Goal: Information Seeking & Learning: Learn about a topic

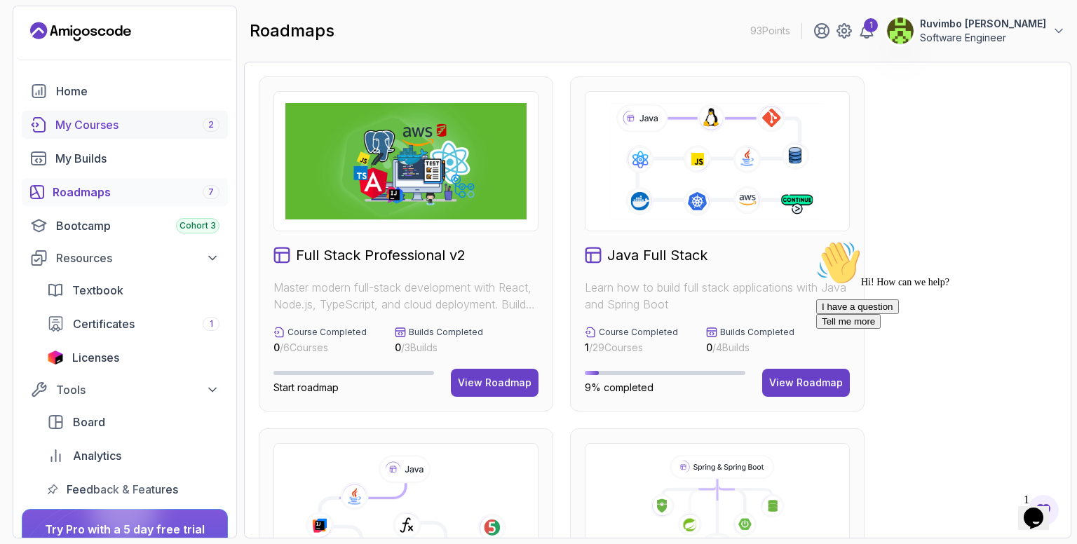
click at [116, 125] on div "My Courses 2" at bounding box center [137, 124] width 164 height 17
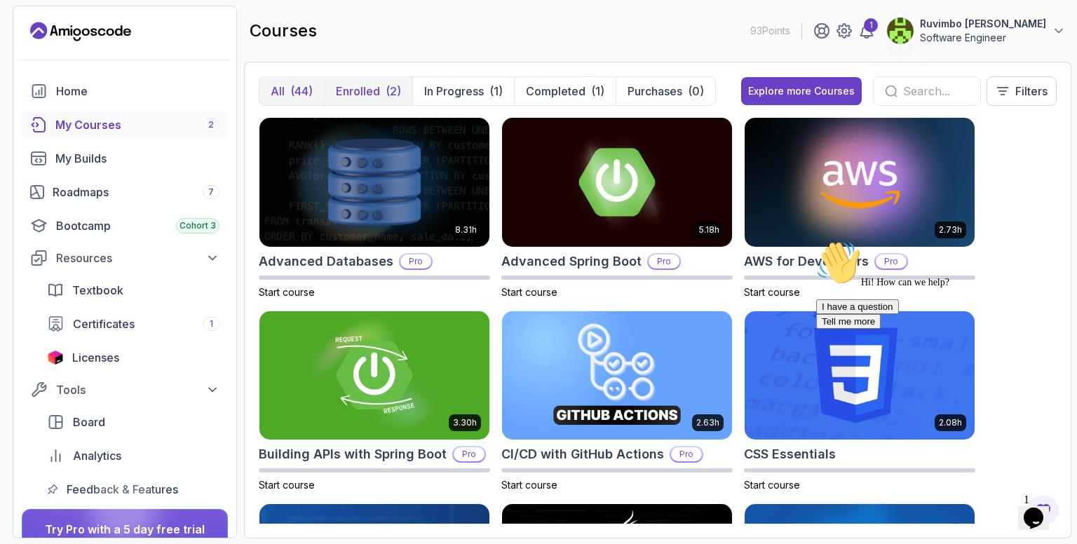
click at [358, 85] on p "Enrolled" at bounding box center [358, 91] width 44 height 17
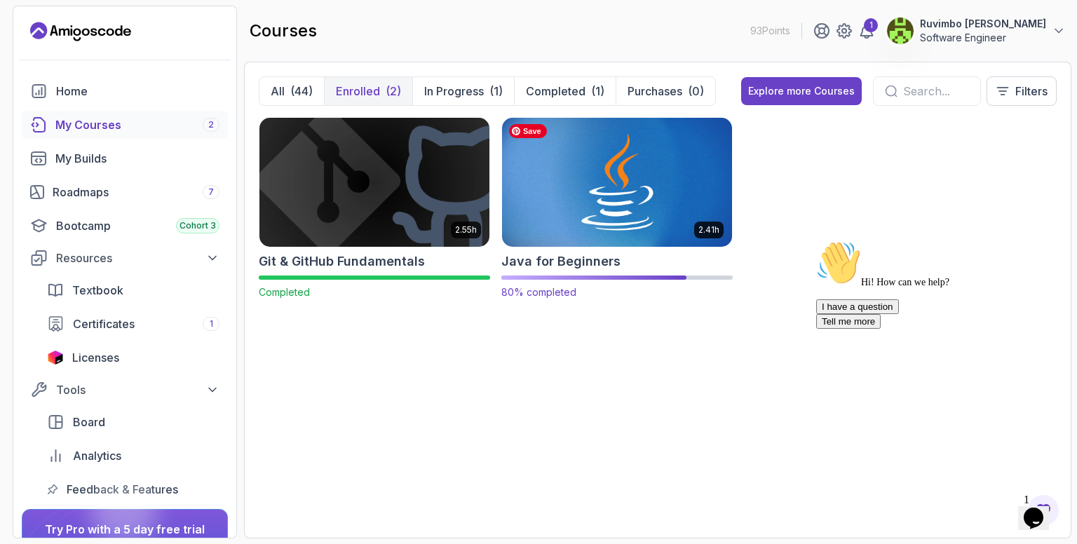
click at [579, 159] on img at bounding box center [617, 181] width 241 height 135
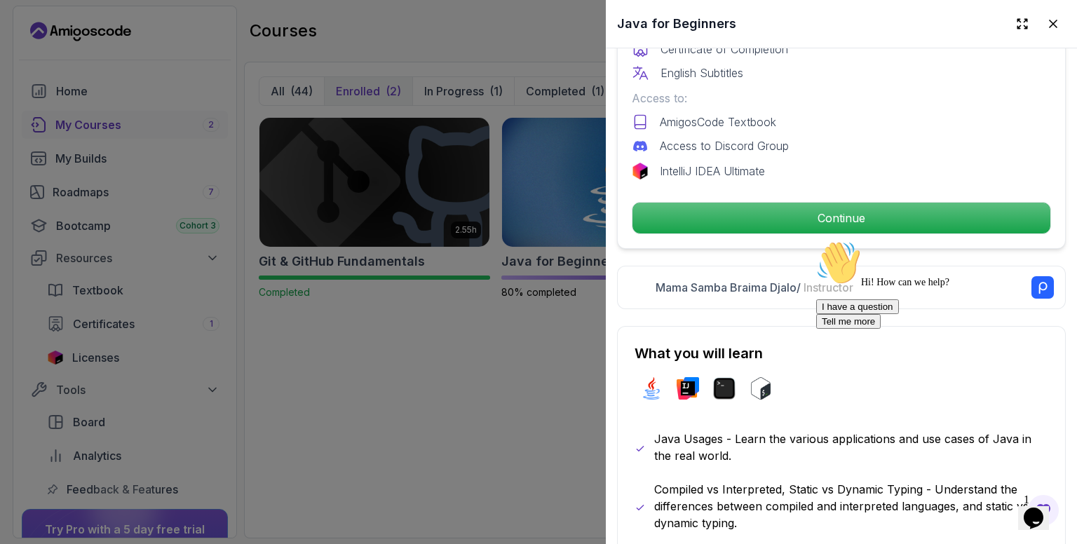
scroll to position [491, 0]
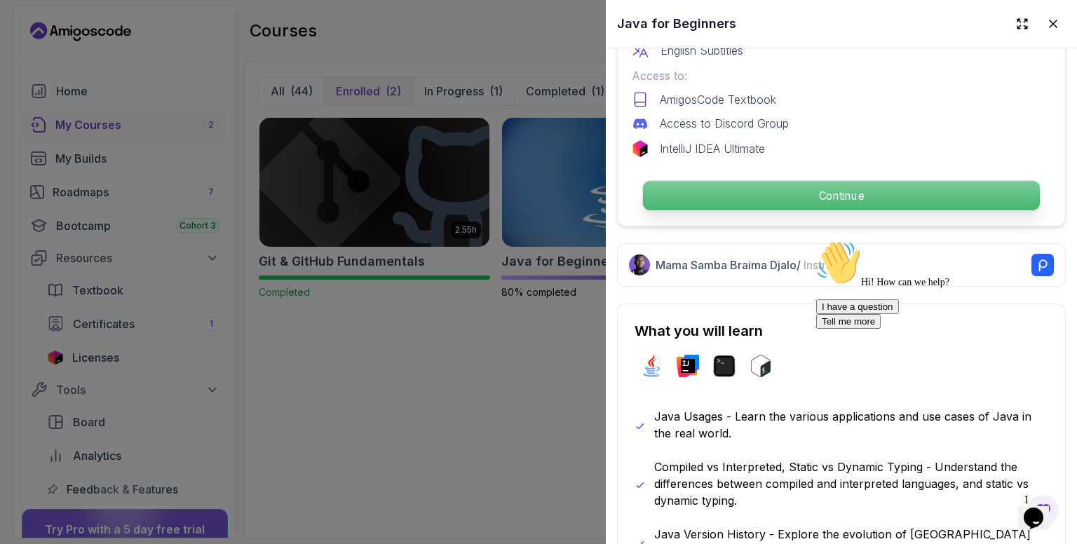
click at [758, 183] on p "Continue" at bounding box center [841, 195] width 397 height 29
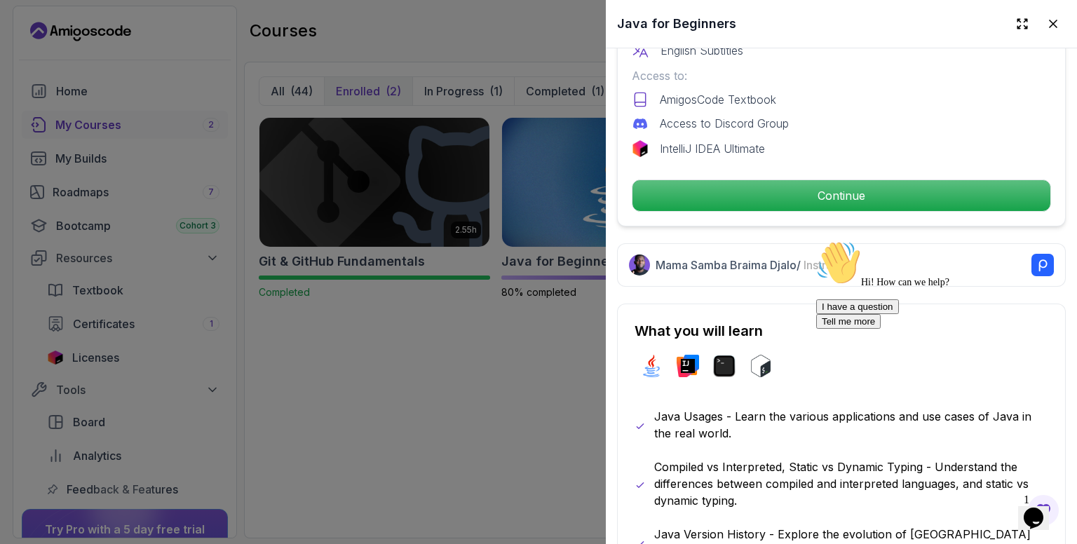
click at [812, 189] on html "93 Points 1 Ruvimbo Maud Munetsi Software Engineer Home My Courses 2 My Builds …" at bounding box center [538, 272] width 1077 height 544
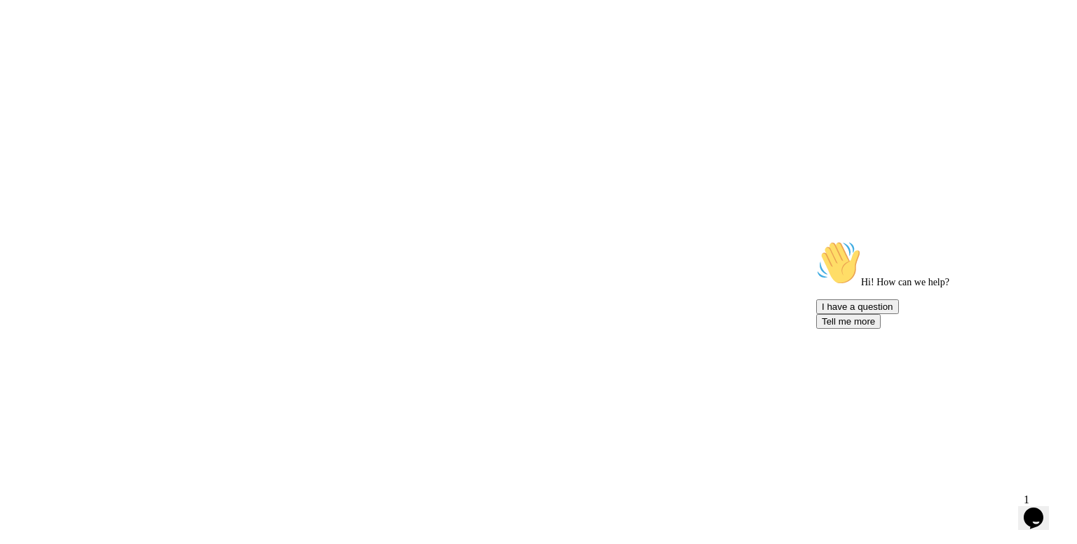
click at [812, 0] on html "Save" at bounding box center [538, 0] width 1077 height 0
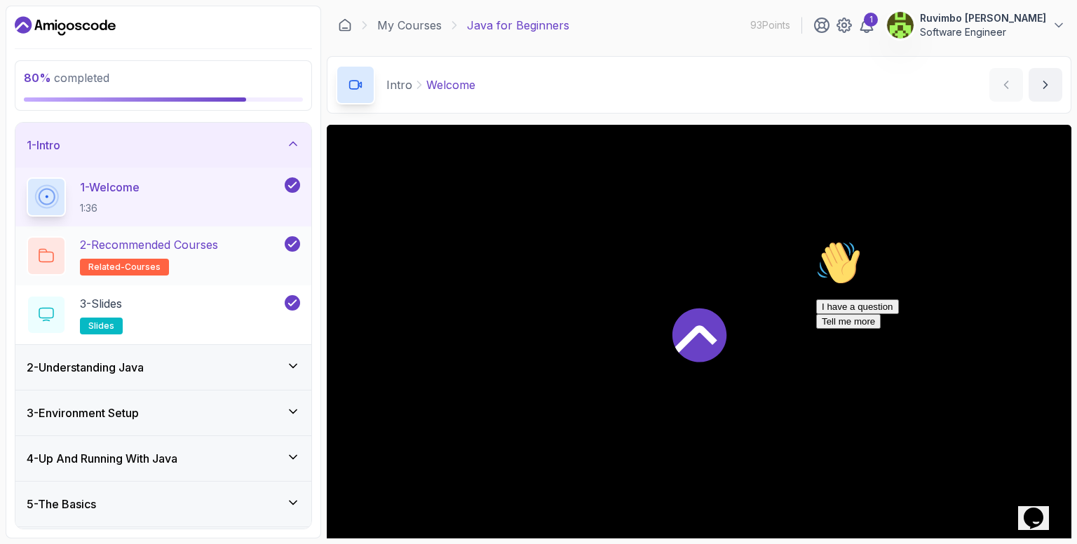
scroll to position [87, 0]
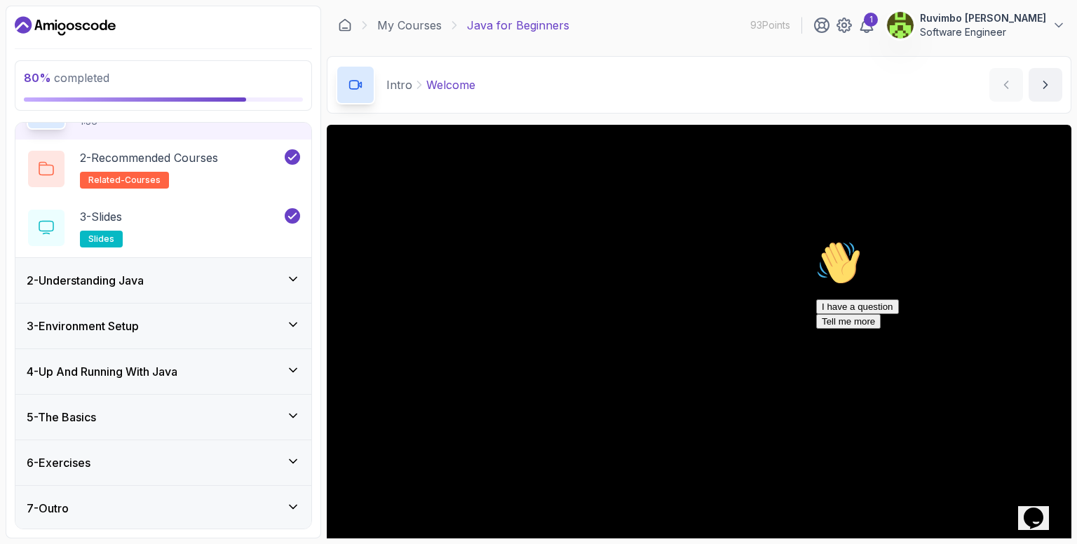
click at [295, 417] on icon at bounding box center [293, 416] width 14 height 14
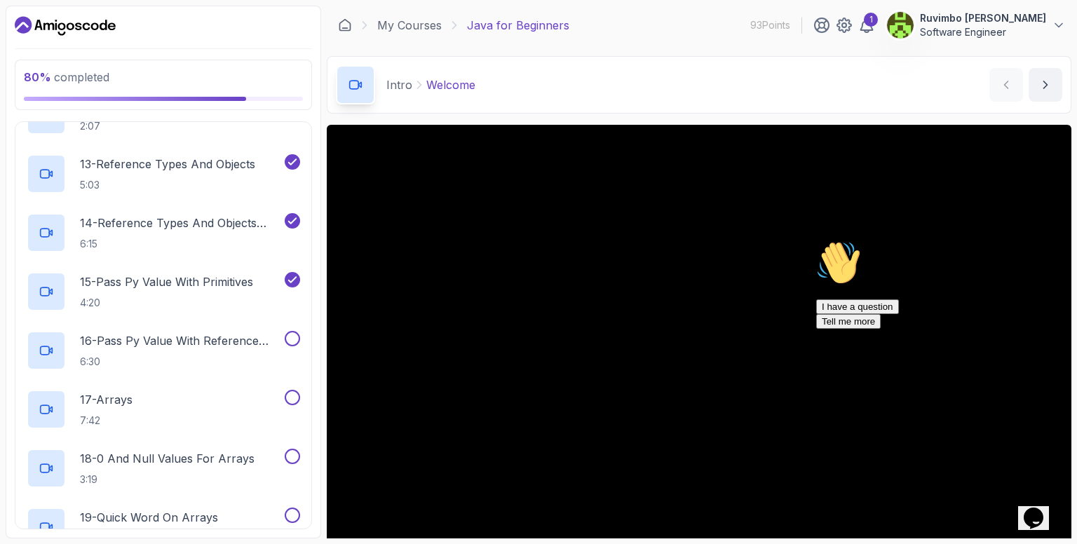
scroll to position [982, 0]
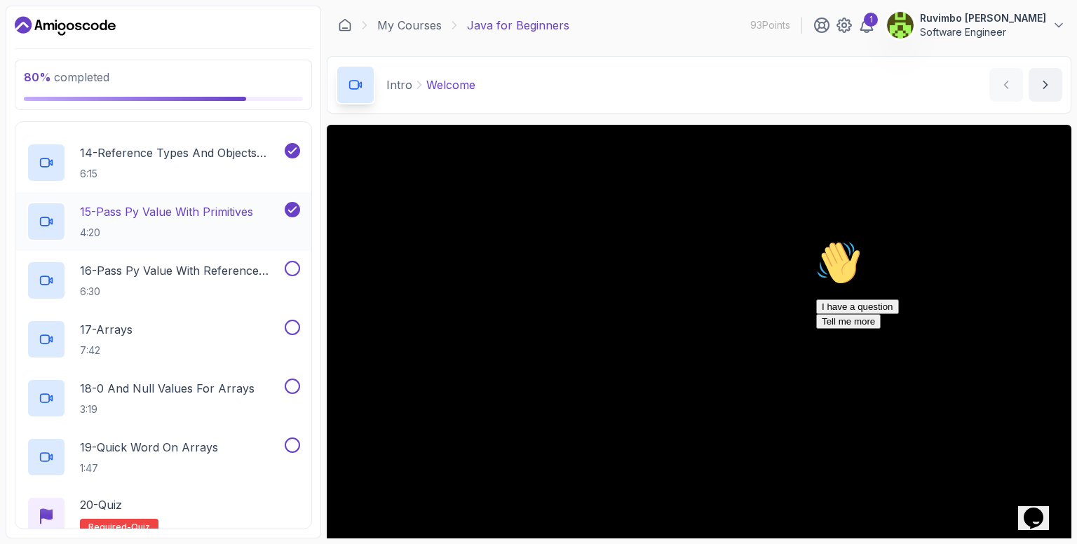
click at [219, 213] on p "15 - Pass Py Value With Primitives" at bounding box center [166, 211] width 173 height 17
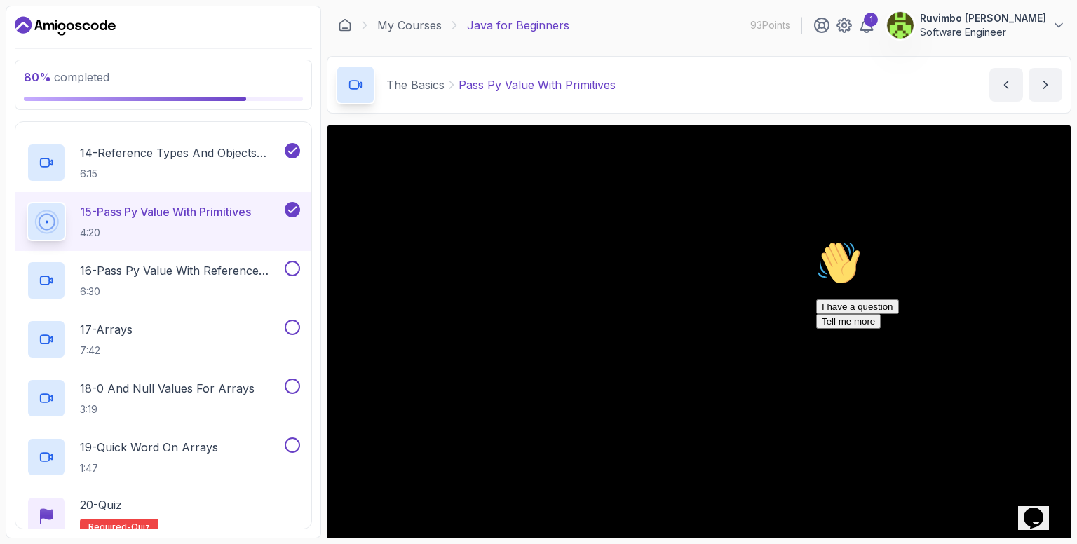
click at [817, 241] on icon "Chat attention grabber" at bounding box center [817, 241] width 0 height 0
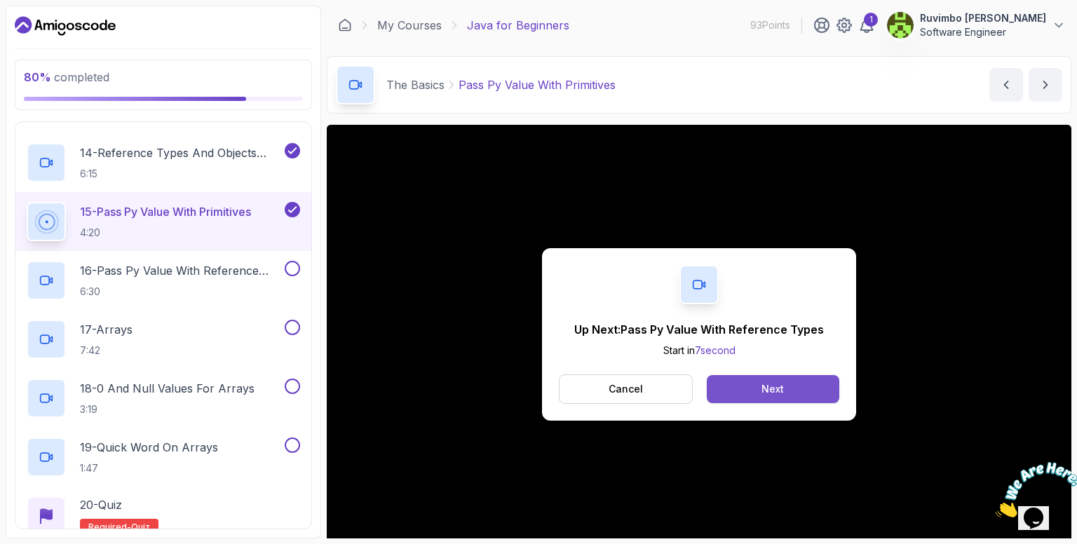
click at [769, 389] on div "Next" at bounding box center [773, 389] width 22 height 14
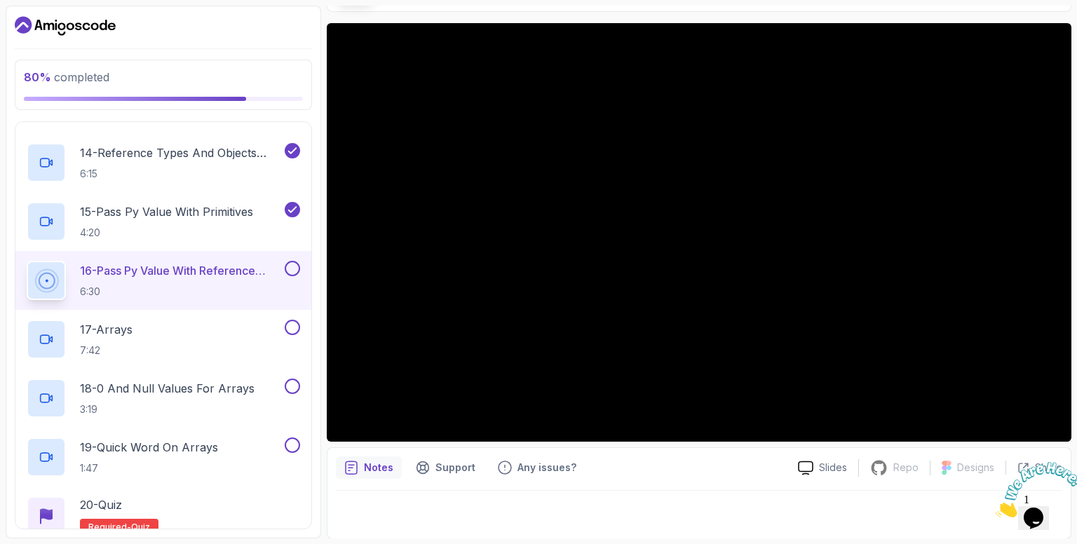
scroll to position [32, 0]
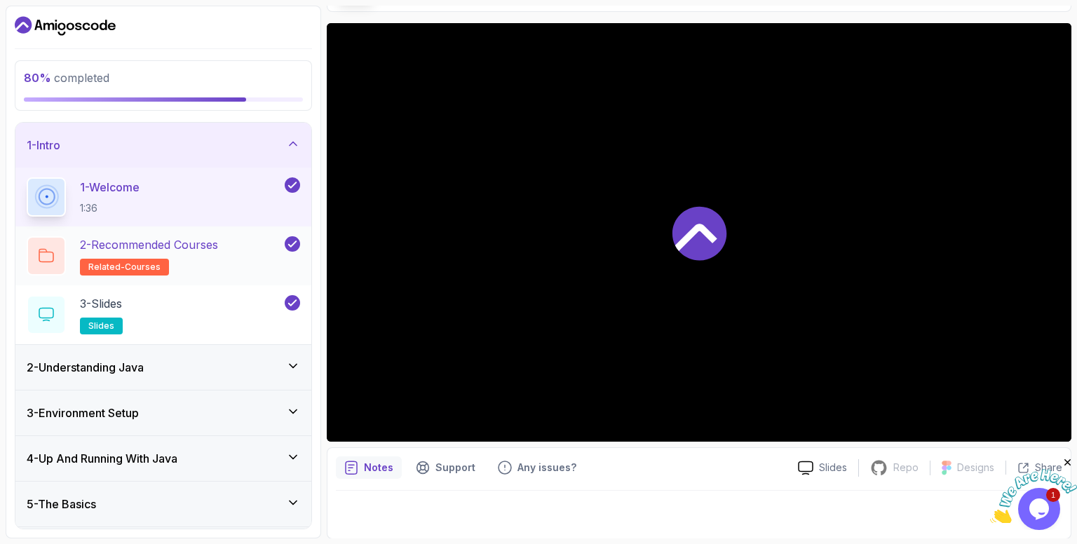
scroll to position [87, 0]
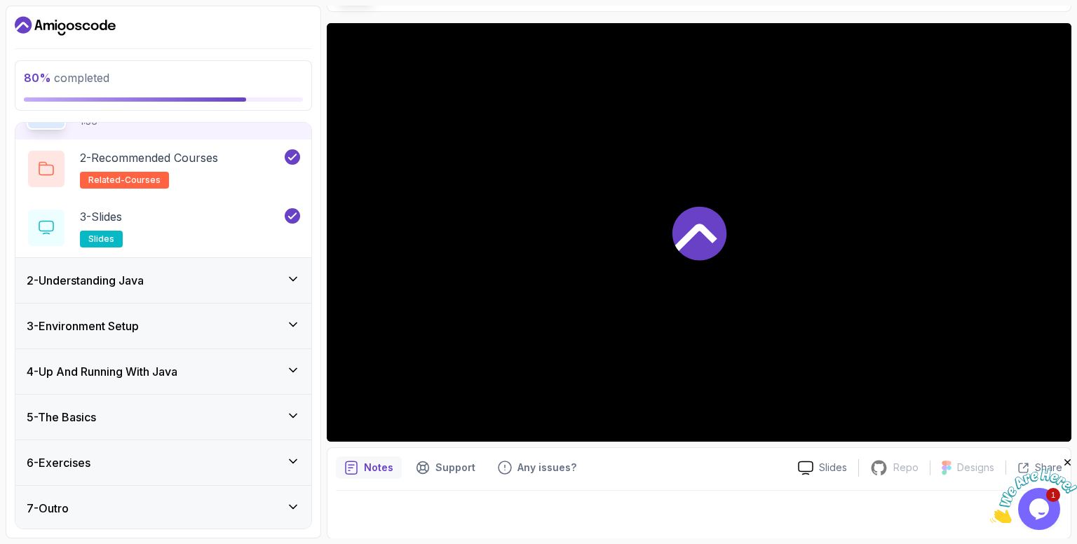
click at [295, 417] on icon at bounding box center [293, 416] width 14 height 14
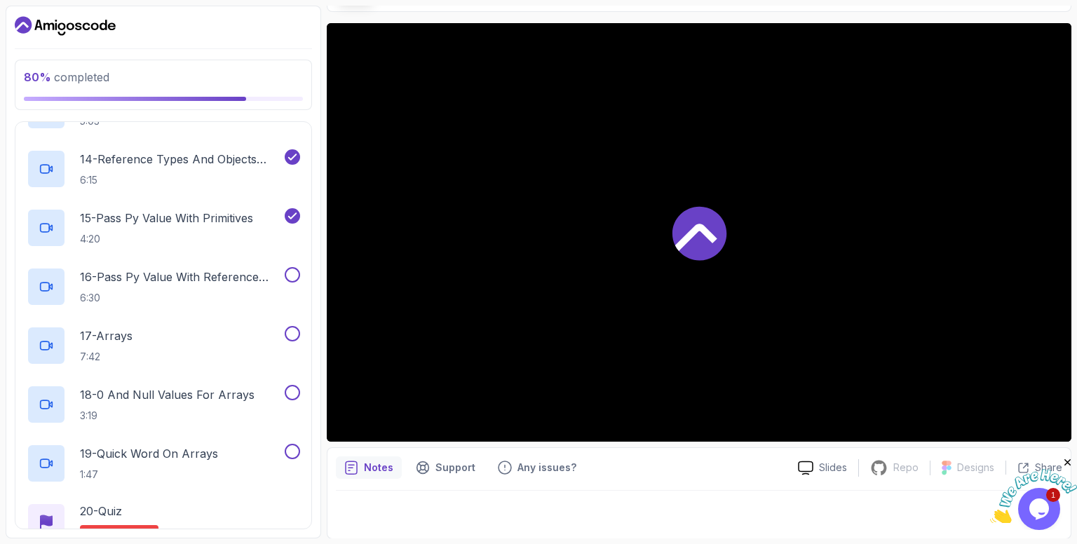
scroll to position [982, 0]
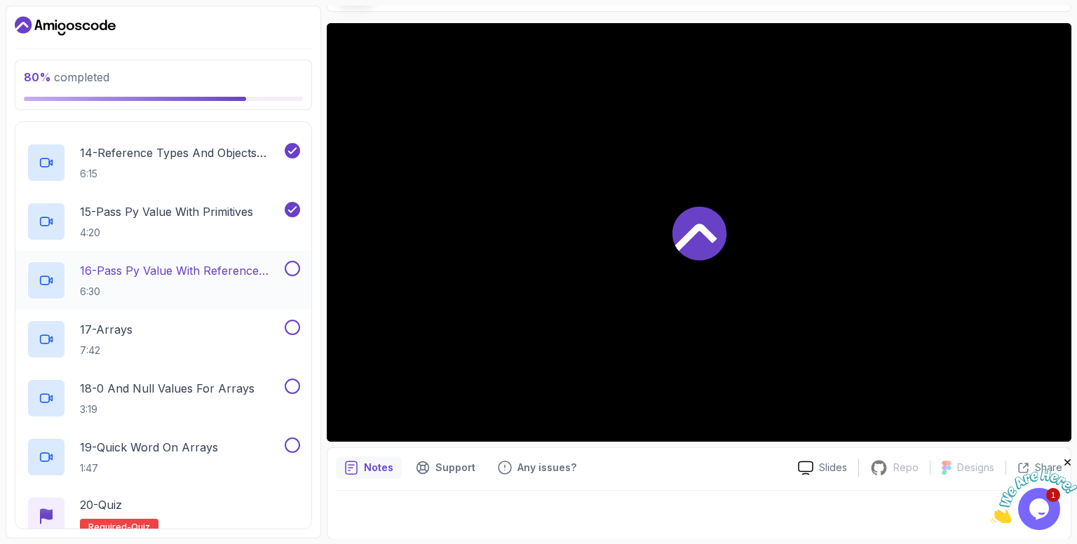
click at [227, 257] on div "16 - Pass Py Value With Reference Types 6:30" at bounding box center [163, 280] width 296 height 59
click at [224, 271] on p "16 - Pass Py Value With Reference Types" at bounding box center [181, 270] width 202 height 17
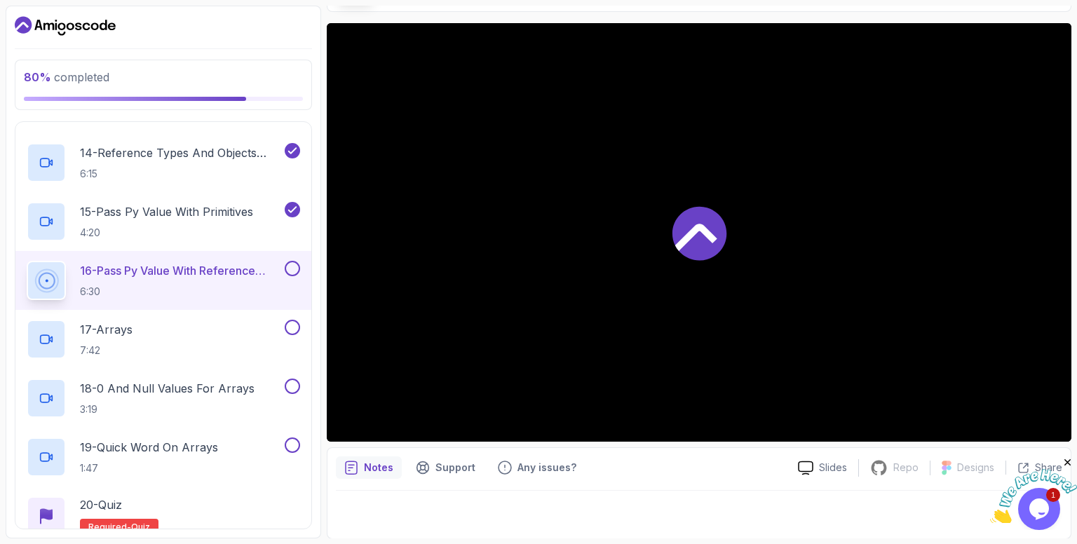
click at [224, 271] on p "16 - Pass Py Value With Reference Types" at bounding box center [181, 270] width 202 height 17
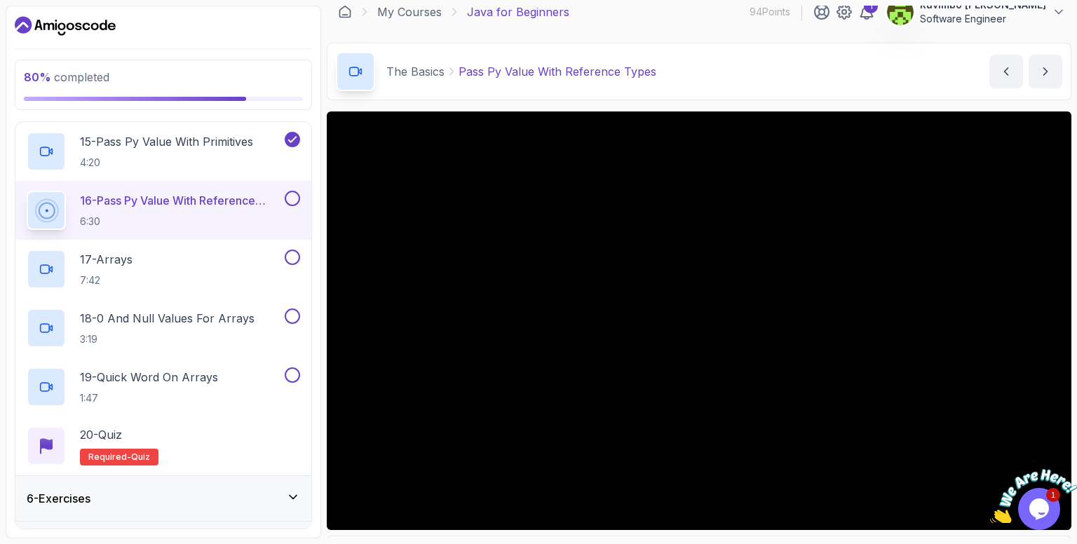
scroll to position [0, 0]
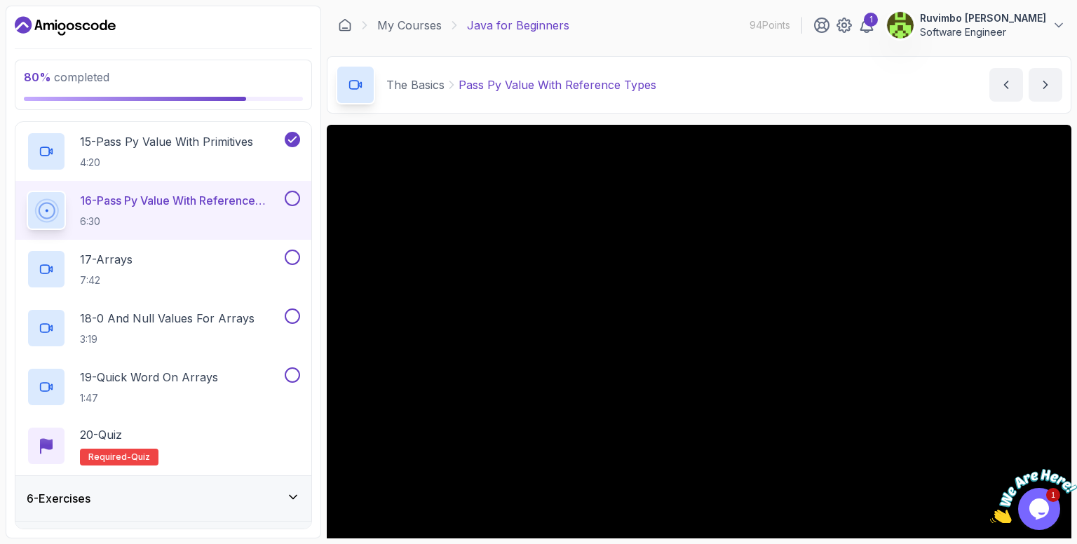
click at [1069, 459] on icon "Close" at bounding box center [1068, 463] width 13 height 13
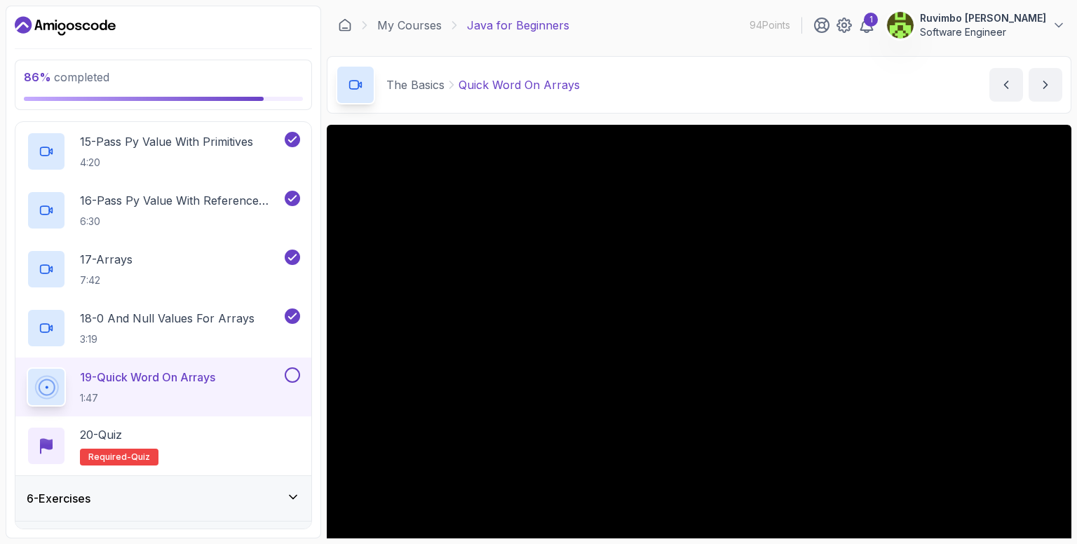
scroll to position [70, 0]
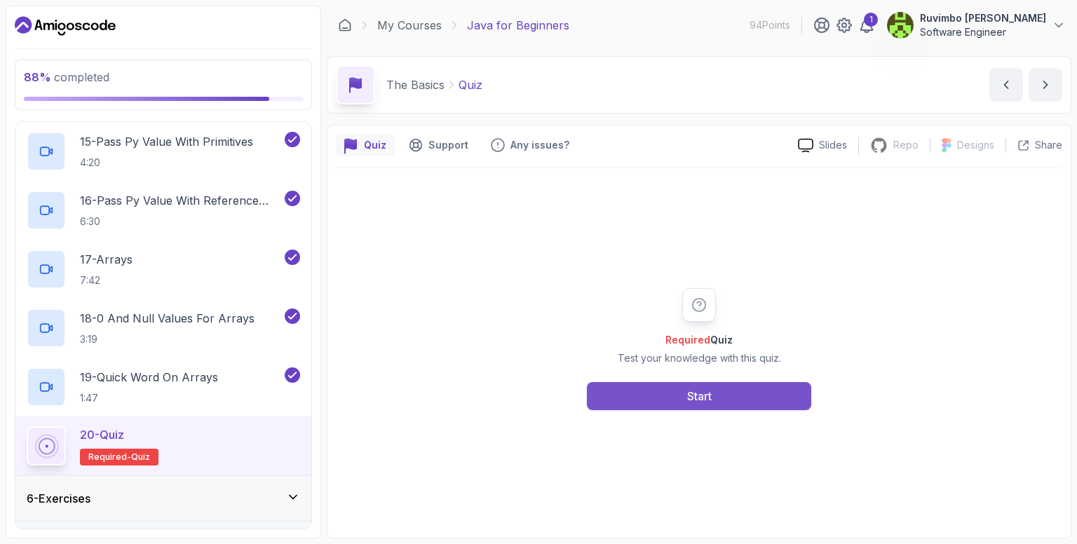
click at [704, 385] on button "Start" at bounding box center [699, 396] width 224 height 28
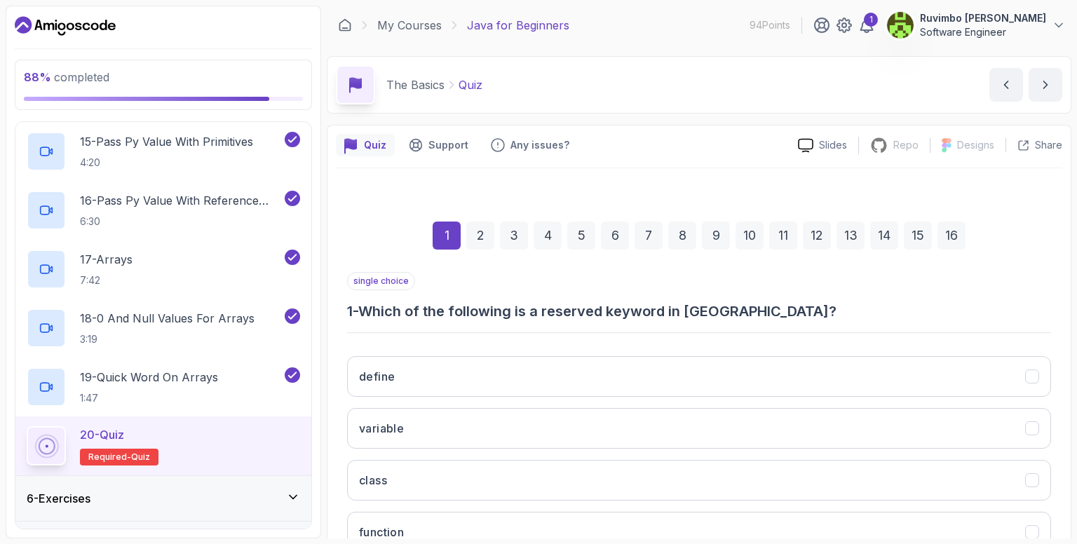
scroll to position [102, 0]
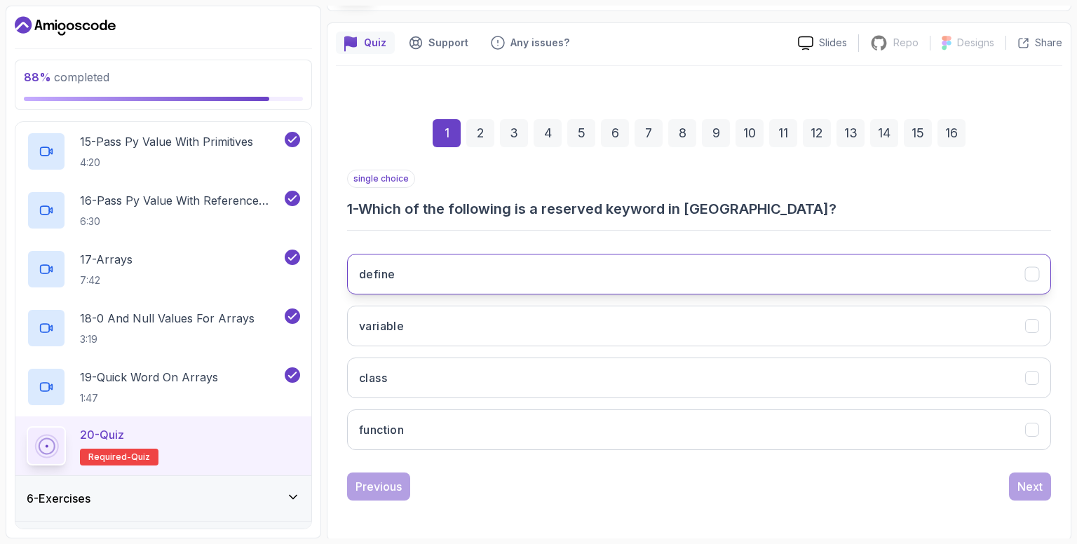
click at [528, 283] on button "define" at bounding box center [699, 274] width 704 height 41
click at [1026, 488] on div "Next" at bounding box center [1030, 486] width 25 height 17
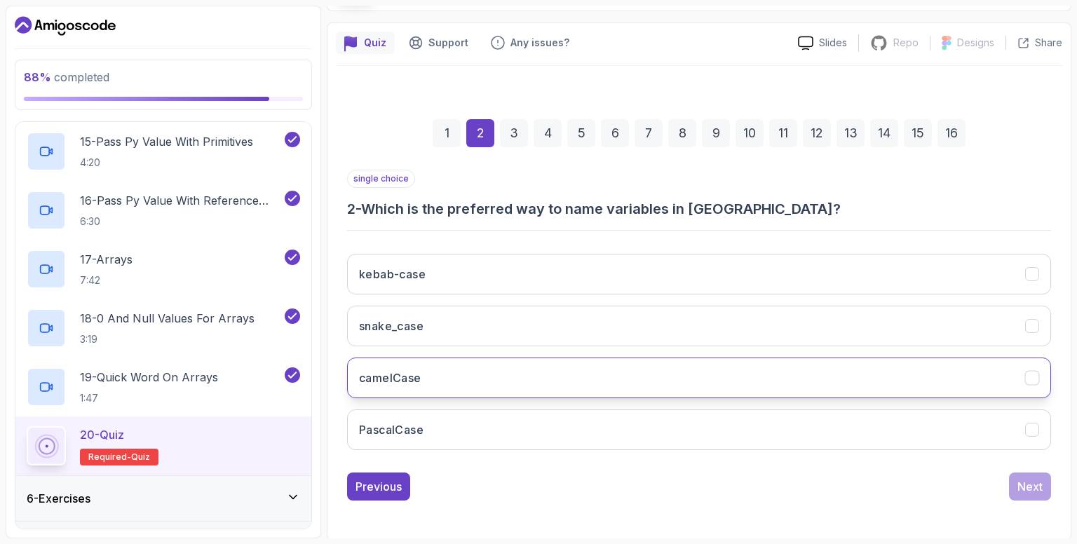
click at [571, 370] on button "camelCase" at bounding box center [699, 378] width 704 height 41
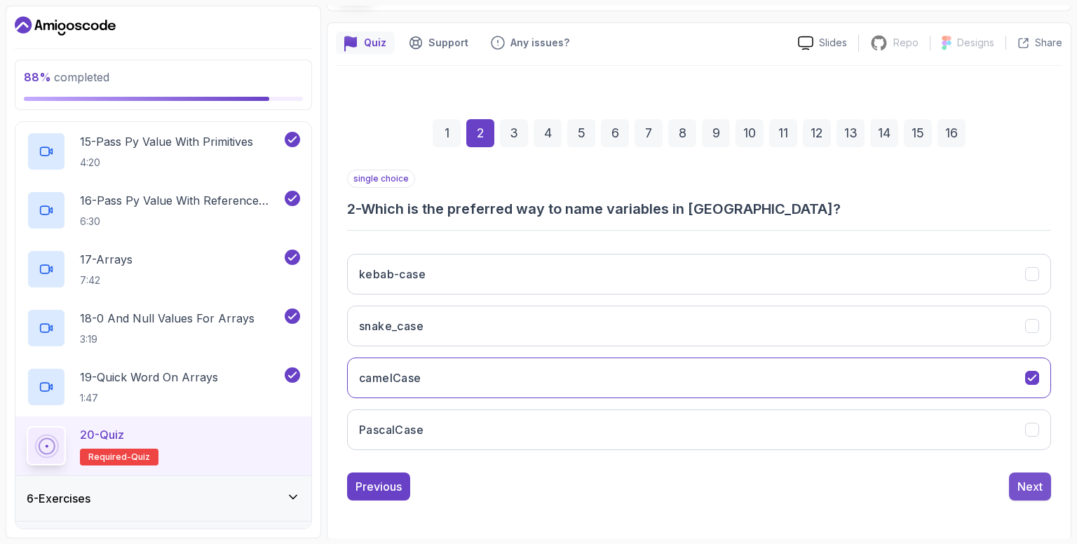
click at [1027, 479] on div "Next" at bounding box center [1030, 486] width 25 height 17
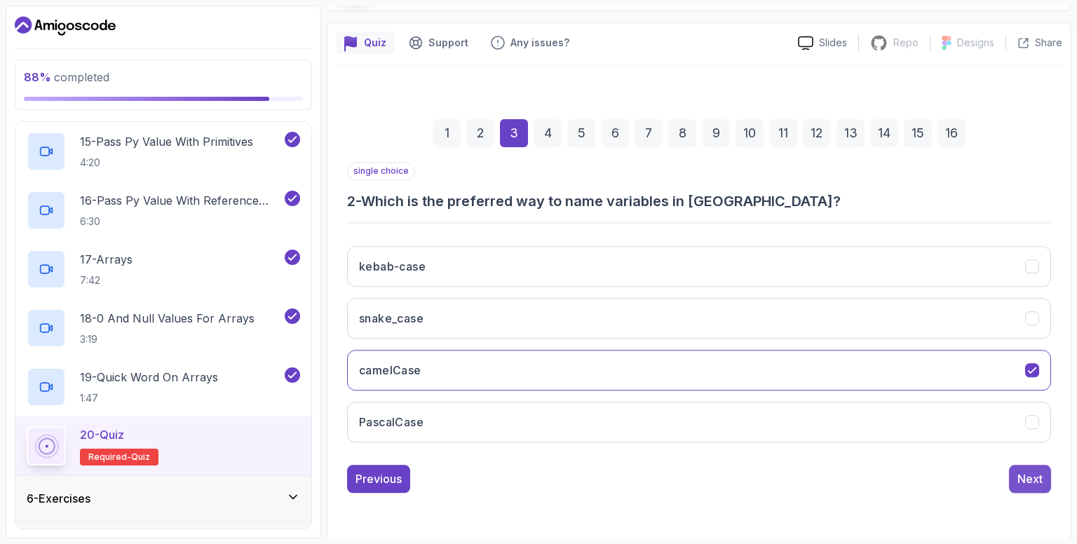
scroll to position [81, 0]
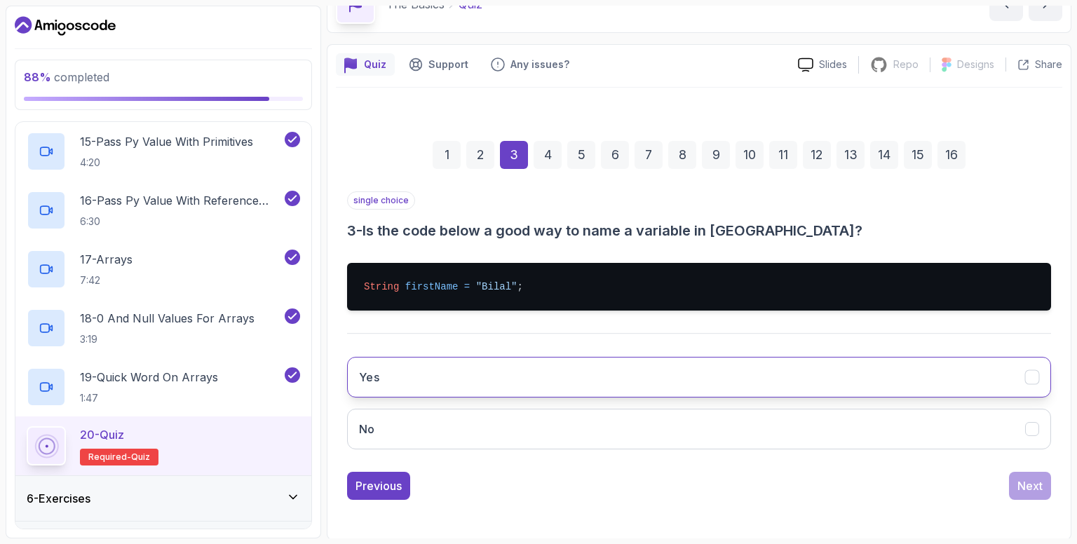
click at [439, 382] on button "Yes" at bounding box center [699, 377] width 704 height 41
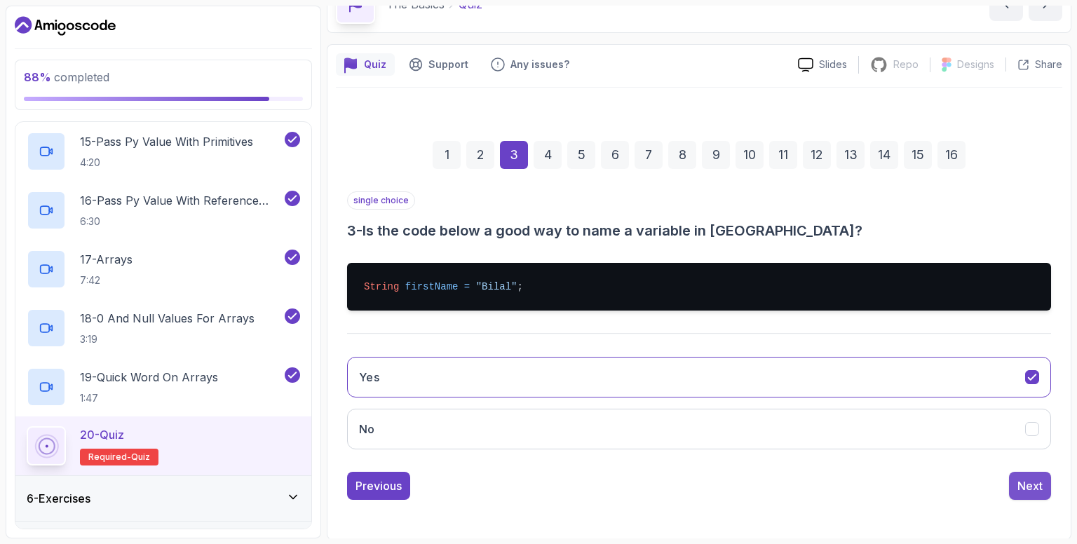
click at [1043, 487] on button "Next" at bounding box center [1030, 486] width 42 height 28
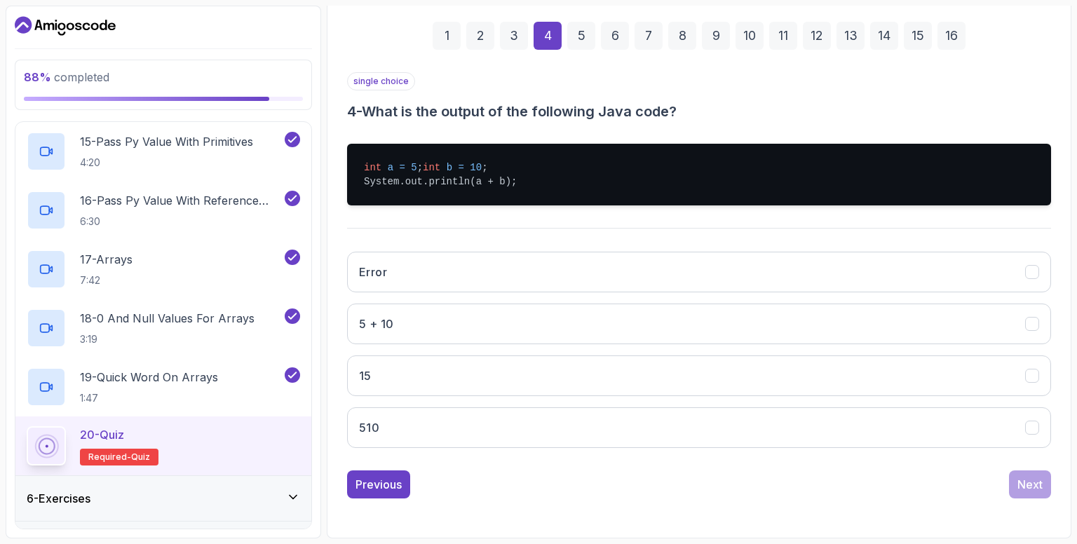
scroll to position [212, 0]
click at [466, 372] on button "15" at bounding box center [699, 376] width 704 height 41
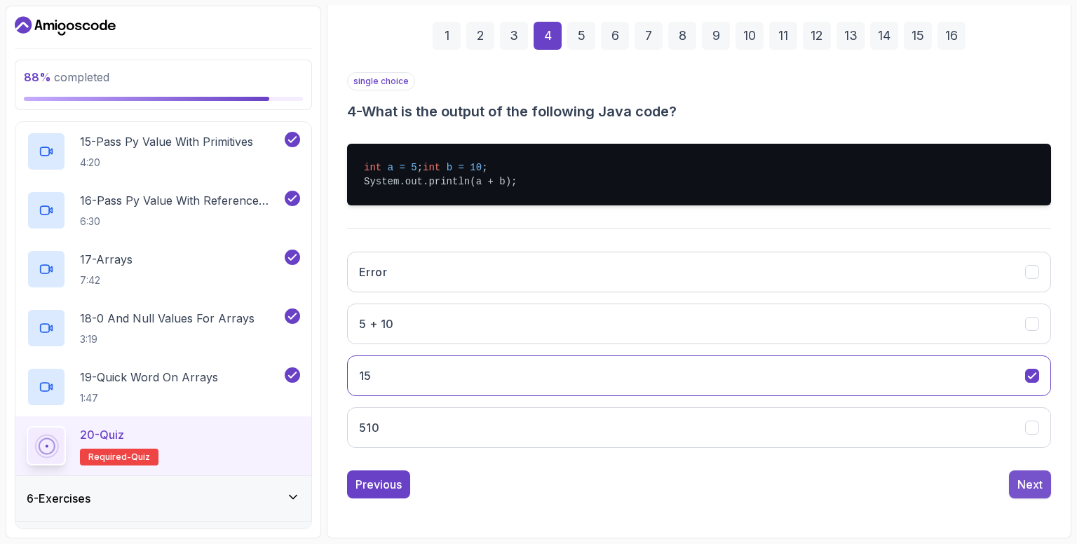
click at [1023, 489] on div "Next" at bounding box center [1030, 484] width 25 height 17
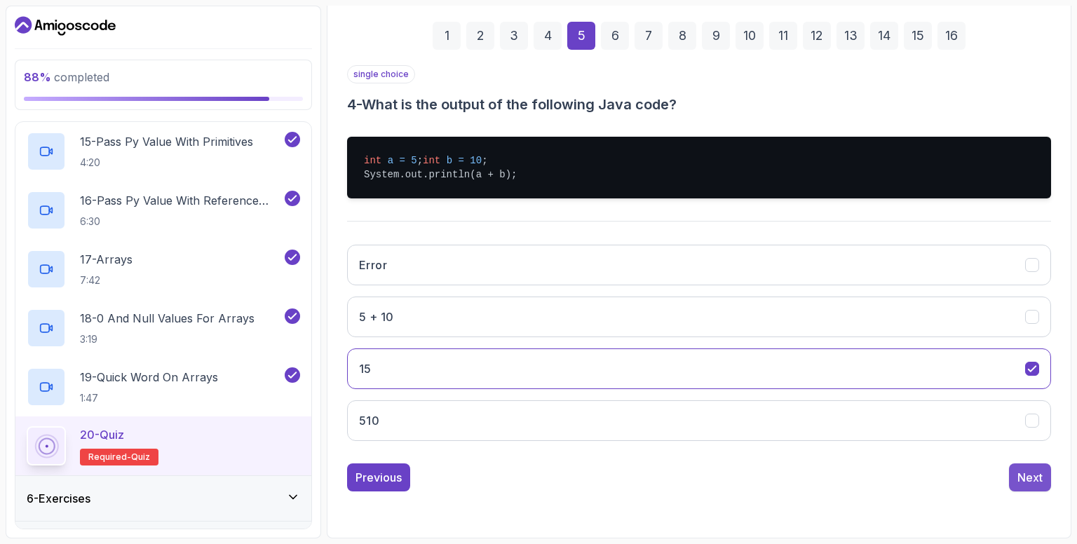
scroll to position [102, 0]
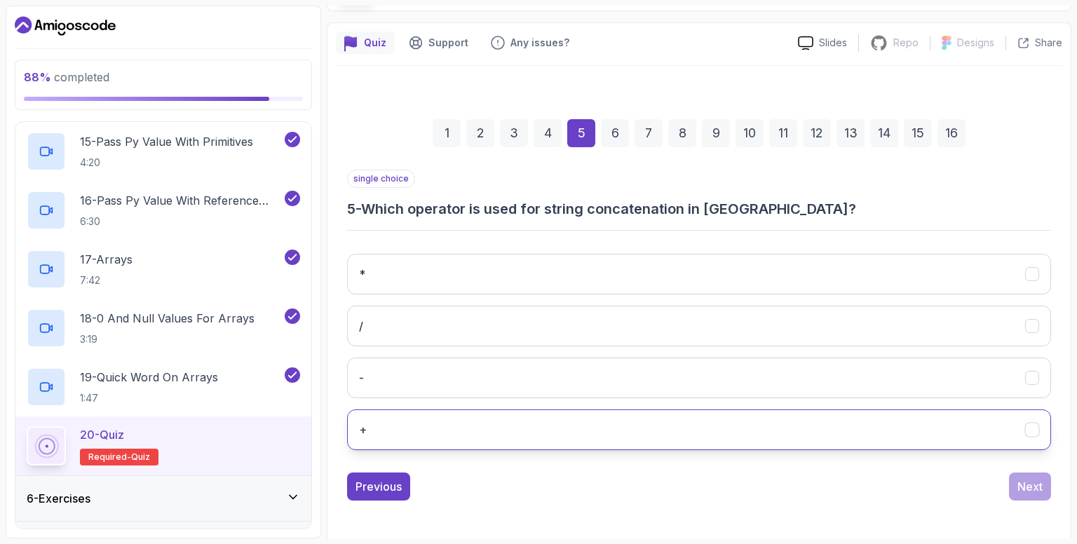
click at [606, 417] on button "+" at bounding box center [699, 430] width 704 height 41
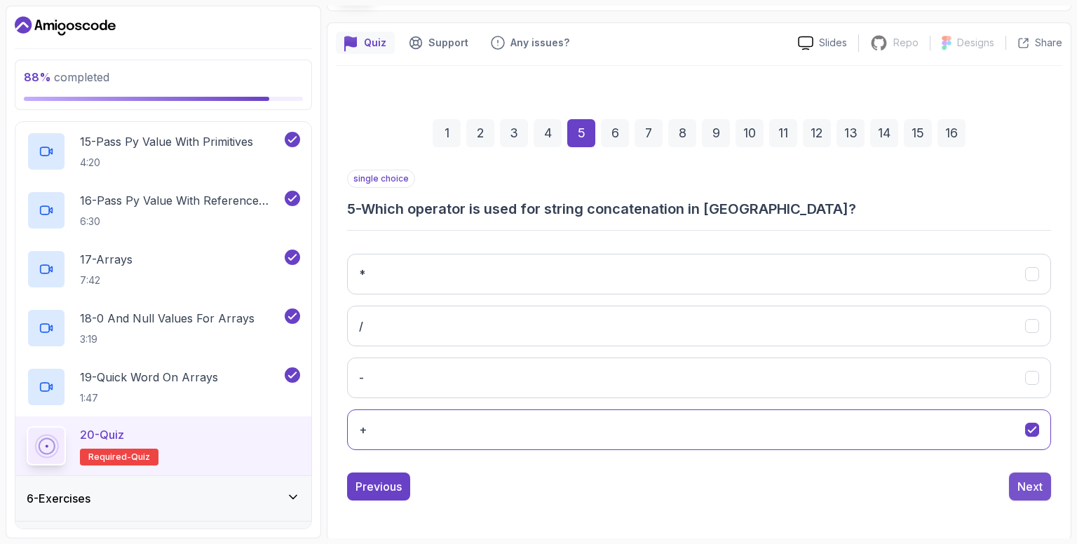
click at [1051, 492] on button "Next" at bounding box center [1030, 487] width 42 height 28
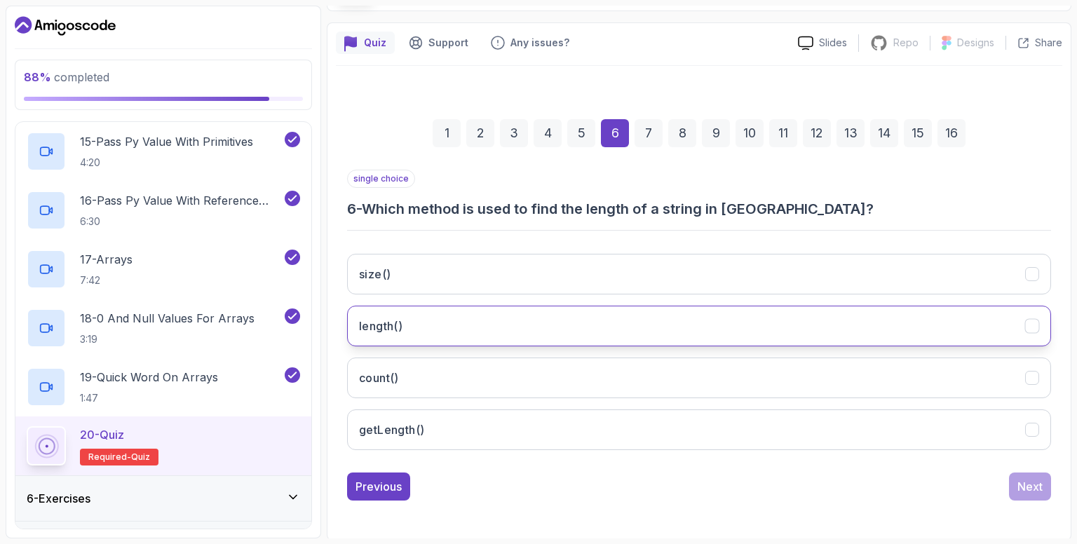
click at [607, 316] on button "length()" at bounding box center [699, 326] width 704 height 41
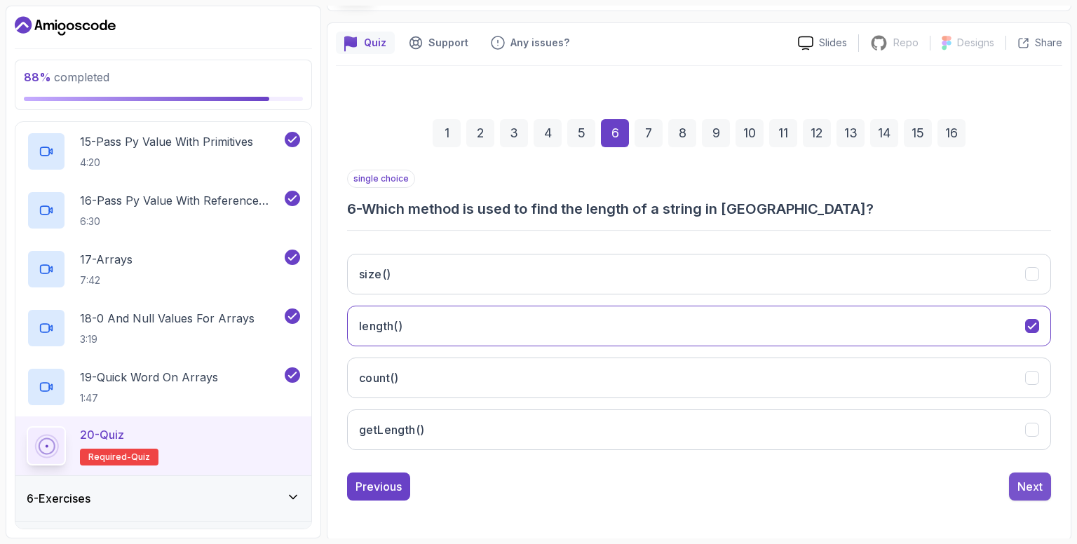
click at [1040, 482] on div "Next" at bounding box center [1030, 486] width 25 height 17
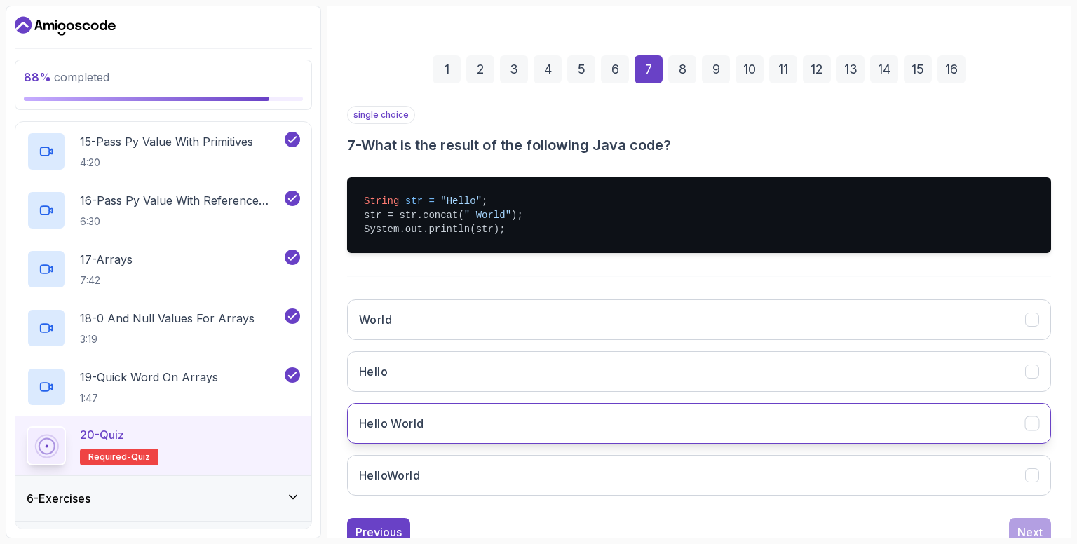
scroll to position [212, 0]
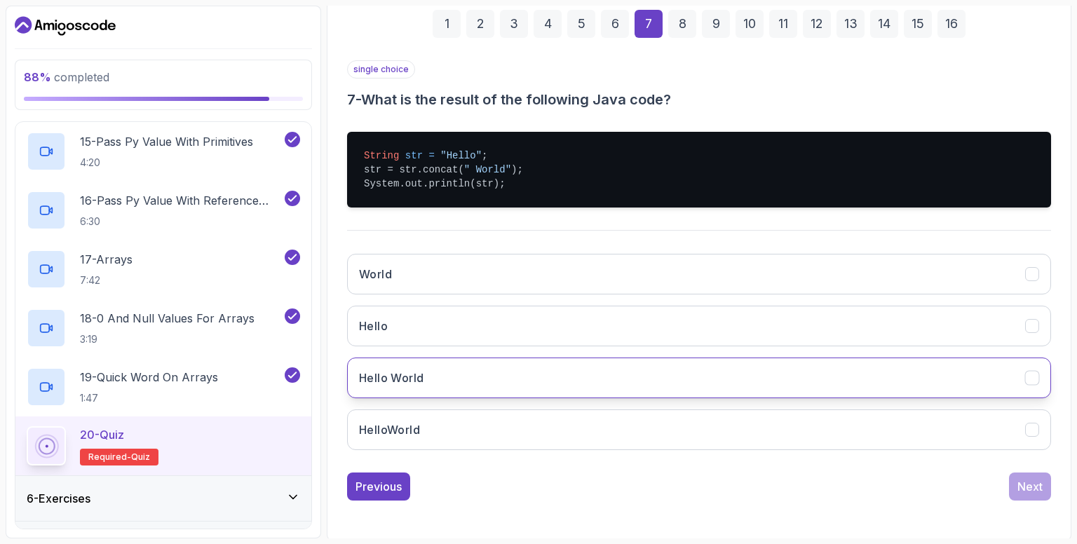
click at [461, 376] on button "Hello World" at bounding box center [699, 378] width 704 height 41
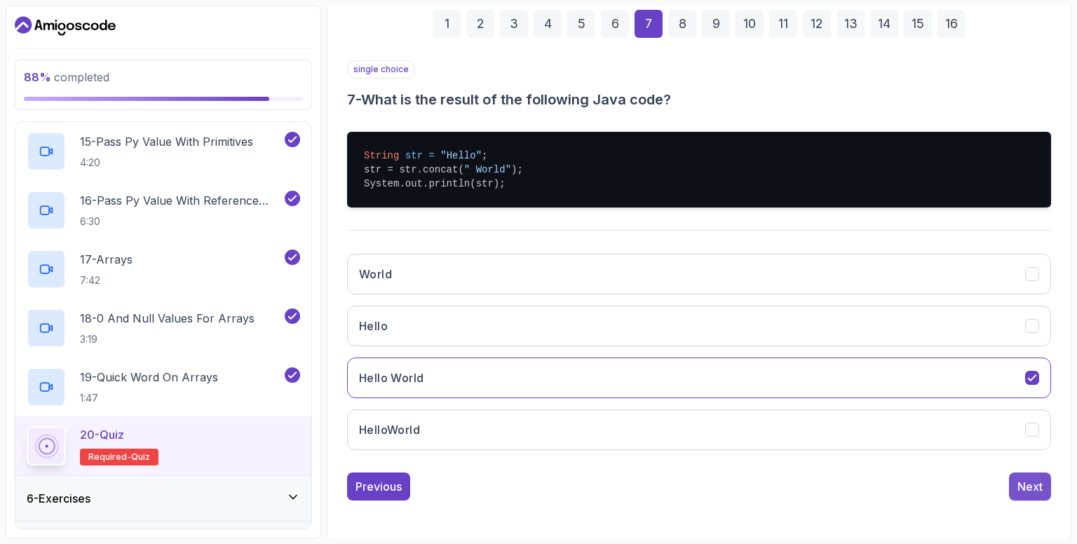
click at [1034, 497] on button "Next" at bounding box center [1030, 487] width 42 height 28
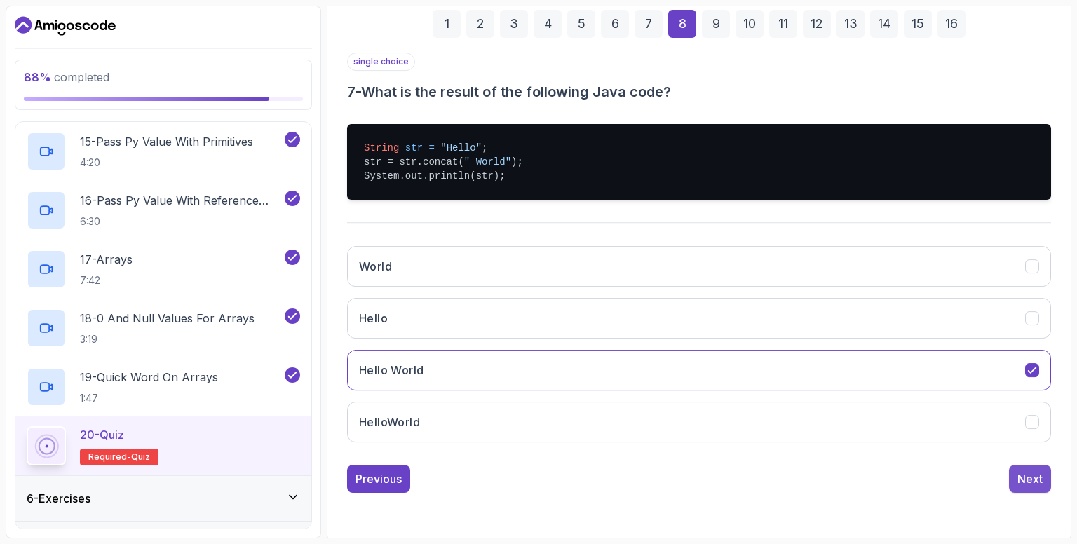
scroll to position [102, 0]
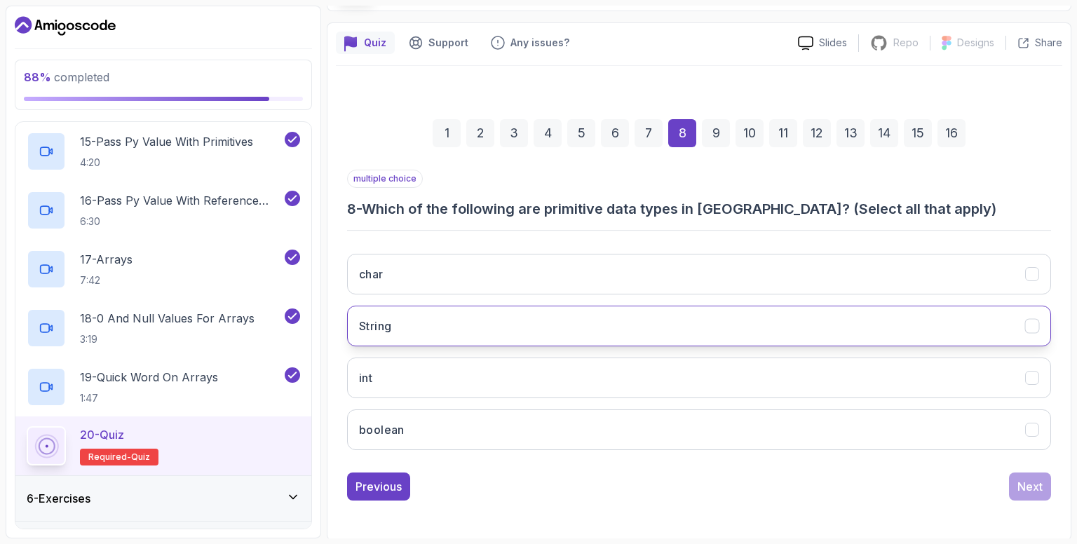
click at [657, 318] on button "String" at bounding box center [699, 326] width 704 height 41
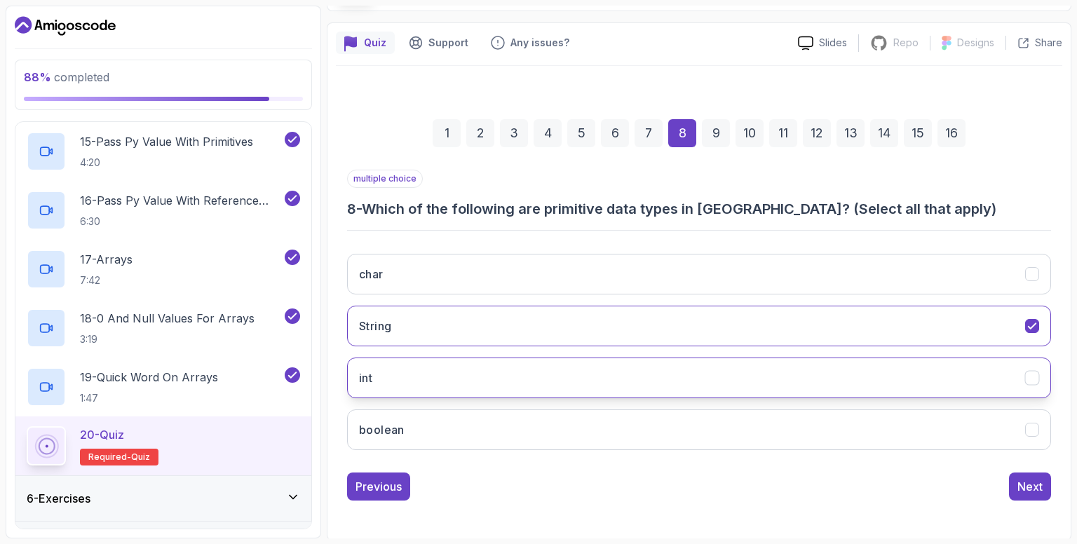
click at [694, 372] on button "int" at bounding box center [699, 378] width 704 height 41
click at [703, 415] on button "boolean" at bounding box center [699, 430] width 704 height 41
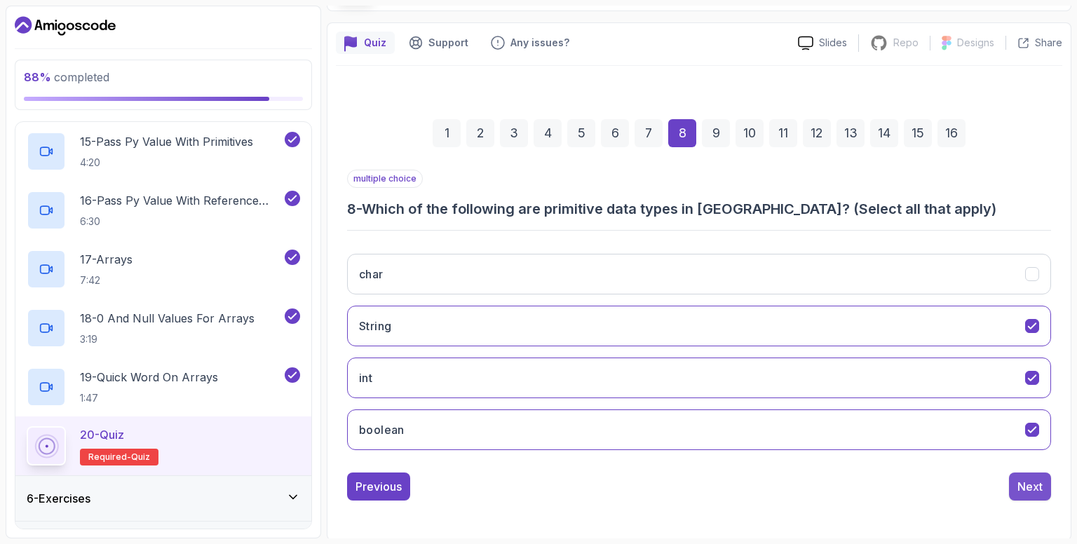
click at [1028, 485] on div "Next" at bounding box center [1030, 486] width 25 height 17
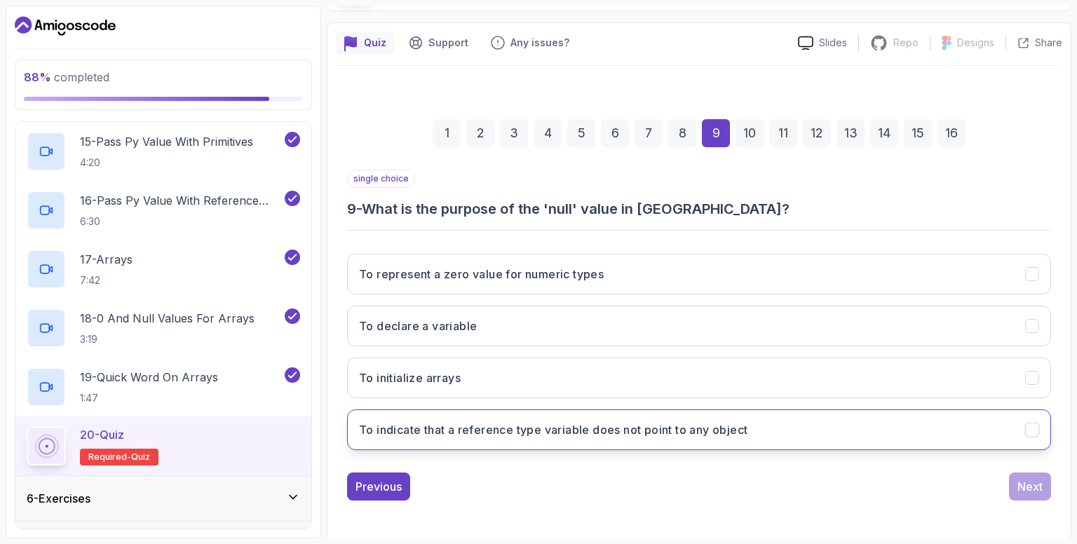
click at [704, 435] on h3 "To indicate that a reference type variable does not point to any object" at bounding box center [553, 430] width 389 height 17
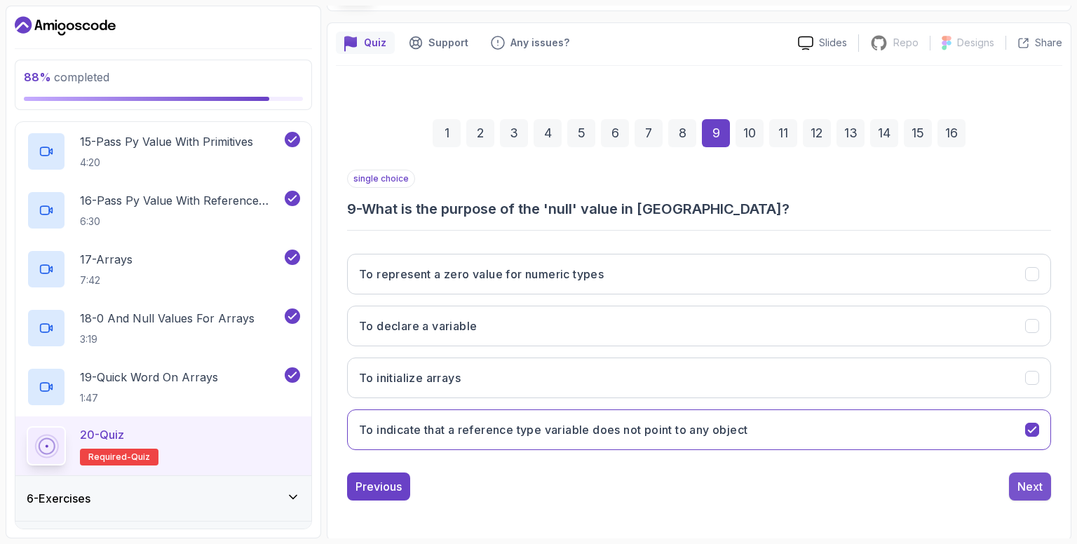
click at [1035, 485] on div "Next" at bounding box center [1030, 486] width 25 height 17
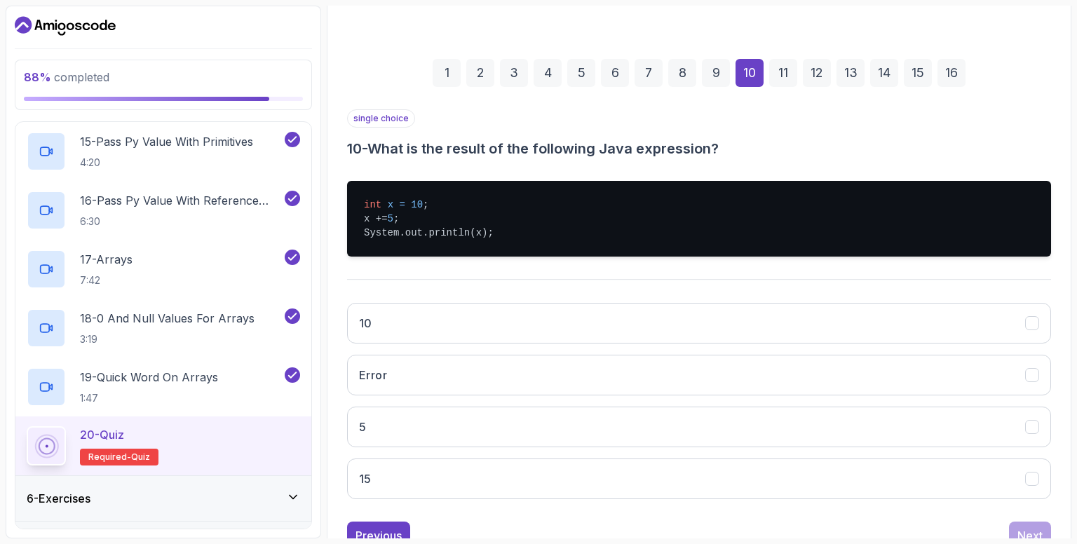
scroll to position [212, 0]
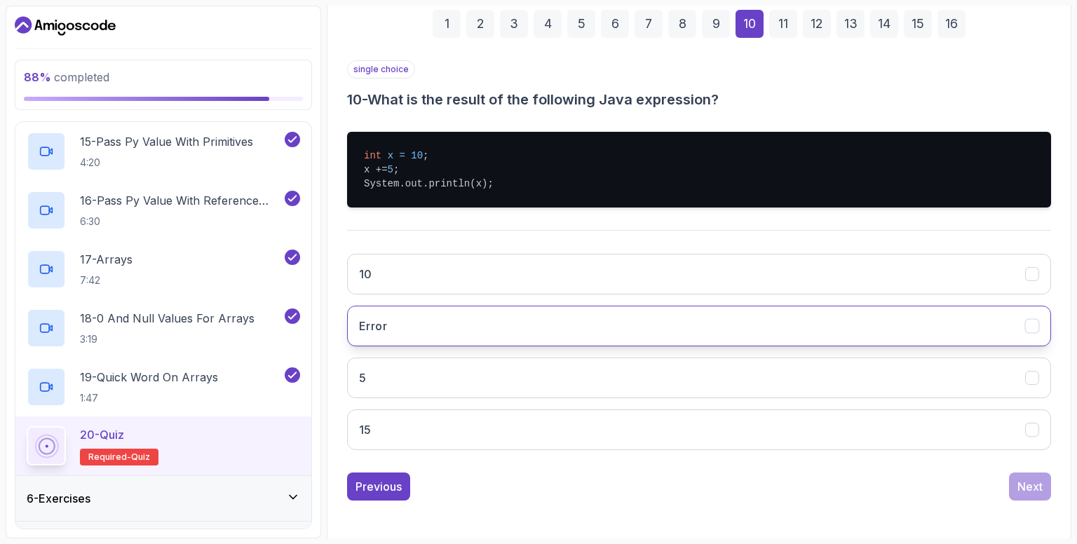
click at [660, 328] on button "Error" at bounding box center [699, 326] width 704 height 41
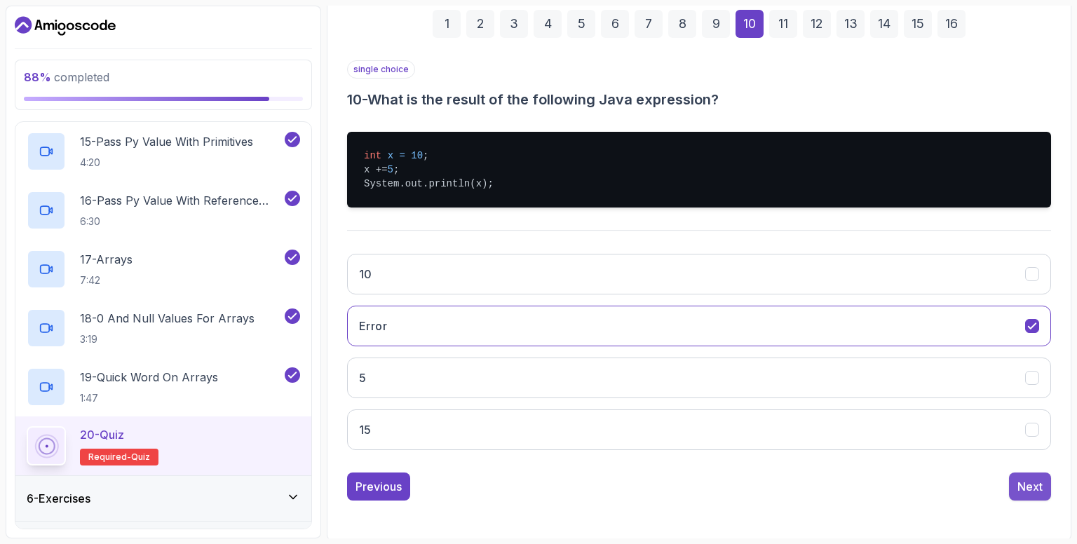
click at [1030, 481] on div "Next" at bounding box center [1030, 486] width 25 height 17
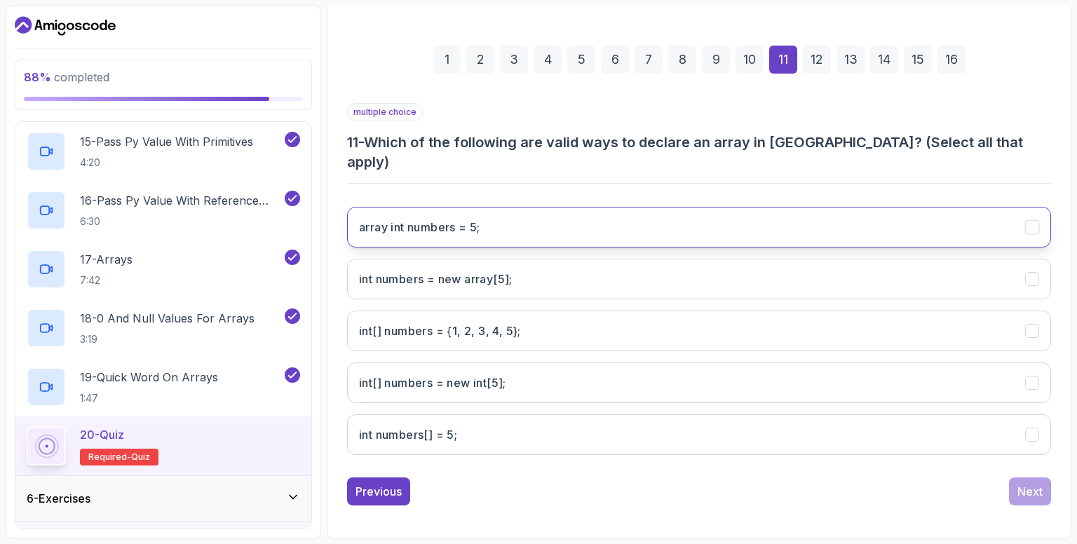
scroll to position [154, 0]
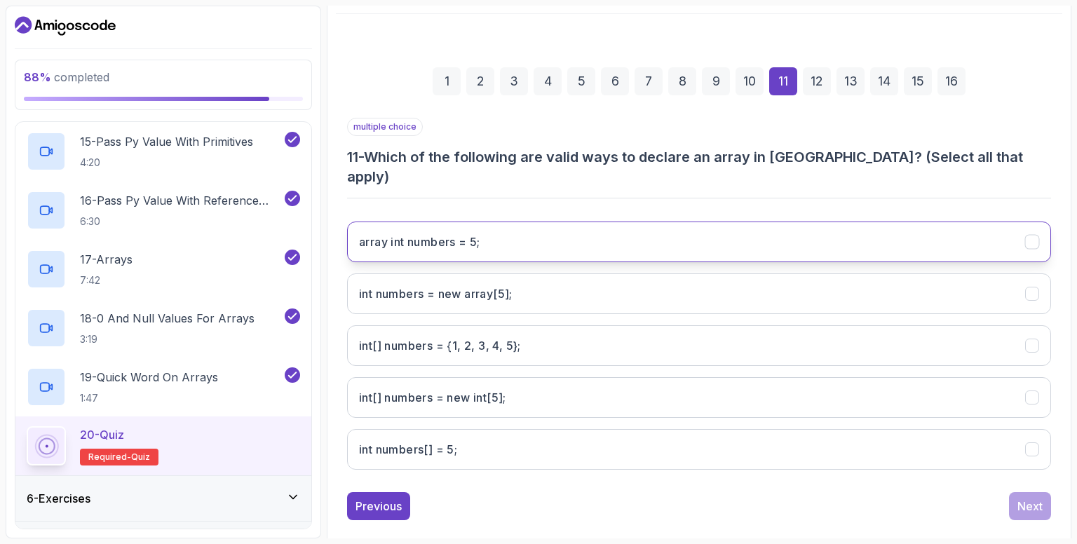
click at [506, 227] on button "array int numbers = 5;" at bounding box center [699, 242] width 704 height 41
click at [1027, 498] on div "Next" at bounding box center [1030, 506] width 25 height 17
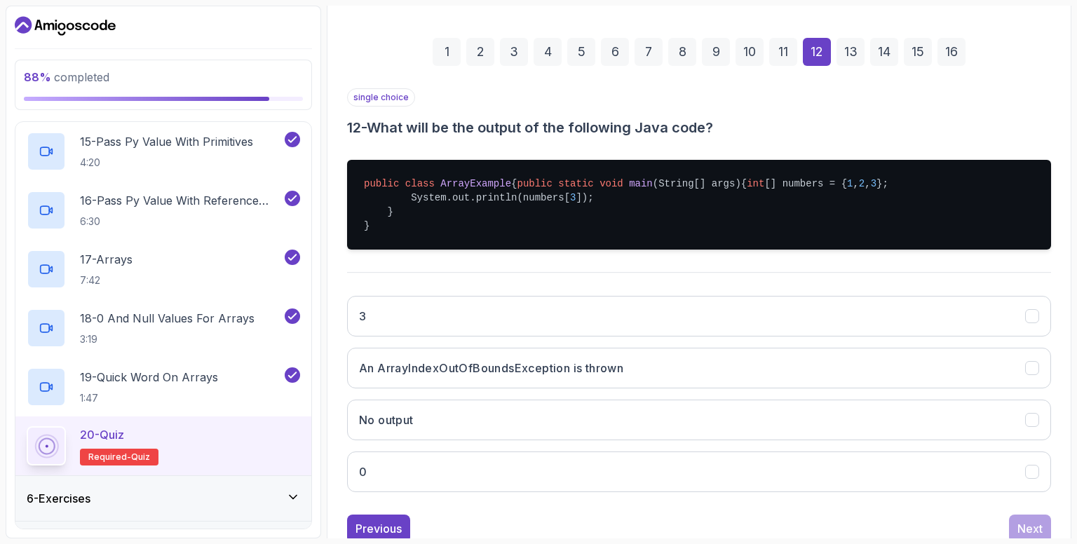
scroll to position [254, 0]
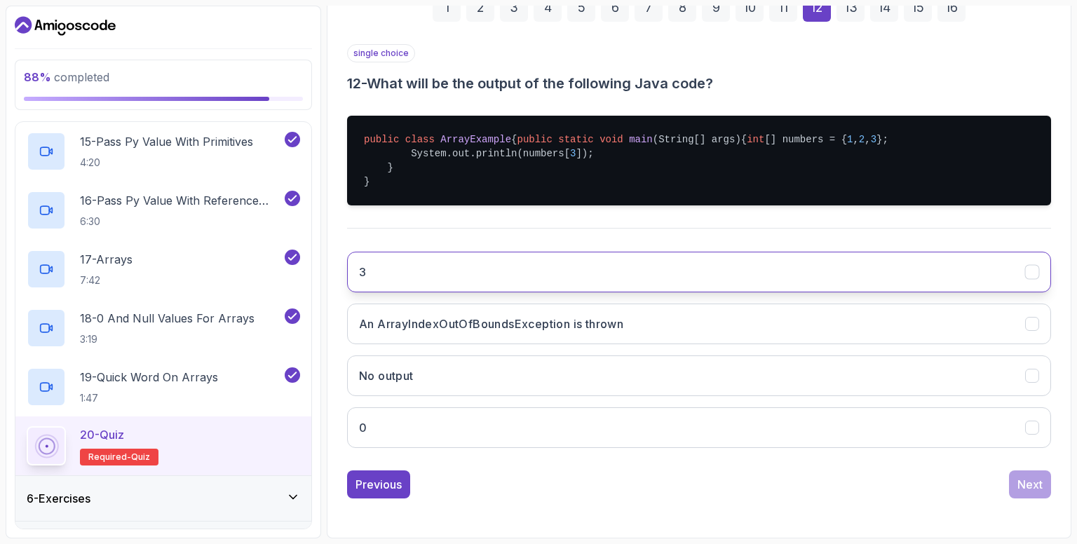
click at [514, 260] on button "3" at bounding box center [699, 272] width 704 height 41
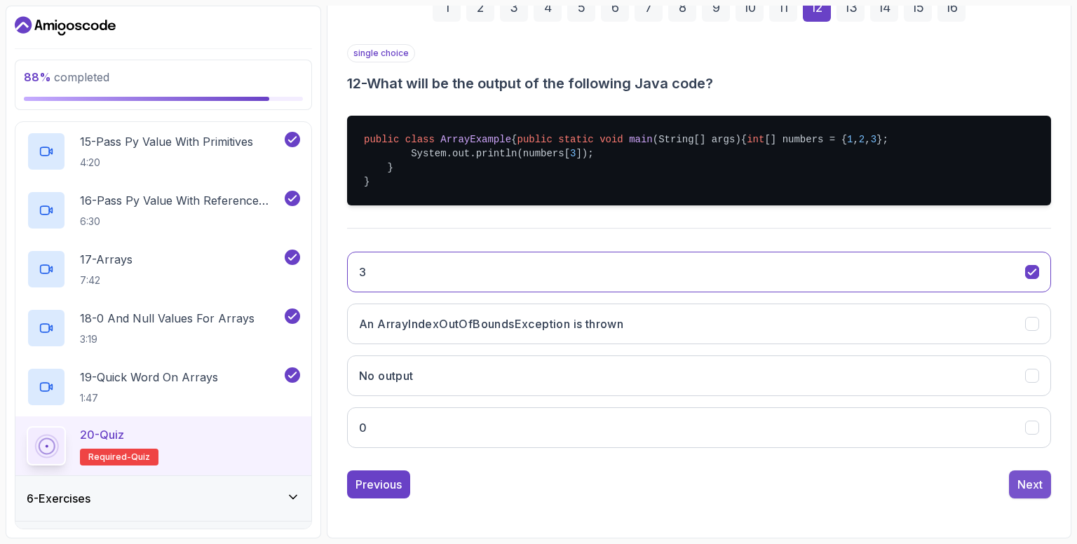
click at [1029, 483] on div "Next" at bounding box center [1030, 484] width 25 height 17
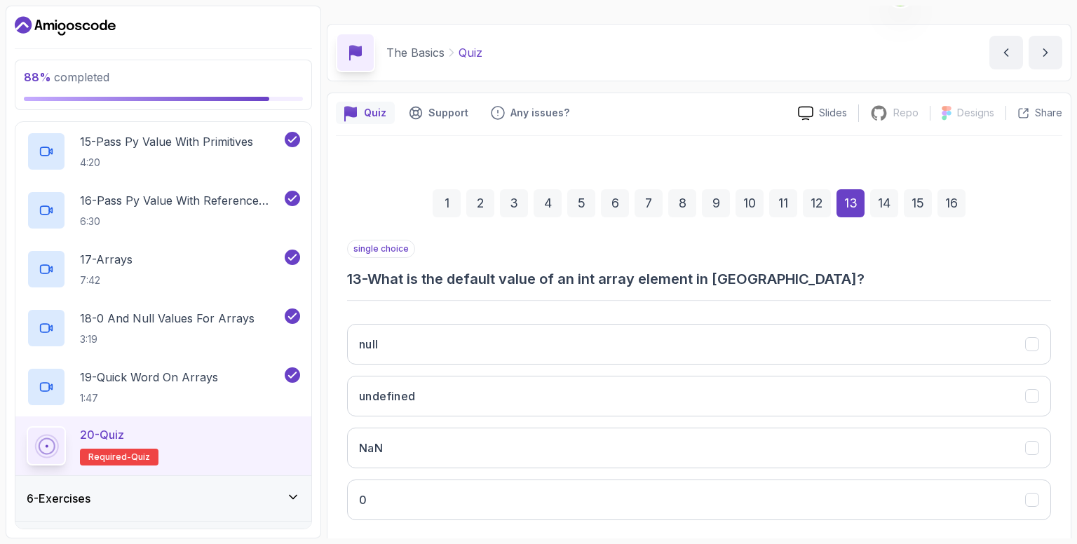
scroll to position [102, 0]
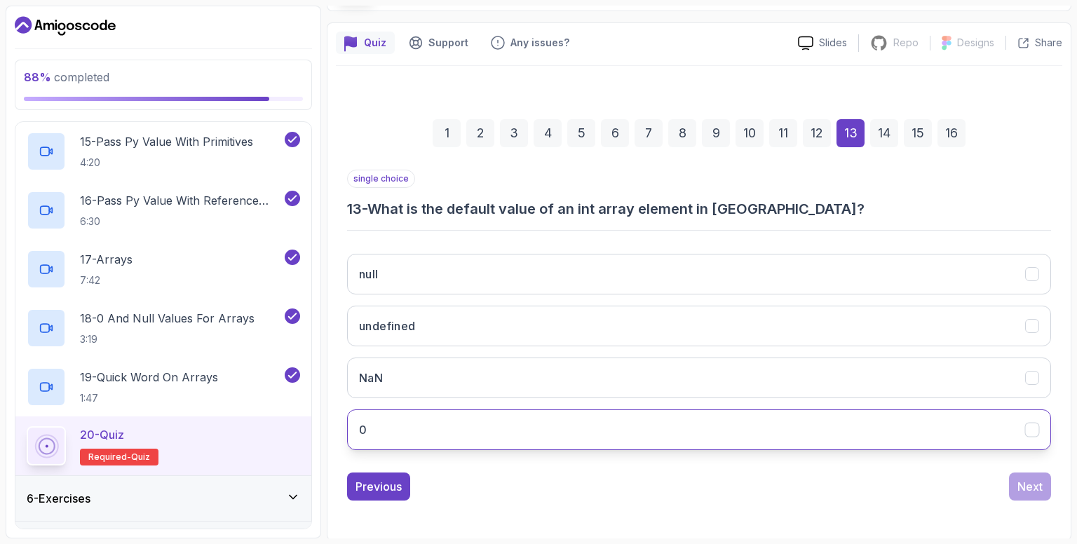
click at [567, 422] on button "0" at bounding box center [699, 430] width 704 height 41
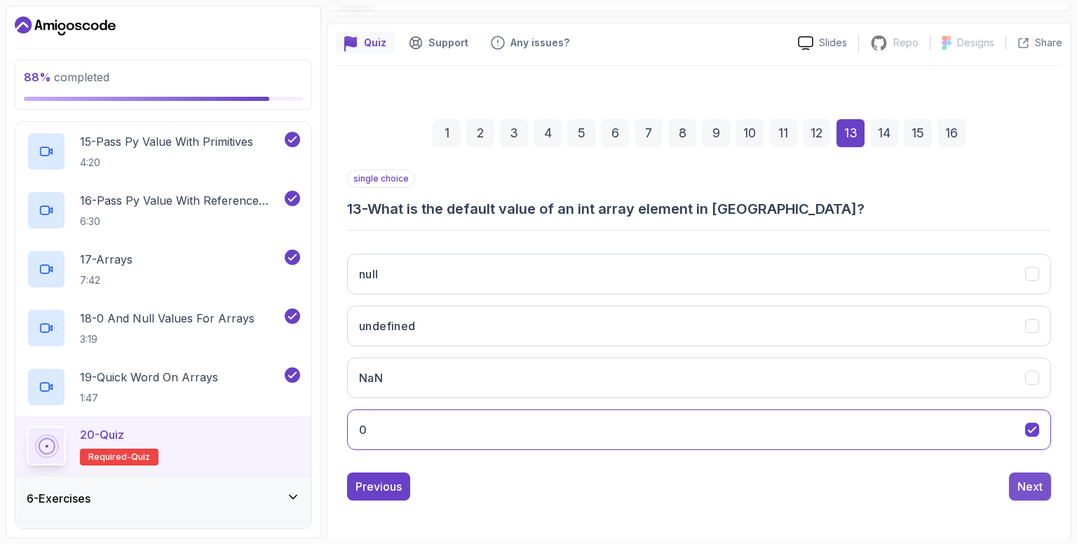
click at [1044, 483] on button "Next" at bounding box center [1030, 487] width 42 height 28
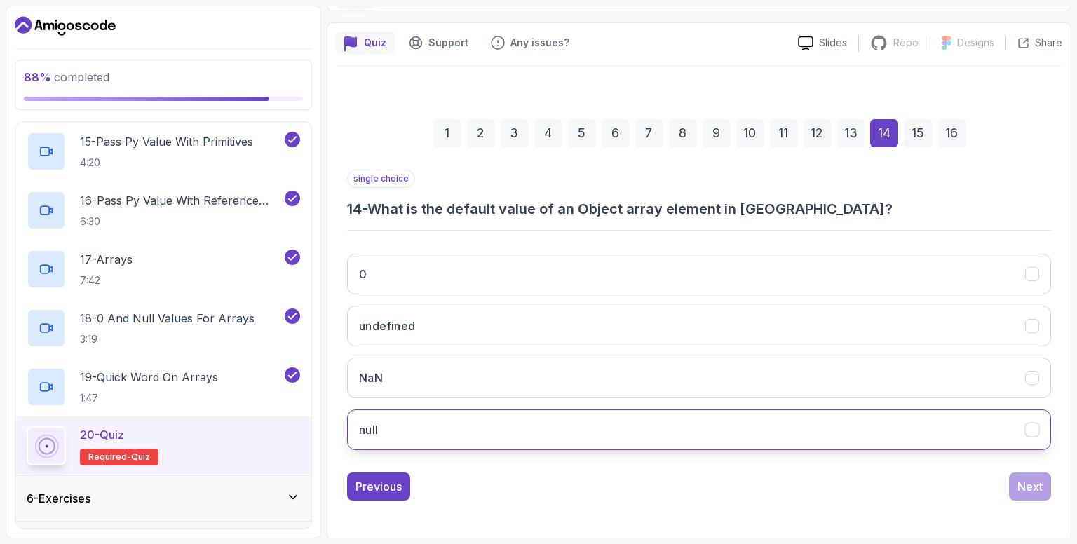
click at [636, 419] on button "null" at bounding box center [699, 430] width 704 height 41
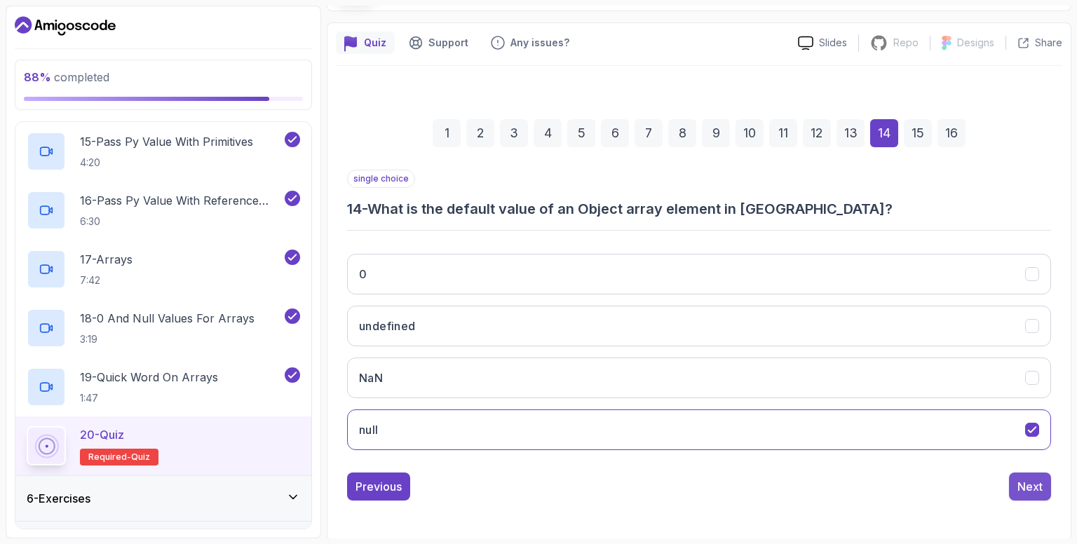
click at [1037, 489] on div "Next" at bounding box center [1030, 486] width 25 height 17
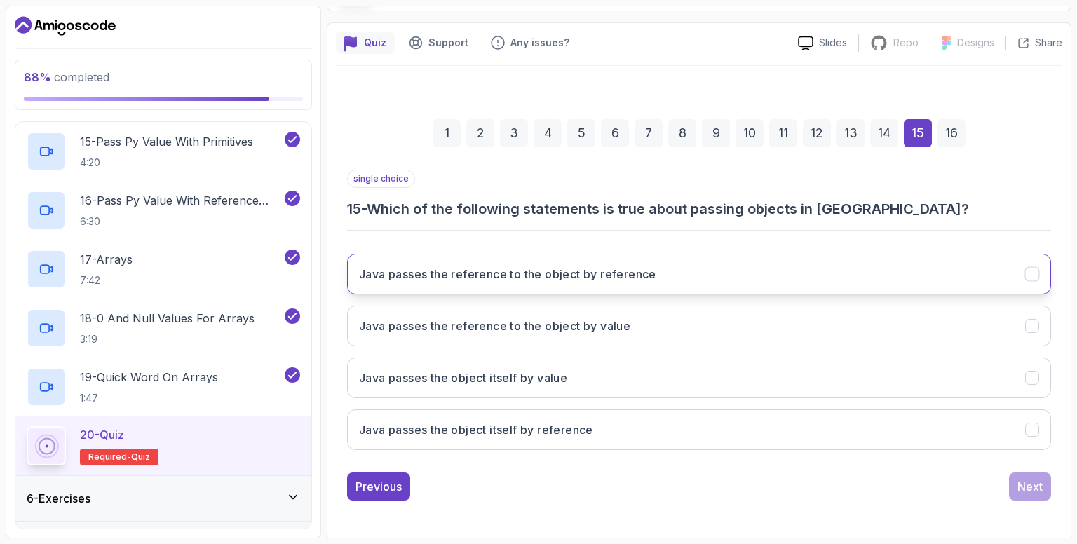
click at [605, 270] on h3 "Java passes the reference to the object by reference" at bounding box center [507, 274] width 297 height 17
click at [1039, 479] on div "Next" at bounding box center [1030, 486] width 25 height 17
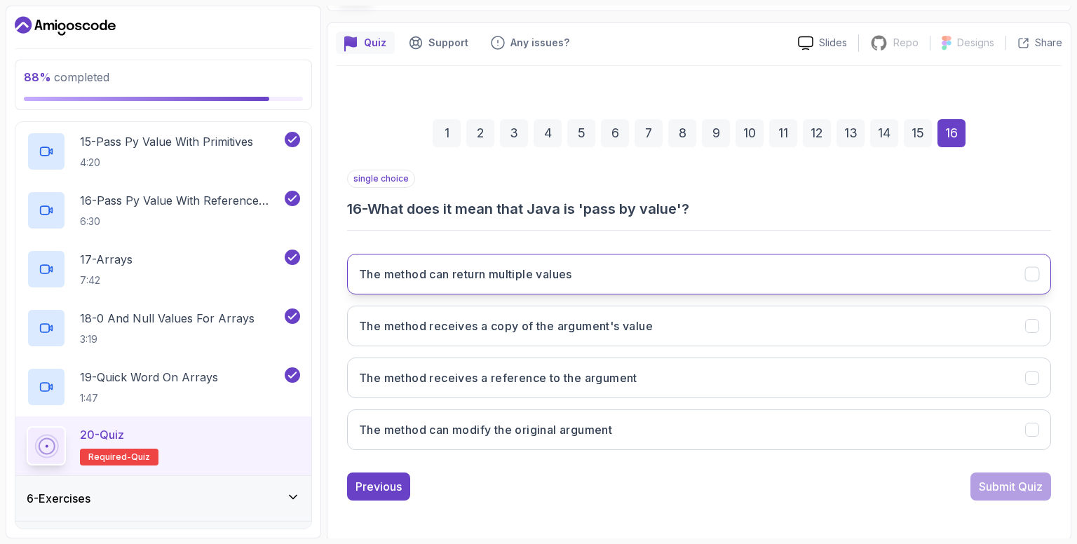
click at [612, 282] on button "The method can return multiple values" at bounding box center [699, 274] width 704 height 41
click at [1012, 473] on button "Submit Quiz" at bounding box center [1011, 487] width 81 height 28
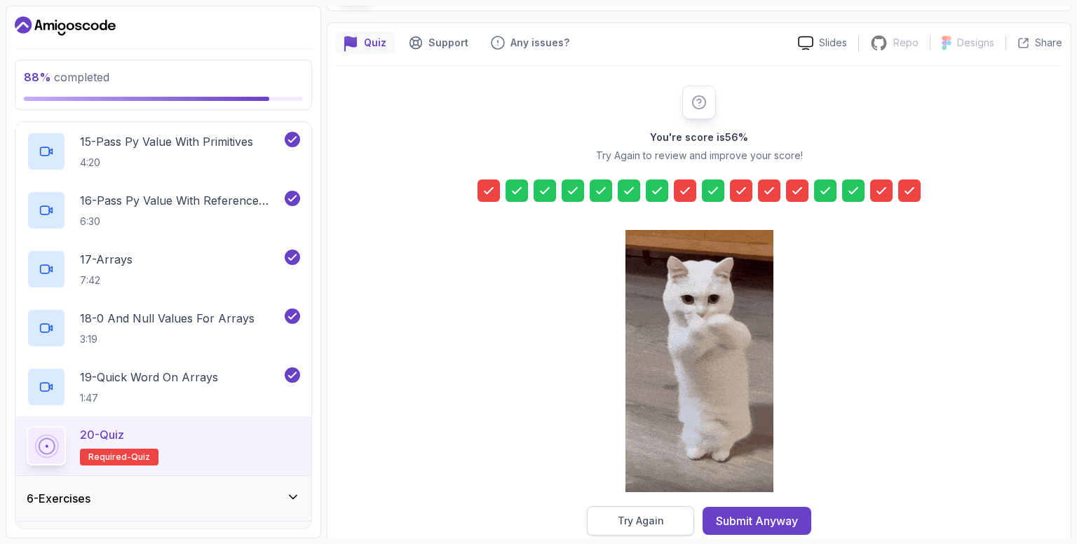
click at [653, 525] on div "Try Again" at bounding box center [641, 521] width 46 height 14
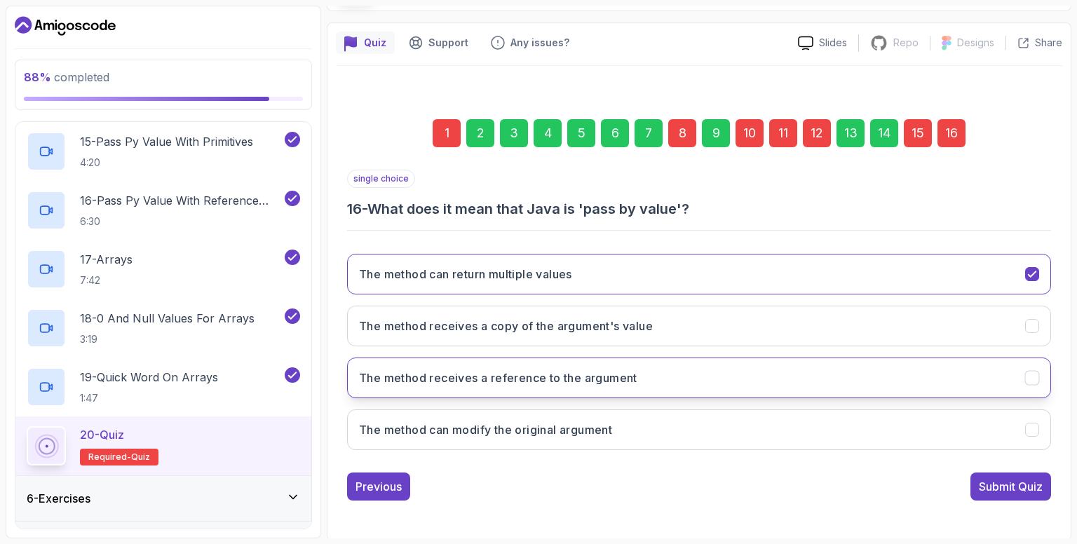
click at [532, 384] on h3 "The method receives a reference to the argument" at bounding box center [498, 378] width 278 height 17
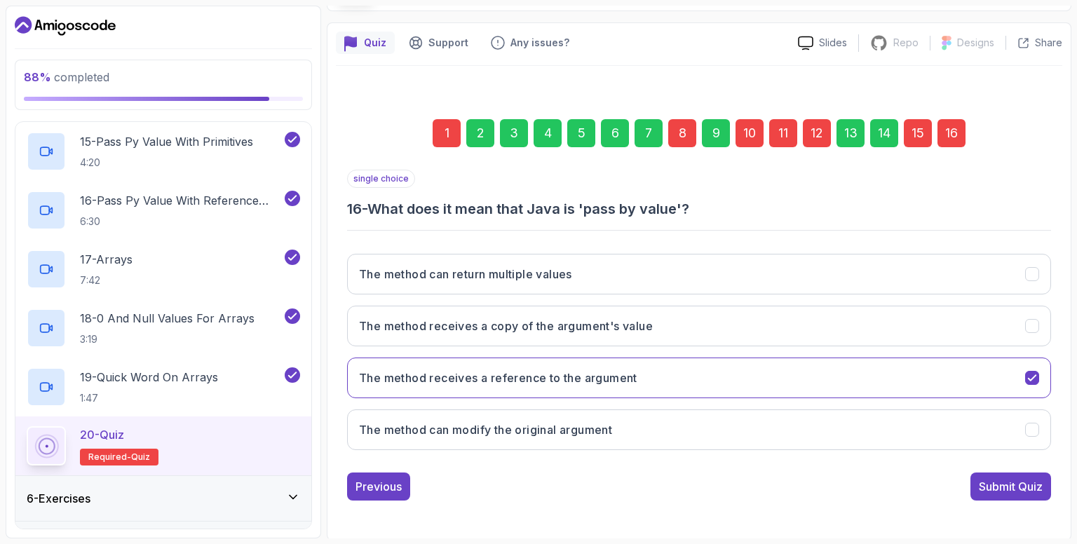
click at [912, 134] on div "15" at bounding box center [918, 133] width 28 height 28
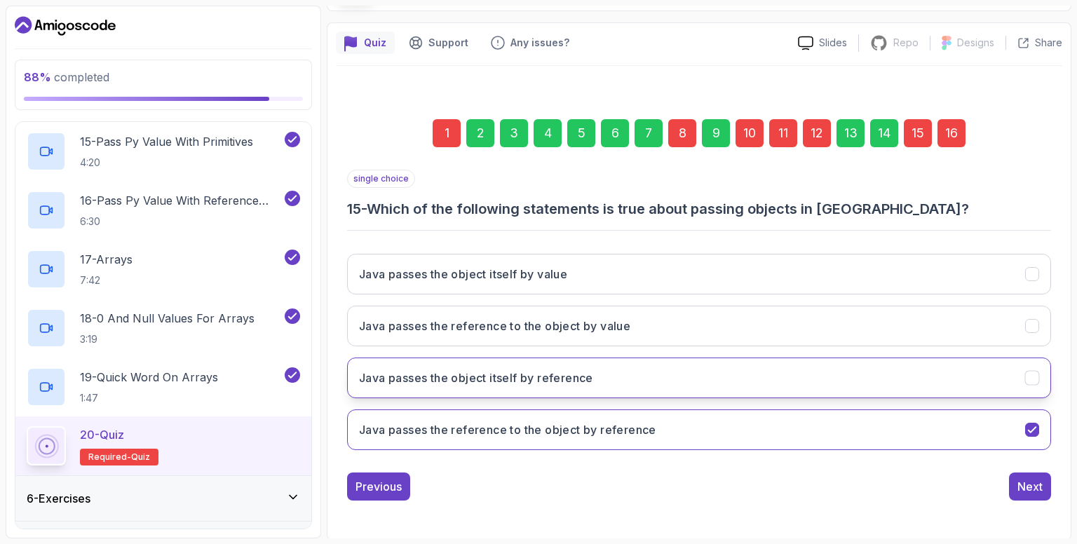
click at [685, 363] on button "Java passes the object itself by reference" at bounding box center [699, 378] width 704 height 41
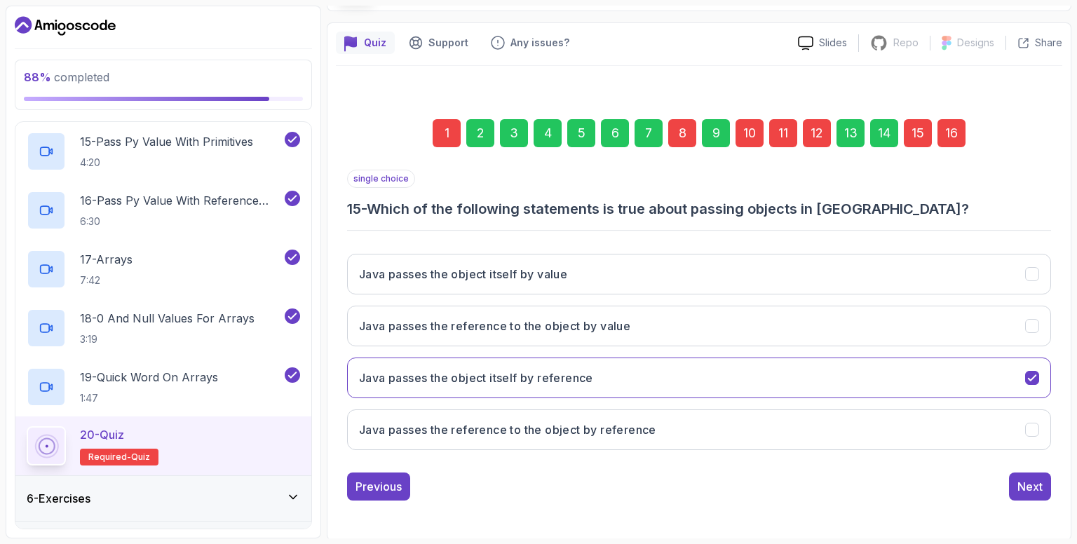
click at [814, 137] on div "12" at bounding box center [817, 133] width 28 height 28
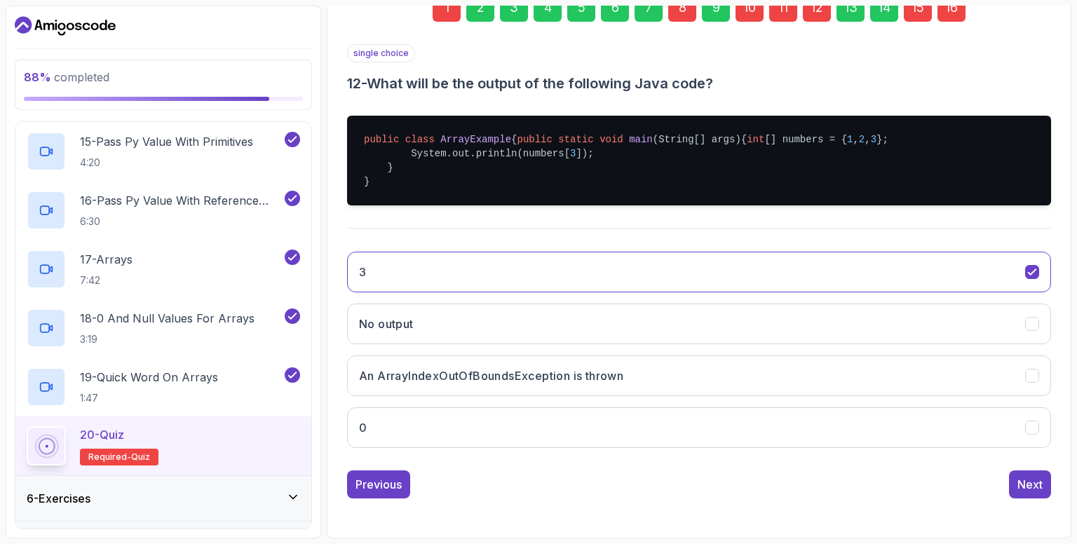
scroll to position [254, 0]
click at [547, 384] on h3 "An ArrayIndexOutOfBoundsException is thrown" at bounding box center [491, 376] width 264 height 17
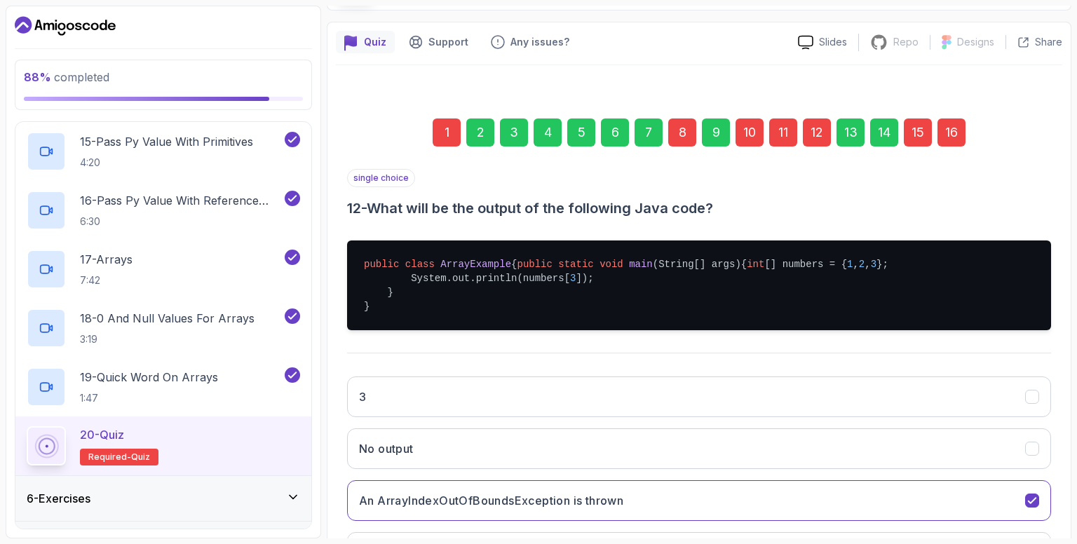
scroll to position [0, 0]
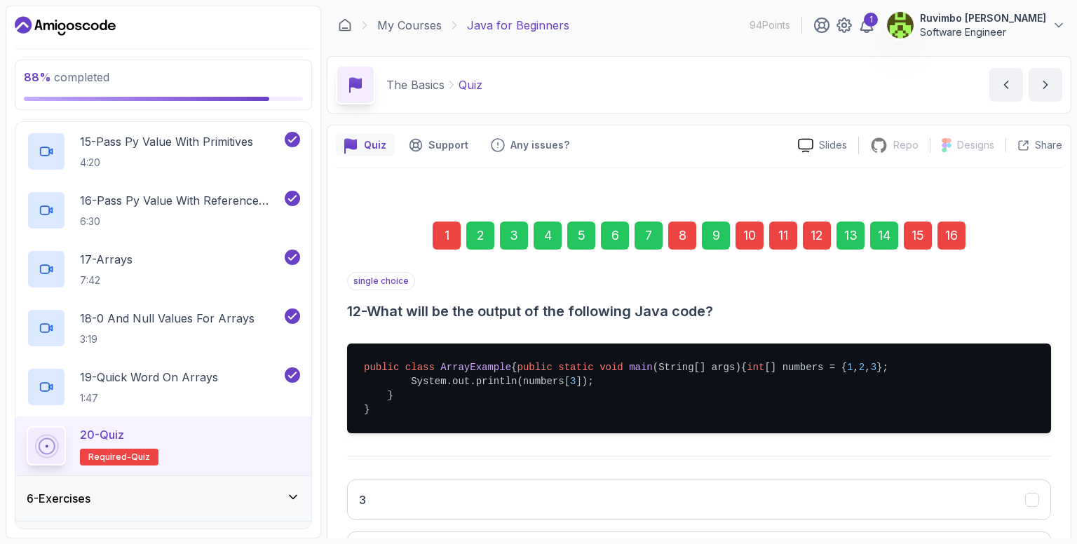
click at [776, 232] on div "11" at bounding box center [784, 236] width 28 height 28
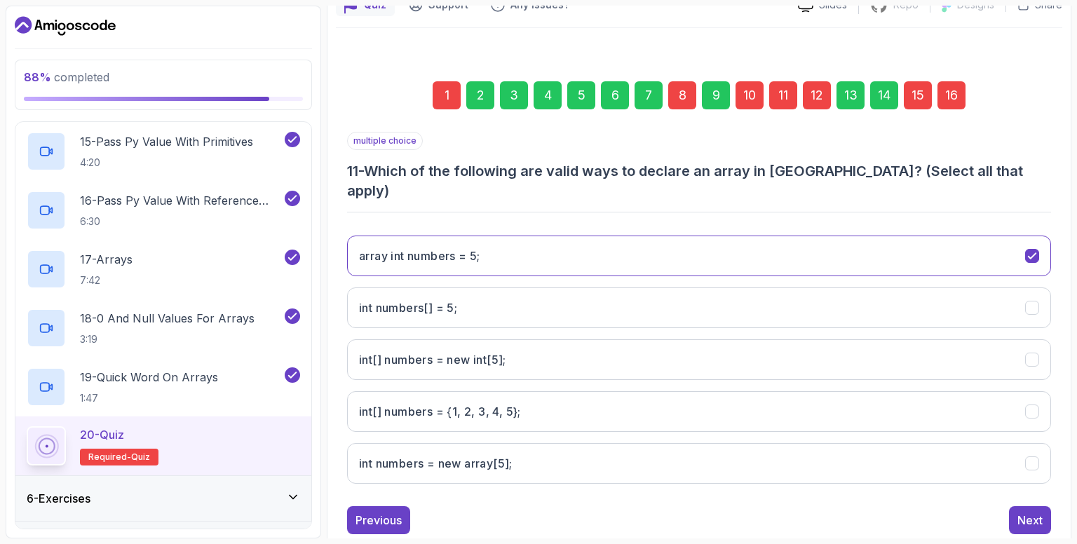
scroll to position [154, 0]
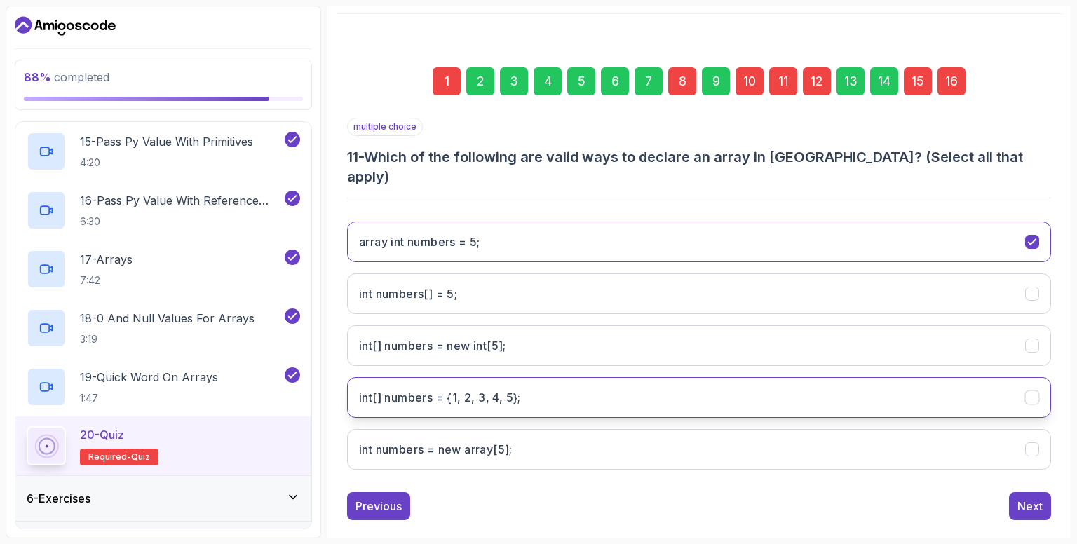
click at [586, 377] on 5};"] "int[] numbers = {1, 2, 3, 4, 5};" at bounding box center [699, 397] width 704 height 41
click at [615, 448] on button "int numbers = new array[5];" at bounding box center [699, 449] width 704 height 41
click at [753, 76] on div "10" at bounding box center [750, 81] width 28 height 28
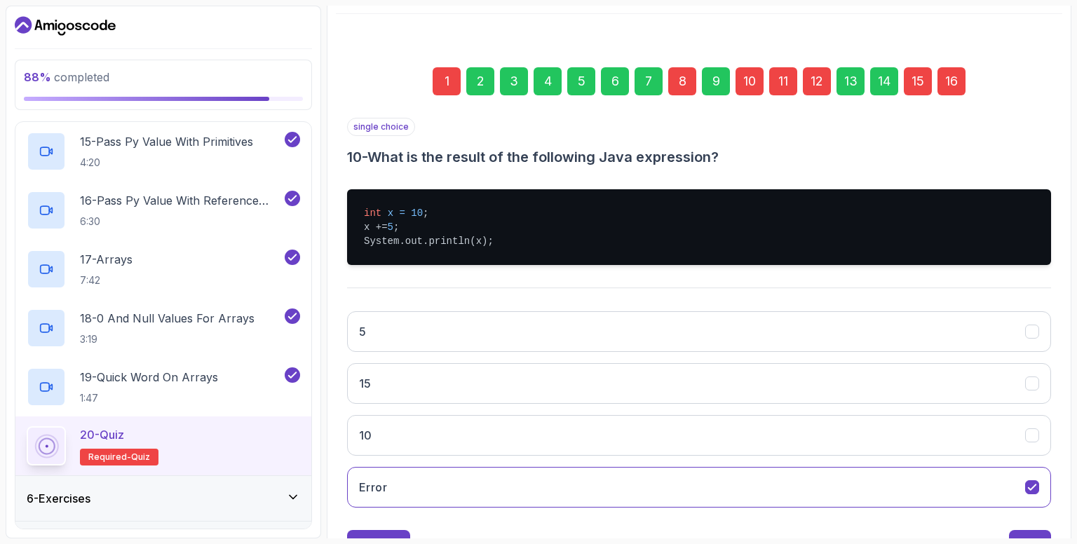
scroll to position [212, 0]
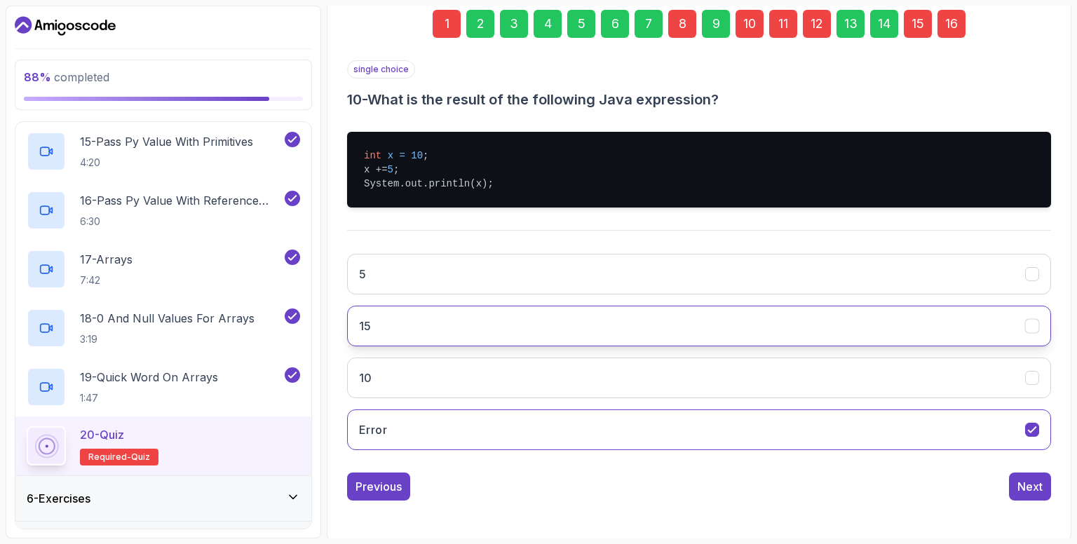
click at [449, 332] on button "15" at bounding box center [699, 326] width 704 height 41
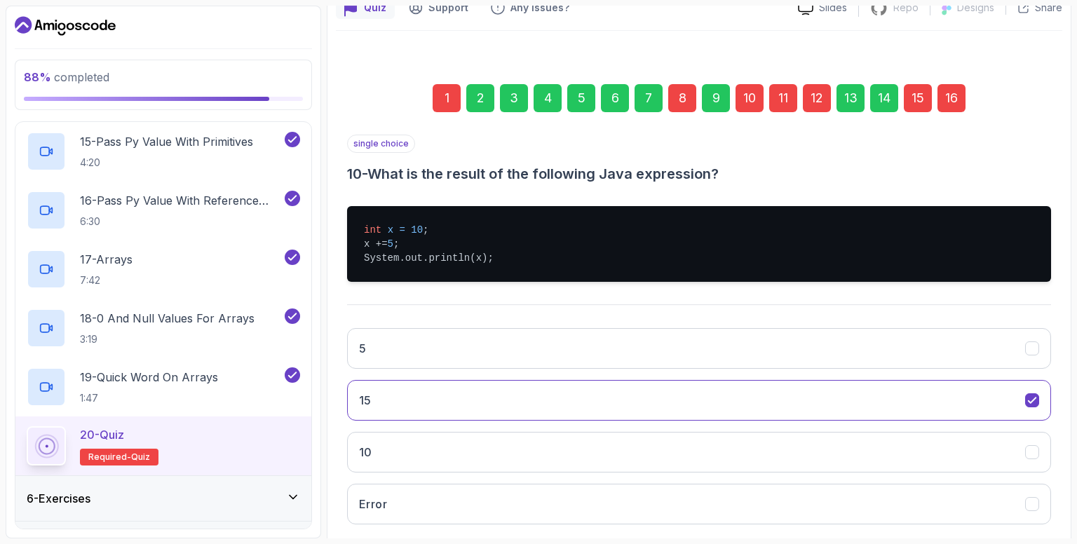
scroll to position [72, 0]
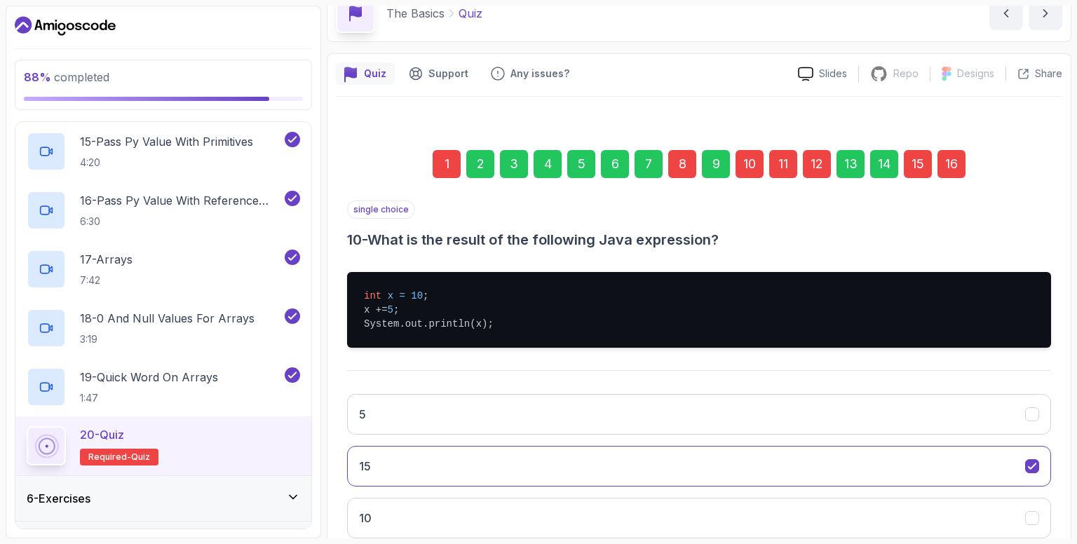
click at [682, 165] on div "8" at bounding box center [683, 164] width 28 height 28
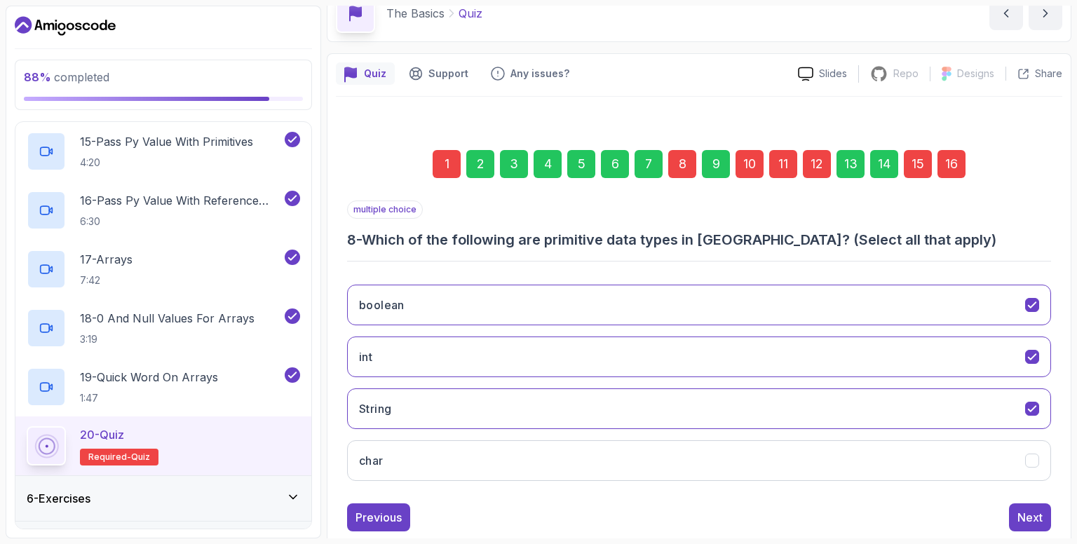
scroll to position [102, 0]
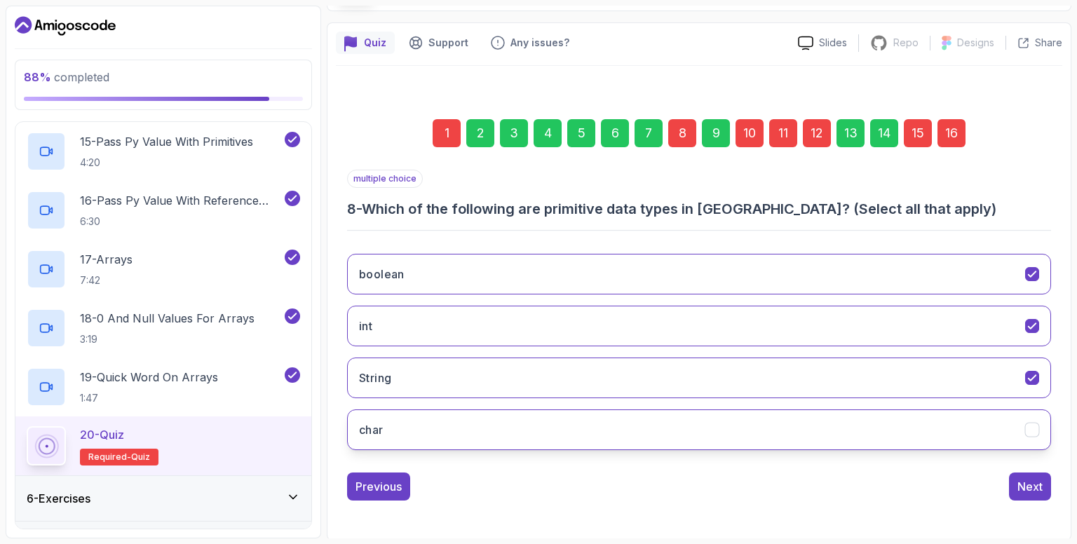
click at [938, 425] on button "char" at bounding box center [699, 430] width 704 height 41
click at [452, 133] on div "1" at bounding box center [447, 133] width 28 height 28
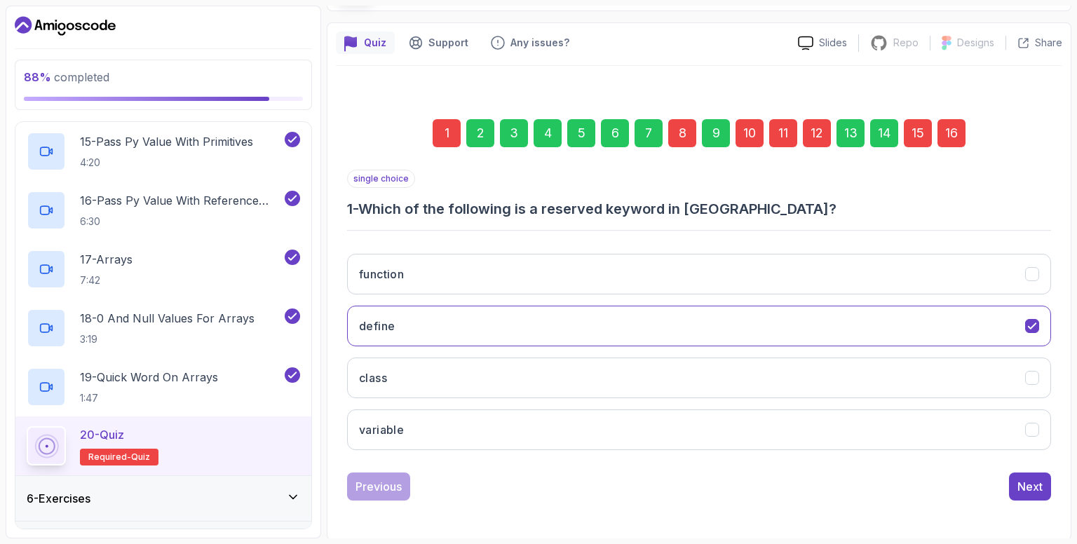
click at [737, 349] on div "function define class variable" at bounding box center [699, 352] width 704 height 219
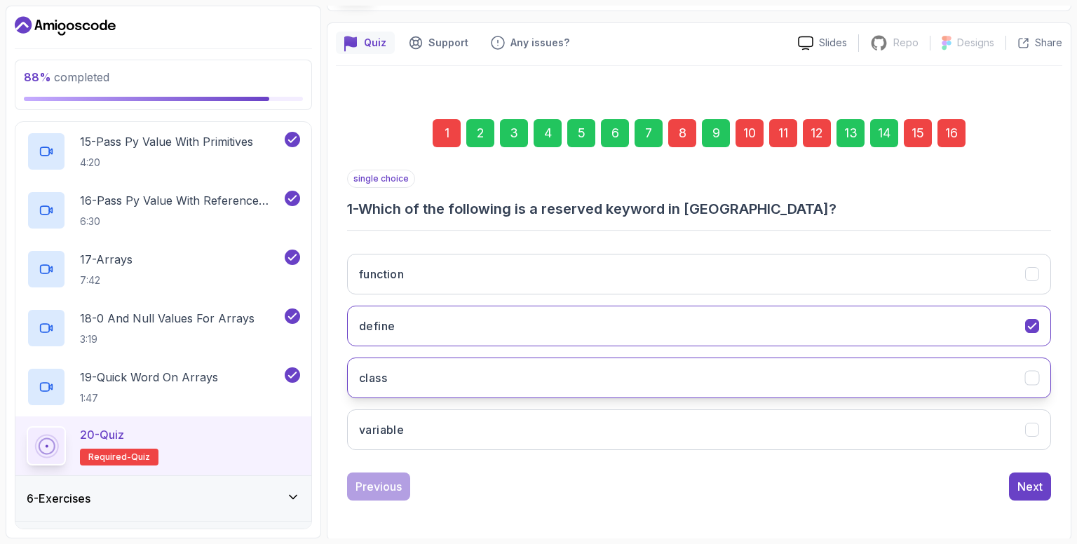
click at [800, 384] on button "class" at bounding box center [699, 378] width 704 height 41
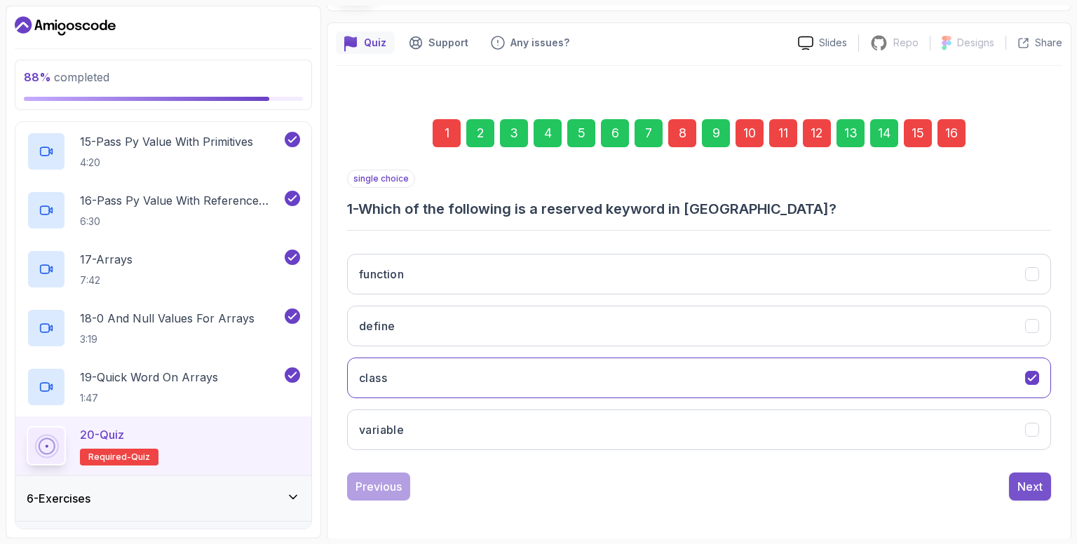
click at [1041, 481] on div "Next" at bounding box center [1030, 486] width 25 height 17
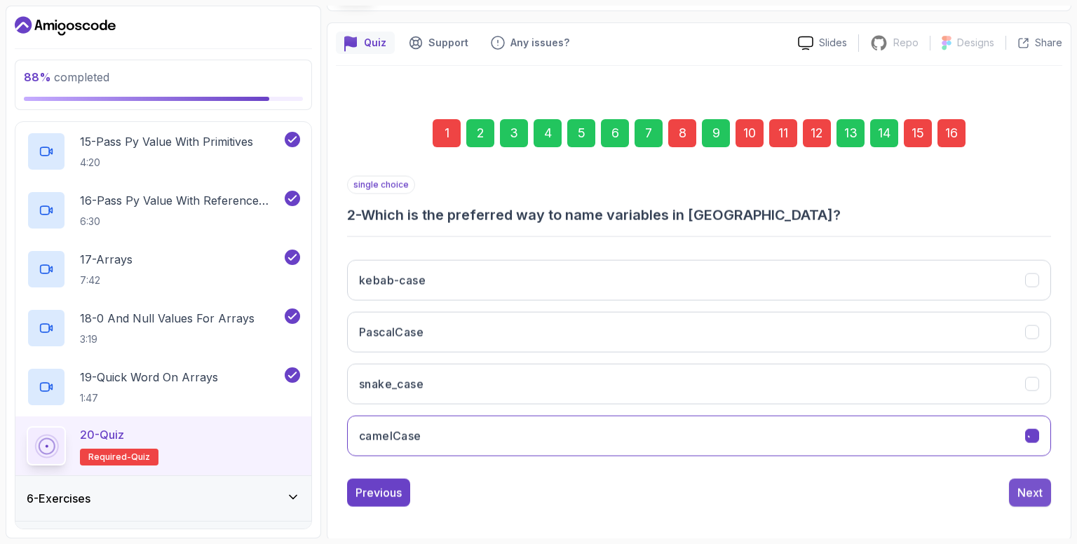
click at [1042, 480] on button "Next" at bounding box center [1030, 493] width 42 height 28
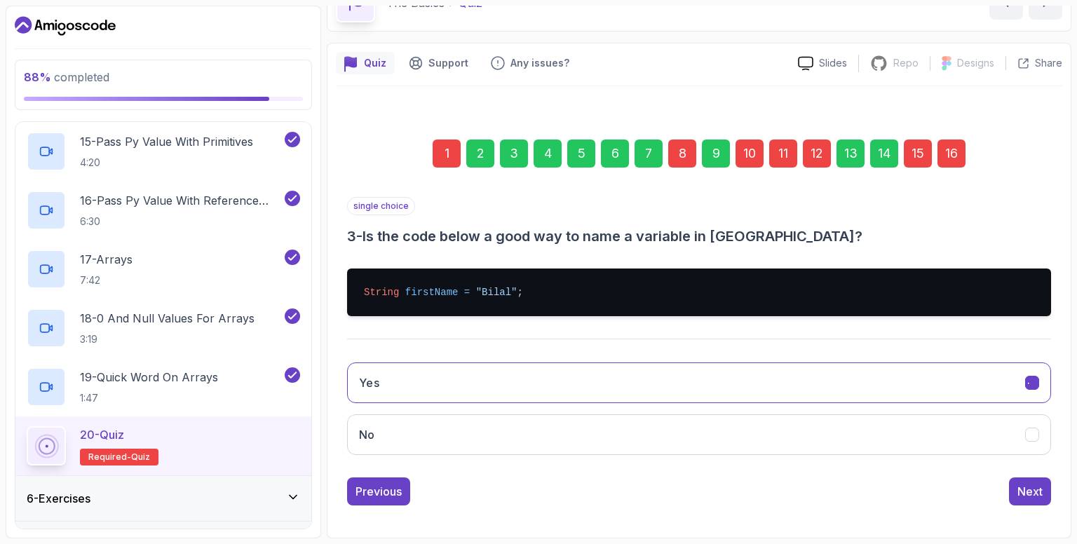
scroll to position [81, 0]
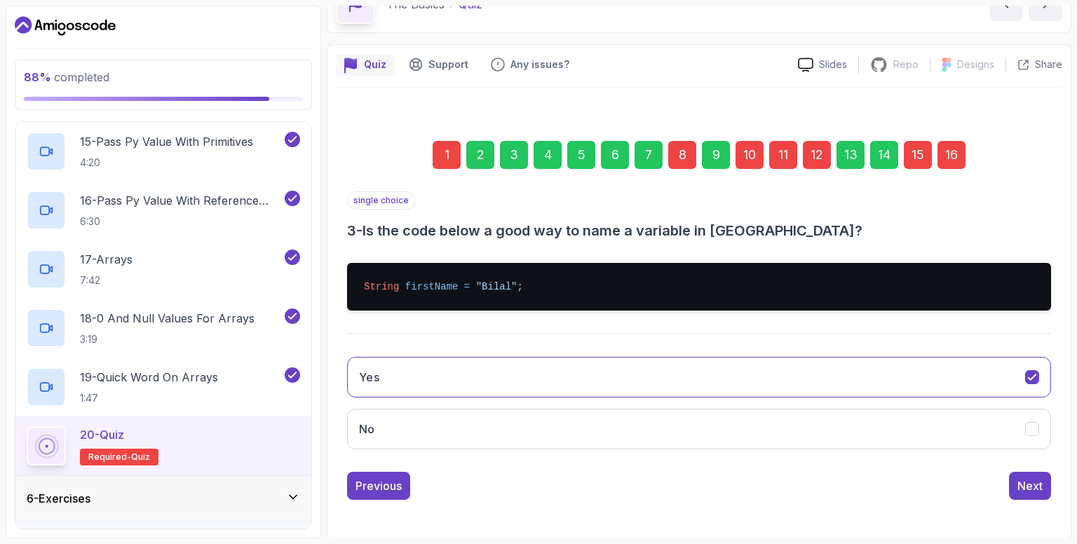
click at [954, 160] on div "16" at bounding box center [952, 155] width 28 height 28
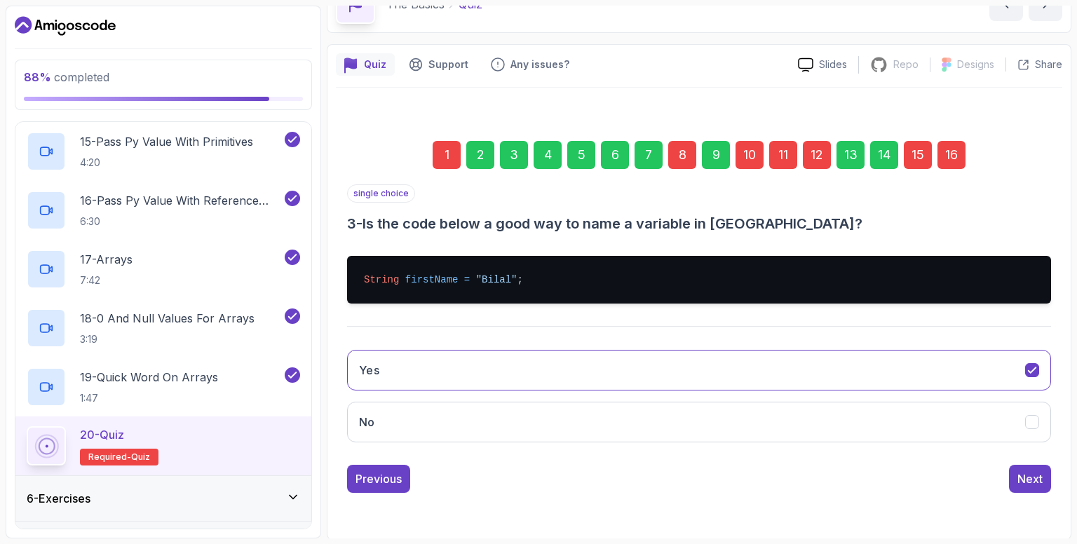
scroll to position [102, 0]
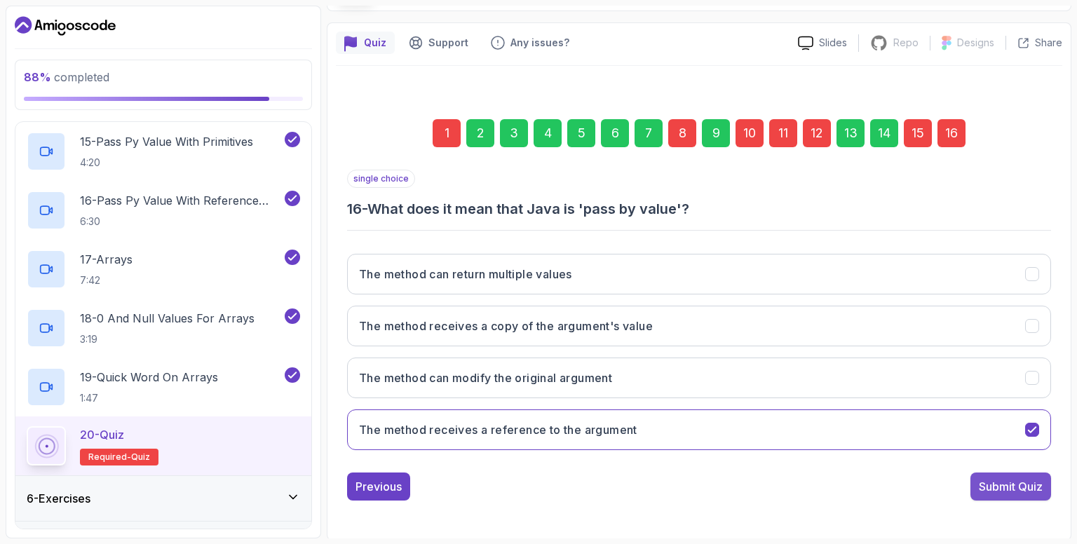
click at [999, 478] on div "Submit Quiz" at bounding box center [1011, 486] width 64 height 17
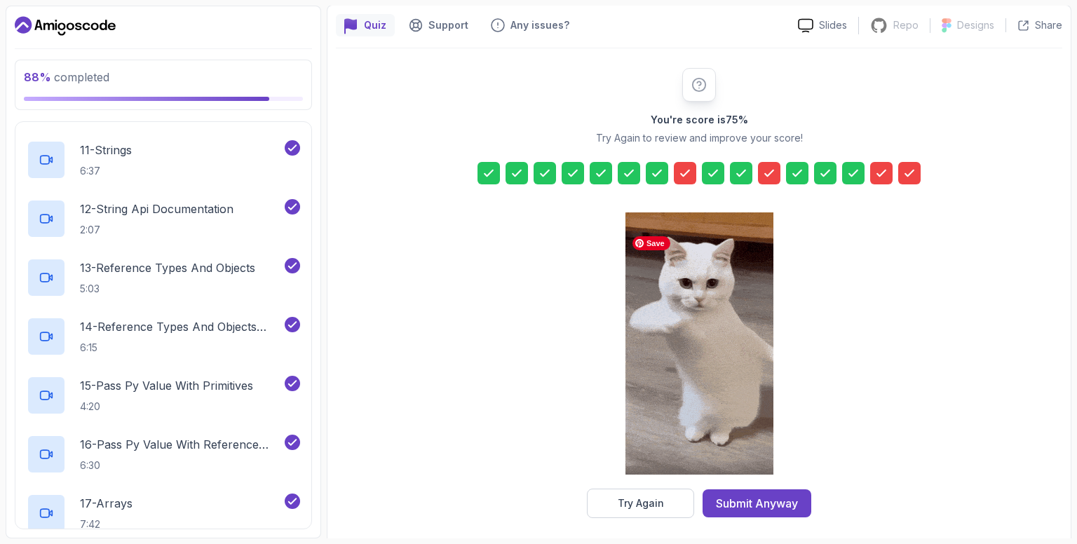
scroll to position [127, 0]
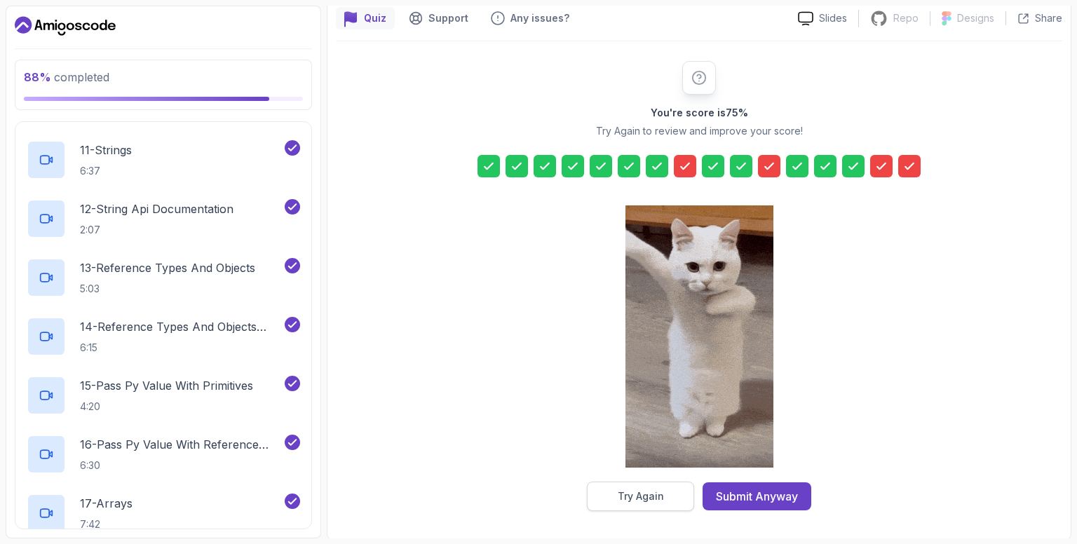
click at [662, 492] on div "Try Again" at bounding box center [641, 497] width 46 height 14
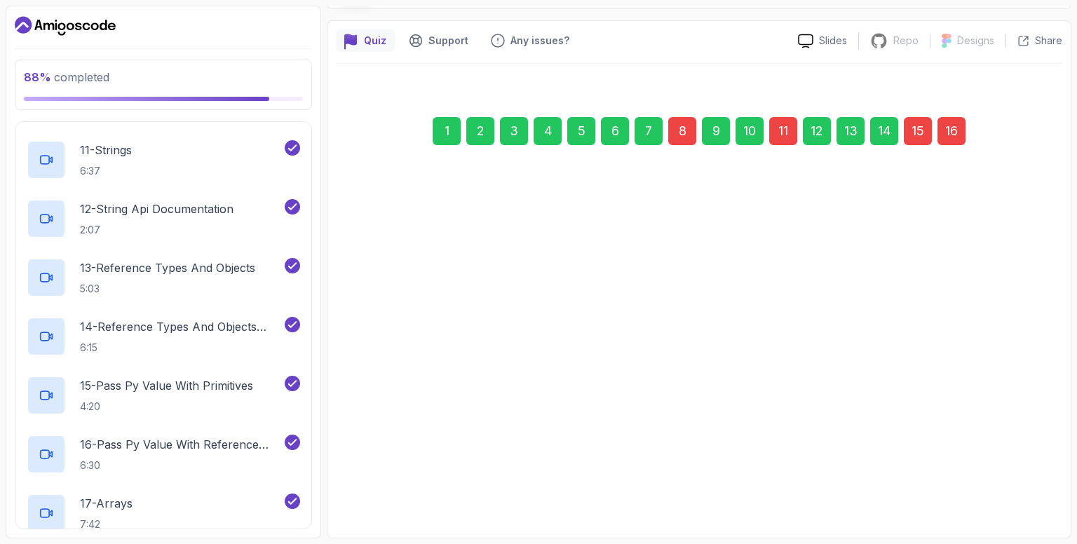
scroll to position [102, 0]
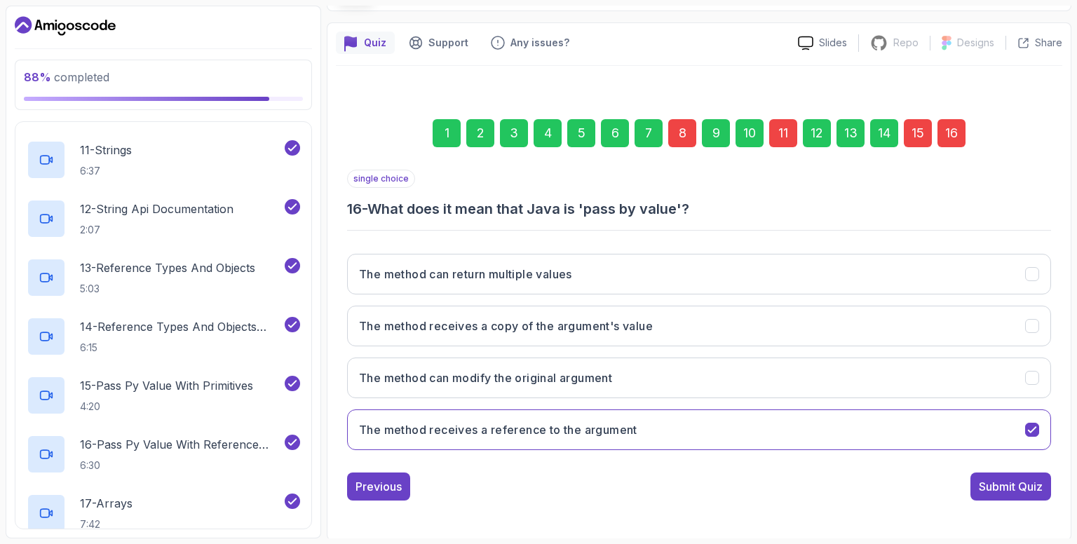
click at [686, 130] on div "8" at bounding box center [683, 133] width 28 height 28
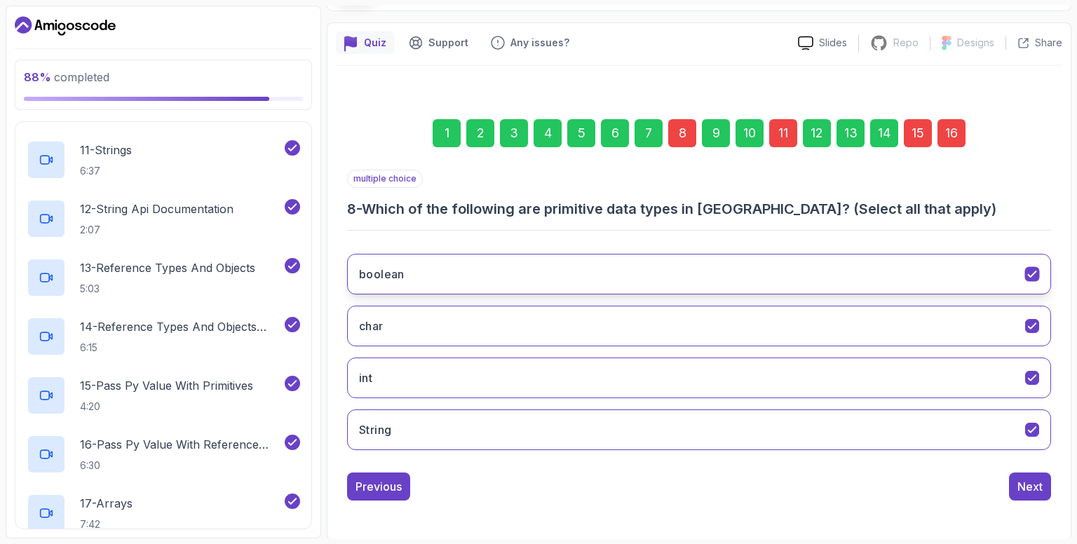
click at [548, 266] on button "boolean" at bounding box center [699, 274] width 704 height 41
click at [548, 265] on button "boolean" at bounding box center [699, 274] width 704 height 41
click at [1038, 325] on icon "char" at bounding box center [1032, 326] width 13 height 13
click at [1022, 271] on button "boolean" at bounding box center [699, 274] width 704 height 41
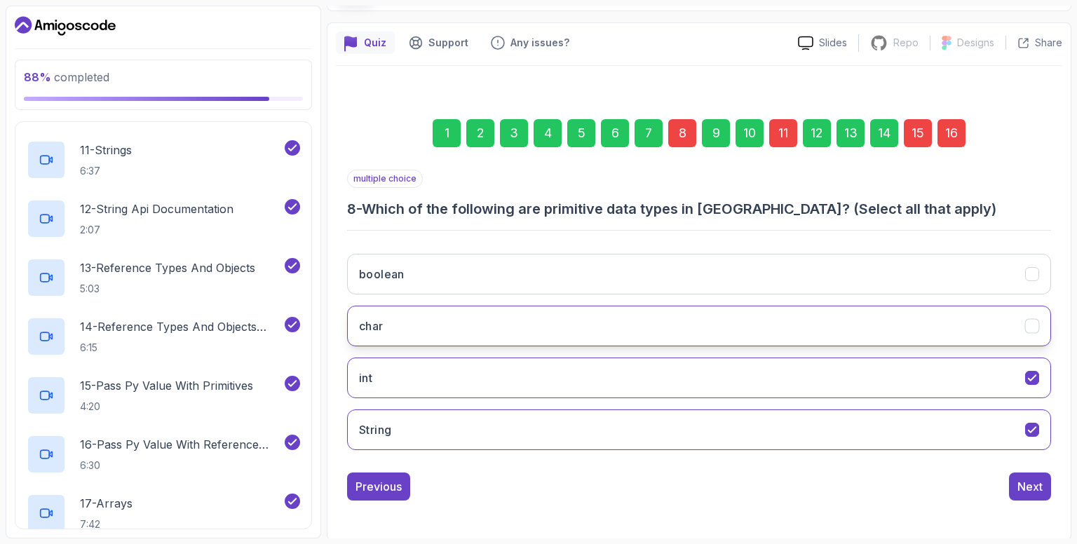
click at [518, 334] on button "char" at bounding box center [699, 326] width 704 height 41
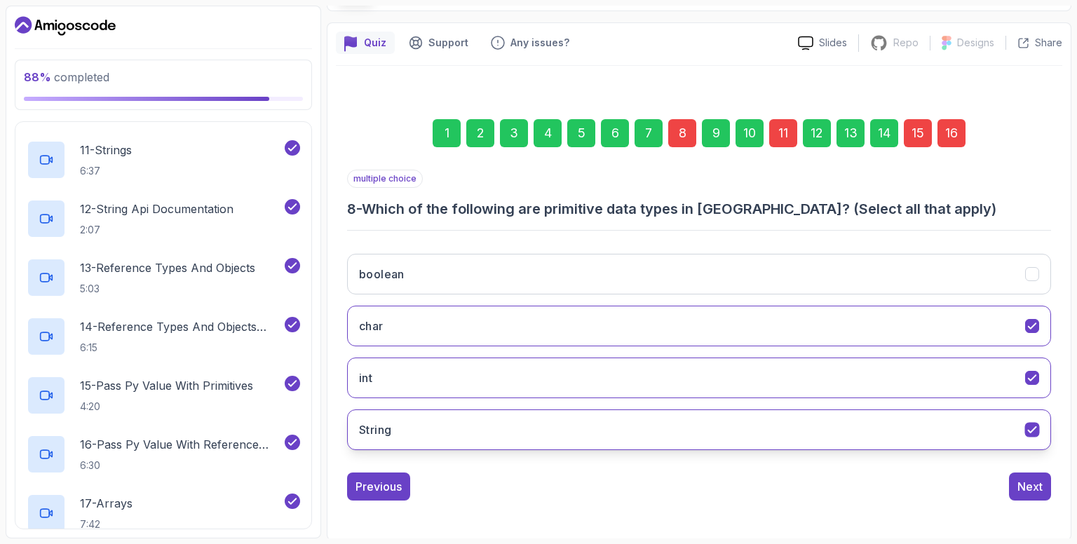
click at [813, 412] on button "String" at bounding box center [699, 430] width 704 height 41
click at [638, 426] on button "String" at bounding box center [699, 430] width 704 height 41
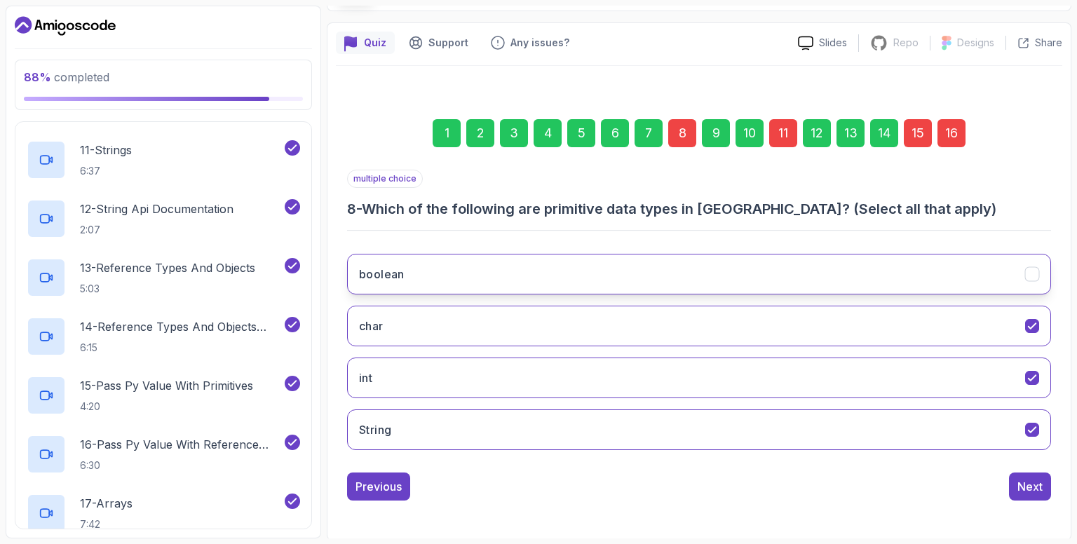
click at [716, 269] on button "boolean" at bounding box center [699, 274] width 704 height 41
click at [784, 141] on div "11" at bounding box center [784, 133] width 28 height 28
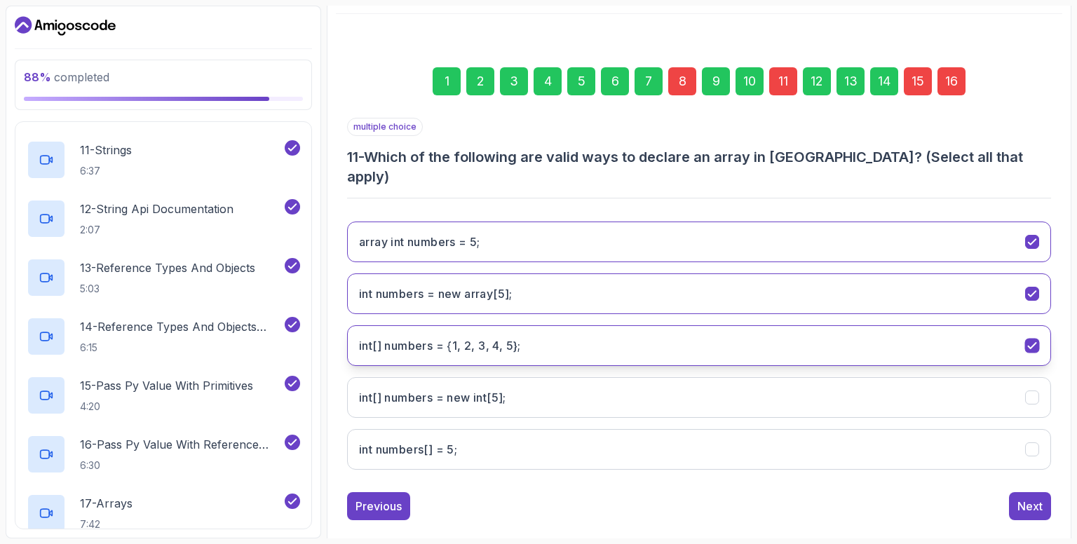
scroll to position [84, 0]
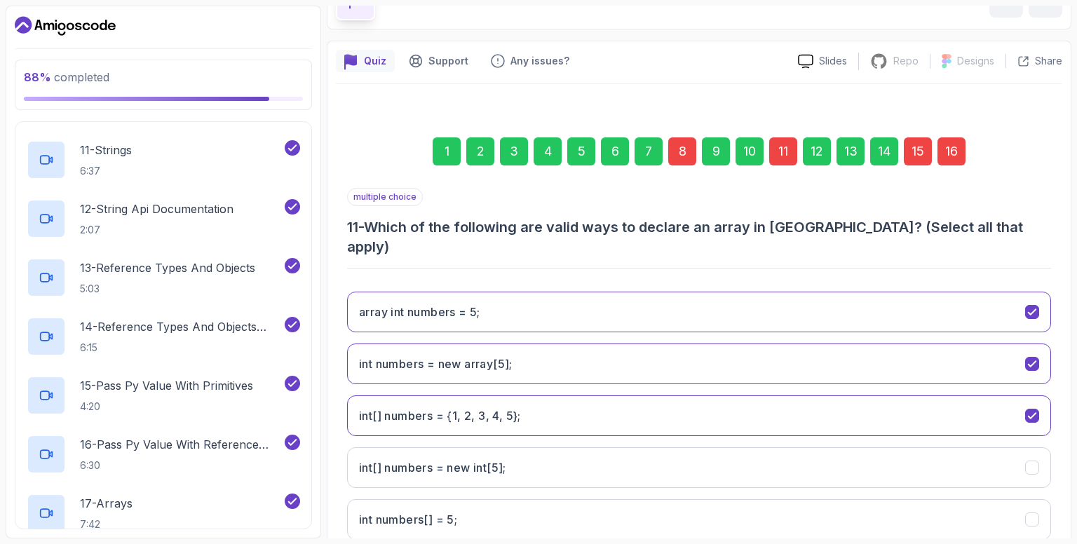
click at [682, 147] on div "8" at bounding box center [683, 151] width 28 height 28
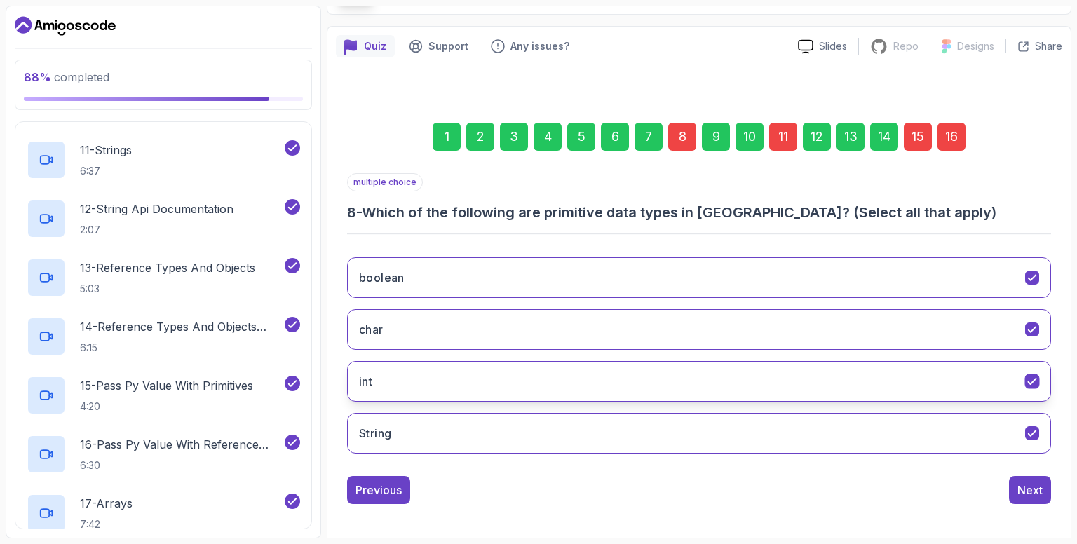
scroll to position [102, 0]
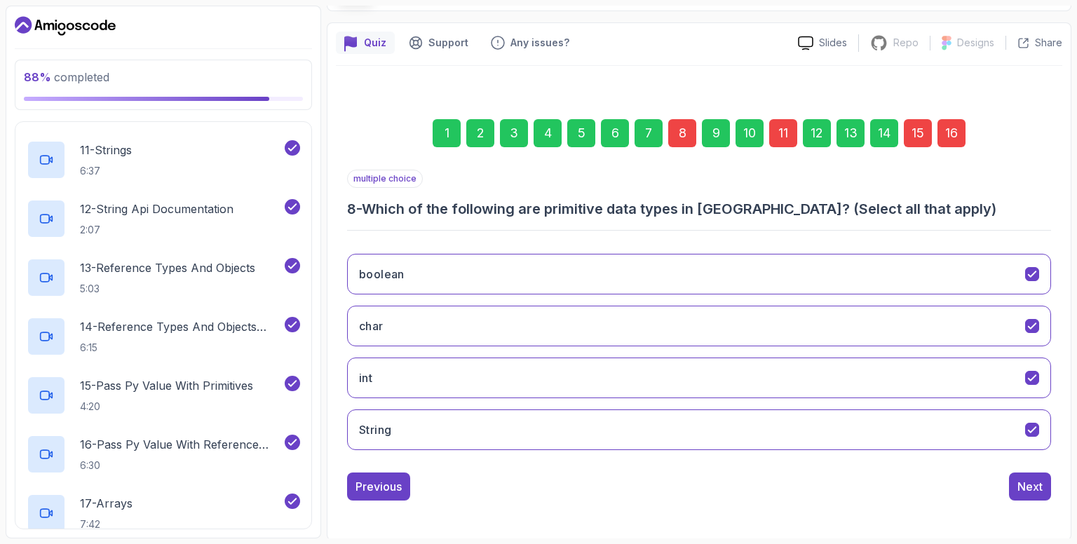
click at [1023, 74] on div "1 2 3 4 5 6 7 8 9 10 11 12 13 14 15 16 multiple choice 8 - Which of the followi…" at bounding box center [699, 299] width 727 height 466
click at [1035, 424] on icon "String" at bounding box center [1032, 430] width 13 height 13
click at [785, 135] on div "11" at bounding box center [784, 133] width 28 height 28
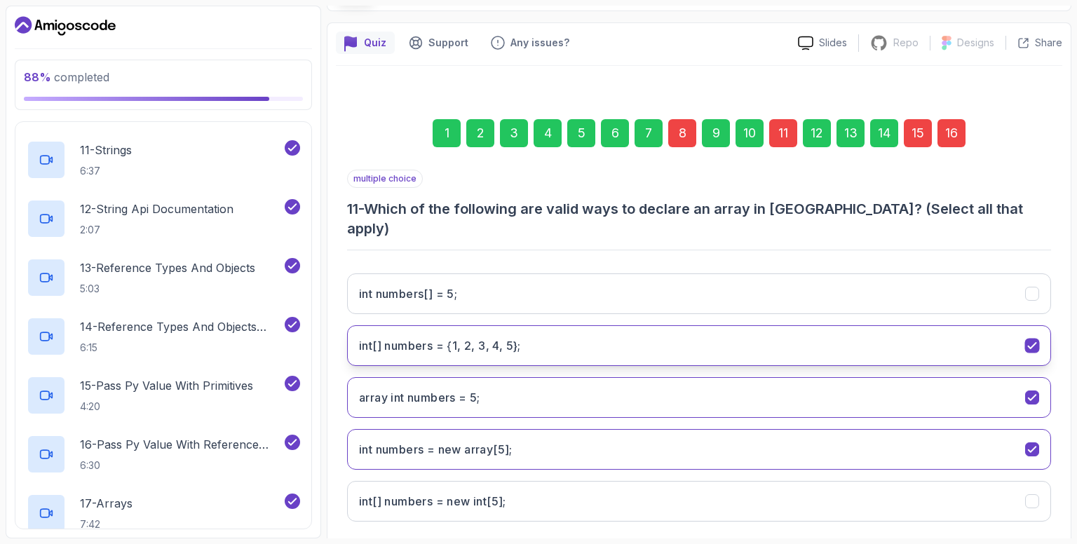
scroll to position [154, 0]
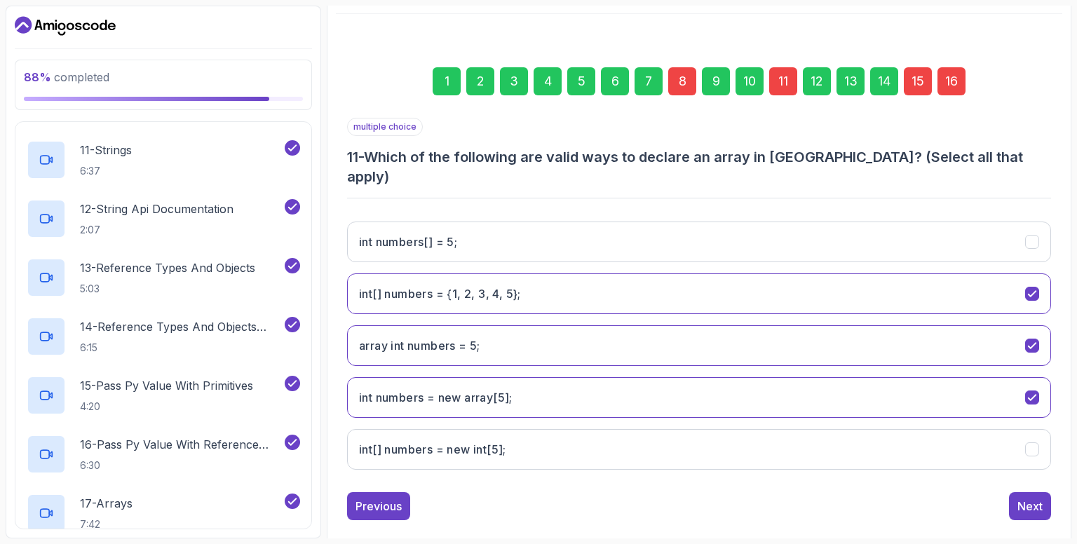
click at [998, 38] on div "1 2 3 4 5 6 7 8 9 10 11 12 13 14 15 16 multiple choice 11 - Which of the follow…" at bounding box center [699, 283] width 727 height 498
click at [807, 330] on button "array int numbers = 5;" at bounding box center [699, 345] width 704 height 41
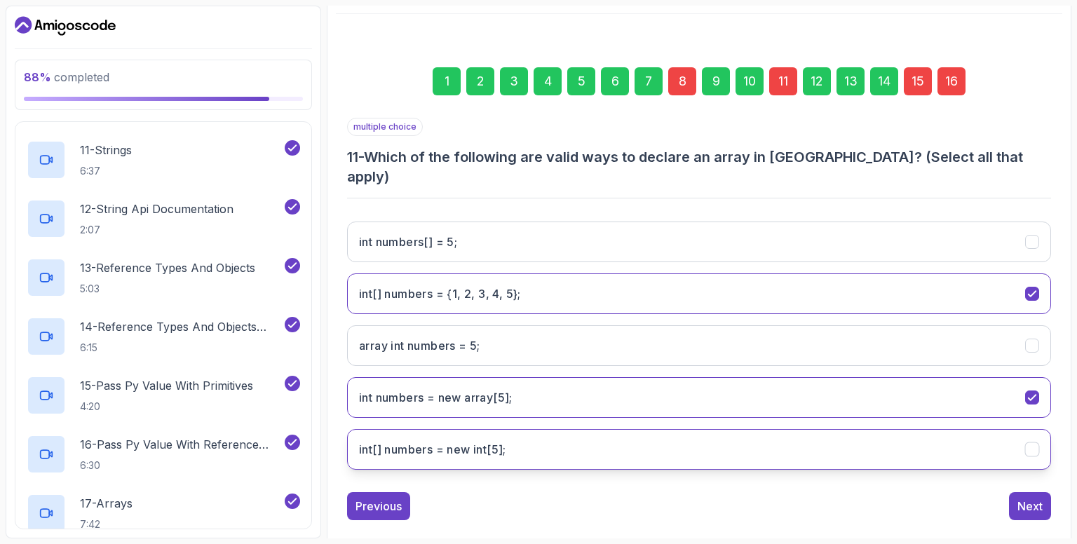
click at [566, 429] on int;"] "int[] numbers = new int[5];" at bounding box center [699, 449] width 704 height 41
click at [702, 382] on button "int numbers = new array[5];" at bounding box center [699, 397] width 704 height 41
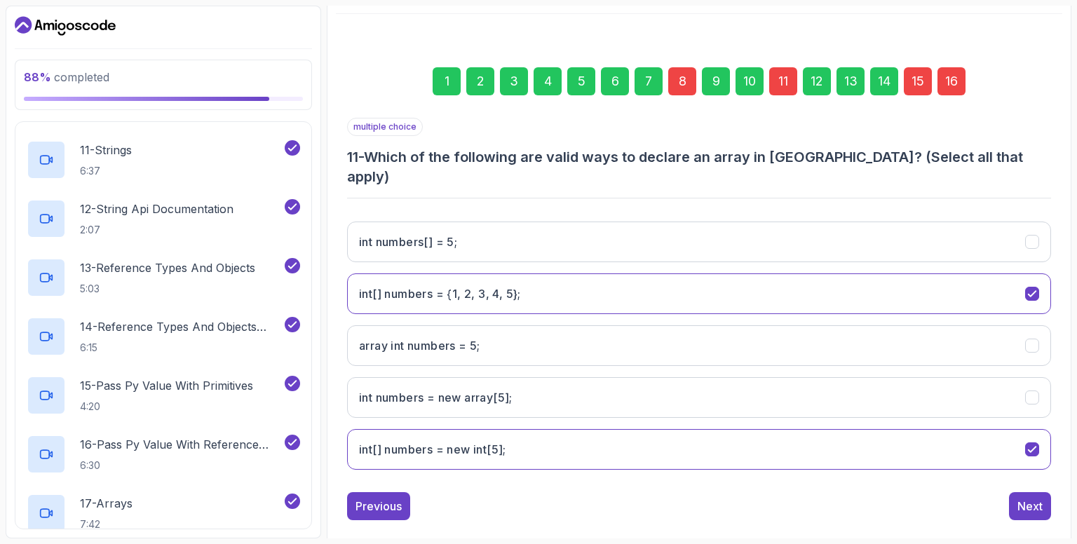
click at [918, 86] on div "15" at bounding box center [918, 81] width 28 height 28
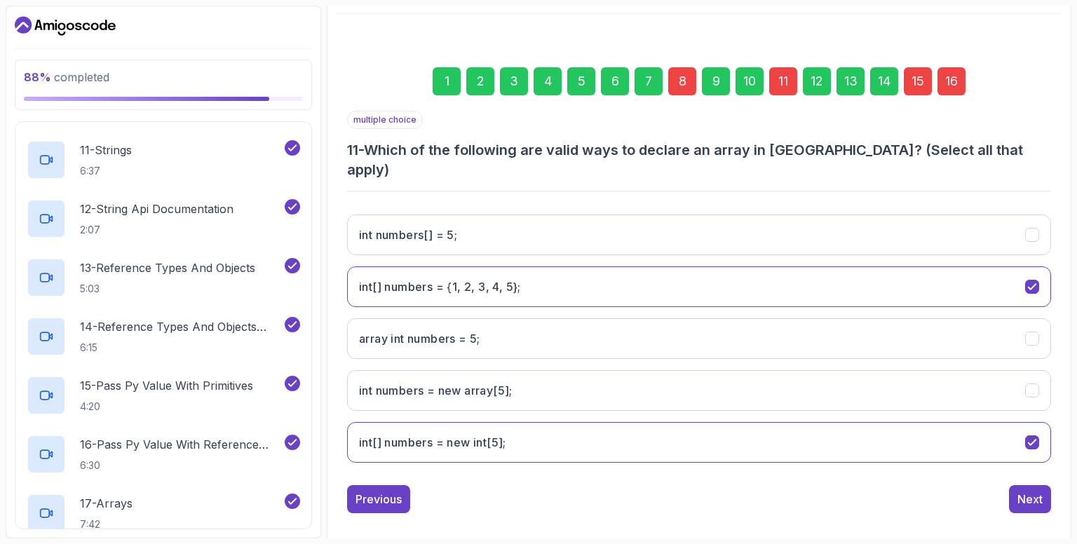
scroll to position [102, 0]
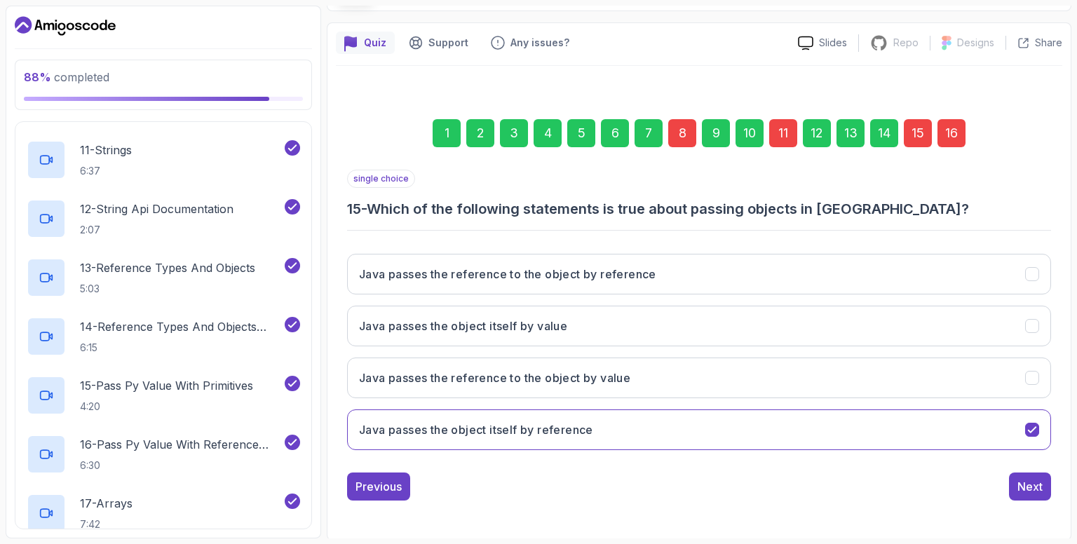
click at [1033, 86] on div "1 2 3 4 5 6 7 8 9 10 11 12 13 14 15 16 single choice 15 - Which of the followin…" at bounding box center [699, 299] width 727 height 427
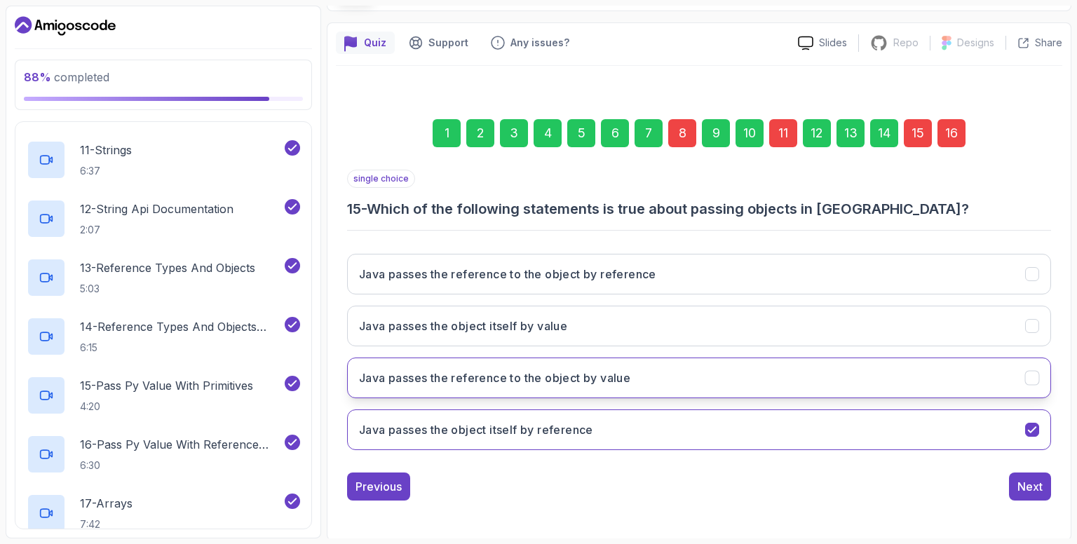
click at [744, 367] on button "Java passes the reference to the object by value" at bounding box center [699, 378] width 704 height 41
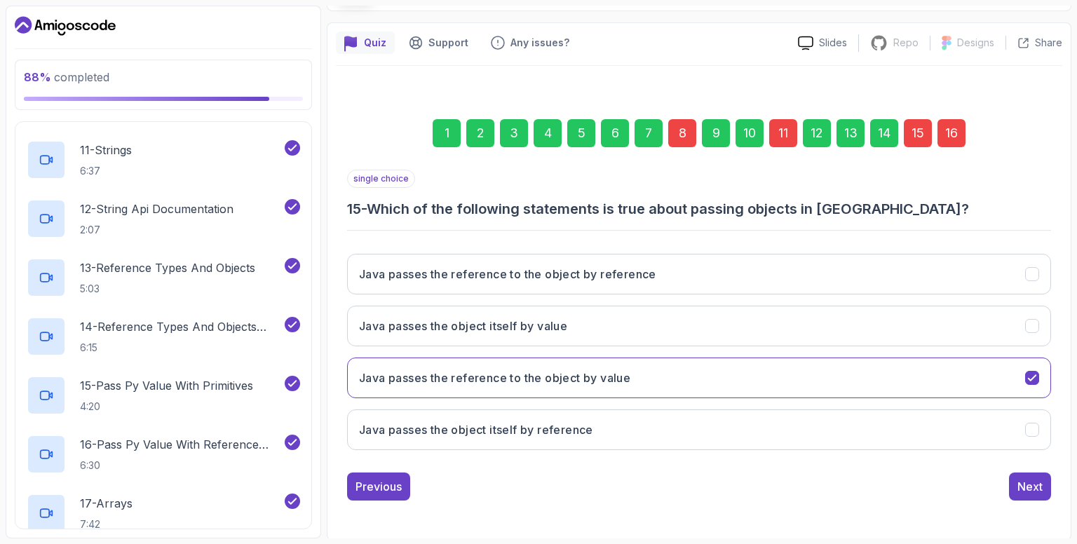
click at [951, 130] on div "16" at bounding box center [952, 133] width 28 height 28
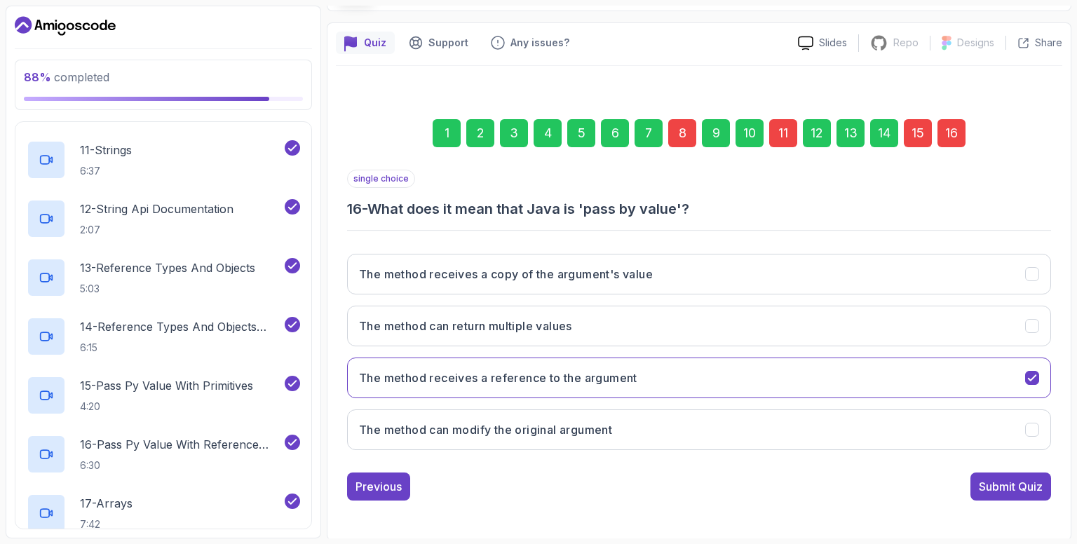
click at [1049, 107] on div "1 2 3 4 5 6 7 8 9 10 11 12 13 14 15 16" at bounding box center [699, 133] width 704 height 73
click at [640, 276] on h3 "The method receives a copy of the argument's value" at bounding box center [506, 274] width 294 height 17
click at [1000, 485] on div "Submit Quiz" at bounding box center [1011, 486] width 64 height 17
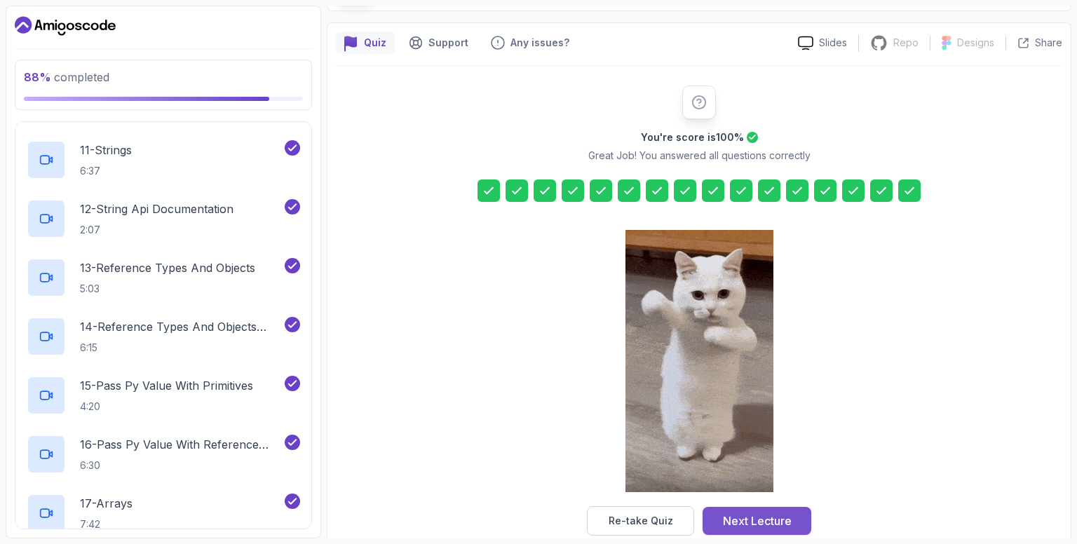
click at [761, 517] on div "Next Lecture" at bounding box center [757, 521] width 69 height 17
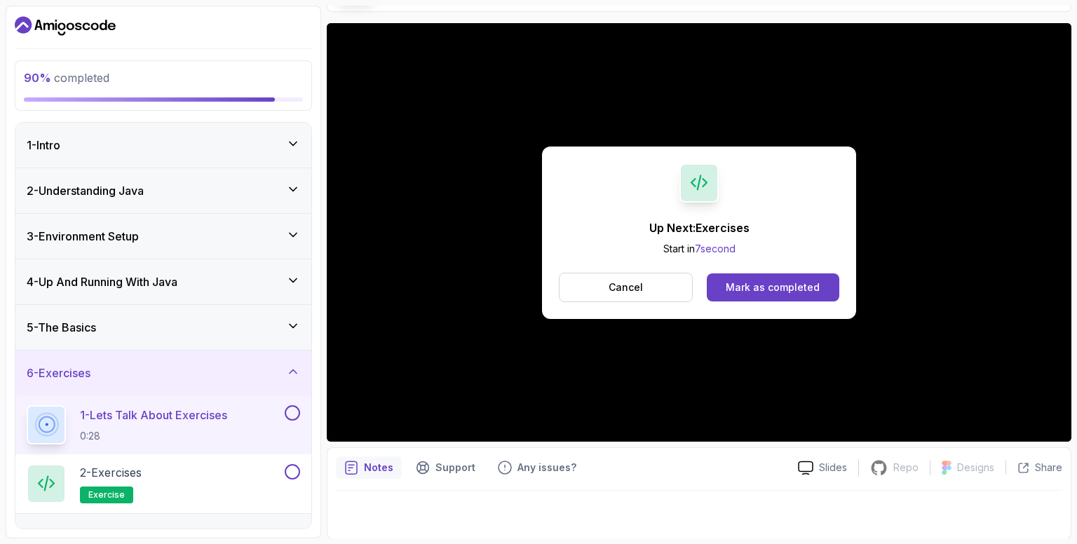
scroll to position [28, 0]
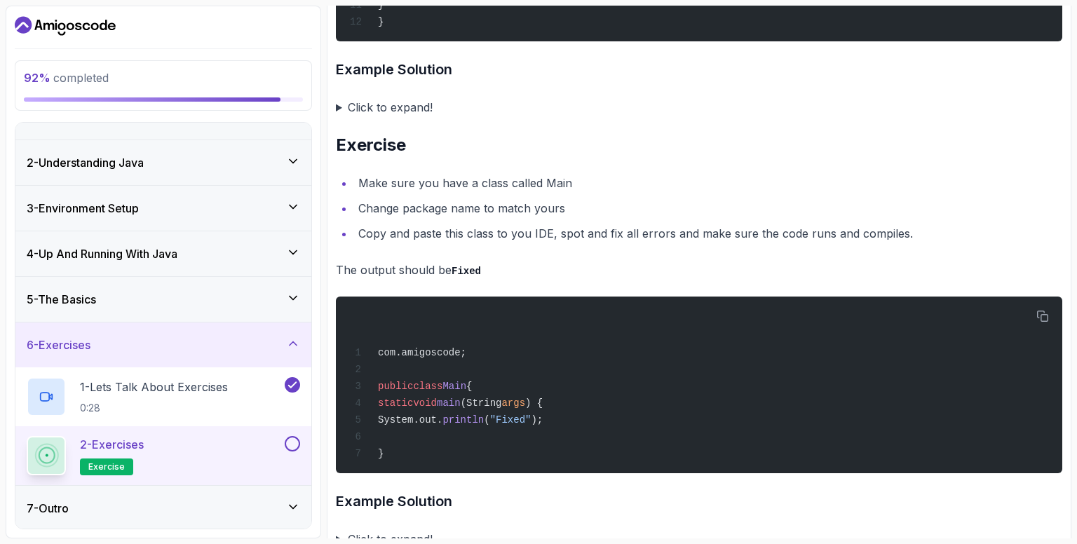
scroll to position [2870, 0]
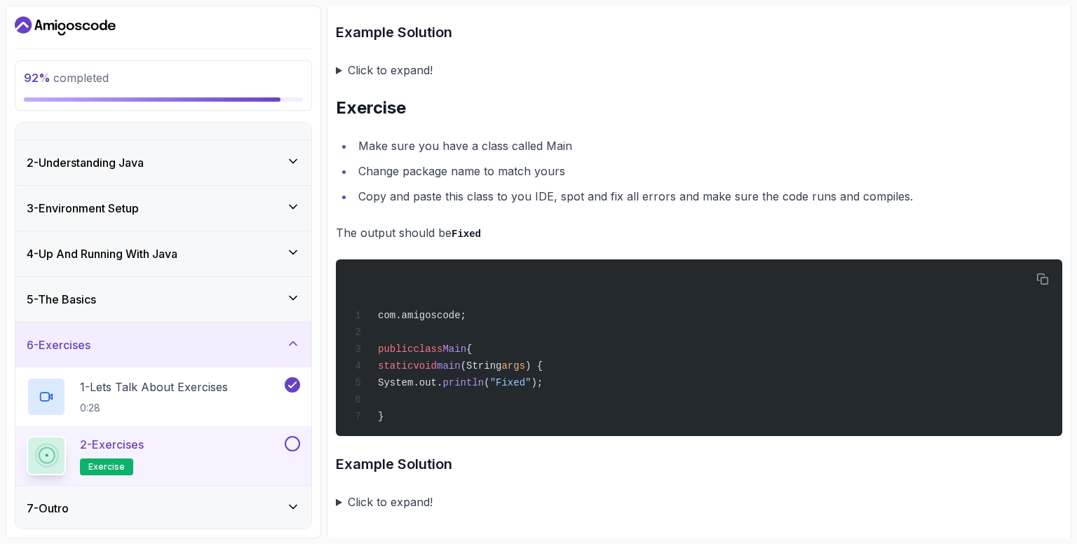
click at [294, 502] on icon at bounding box center [293, 507] width 14 height 14
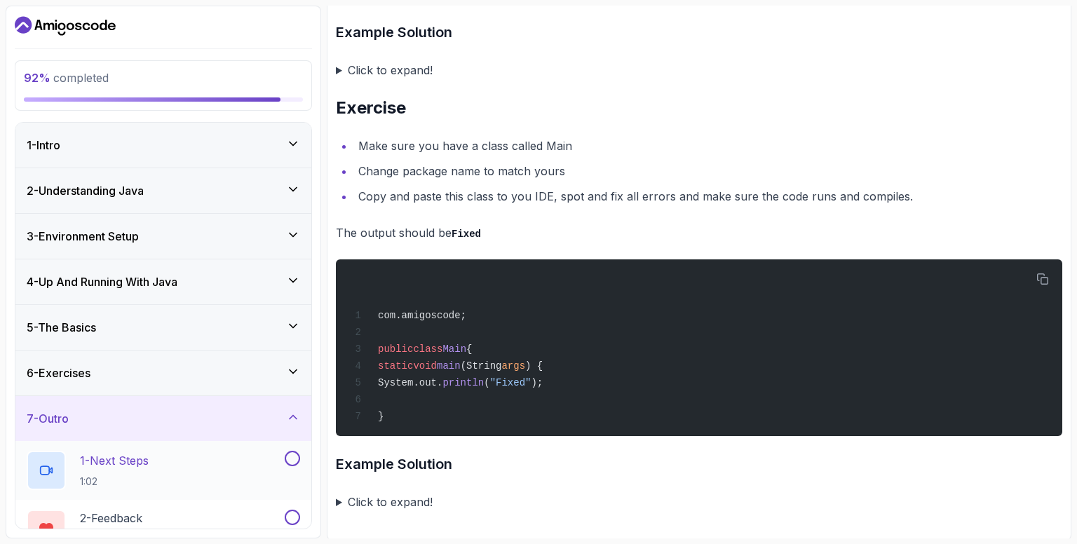
scroll to position [87, 0]
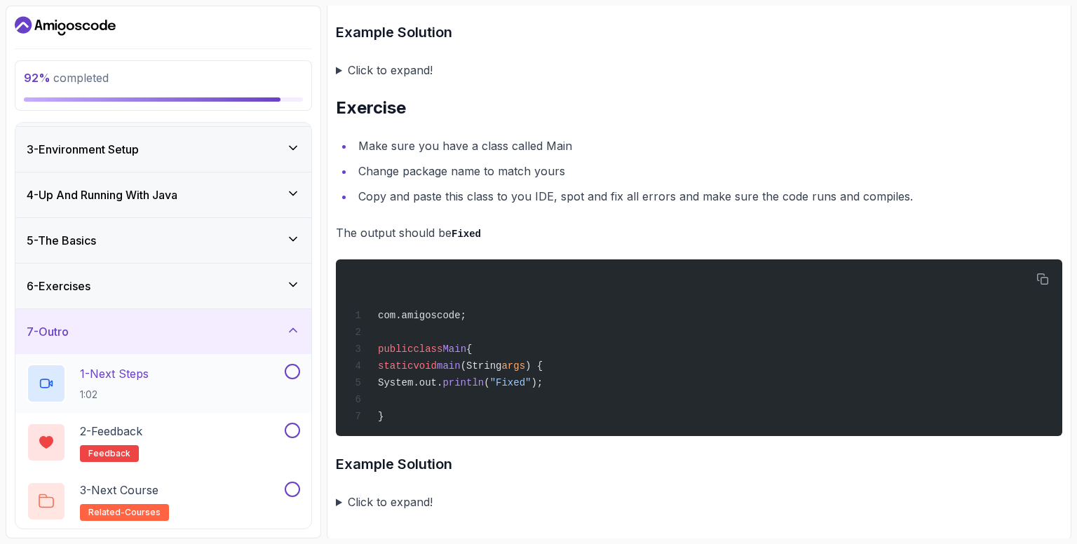
click at [253, 372] on div "1 - Next Steps 1:02" at bounding box center [154, 383] width 255 height 39
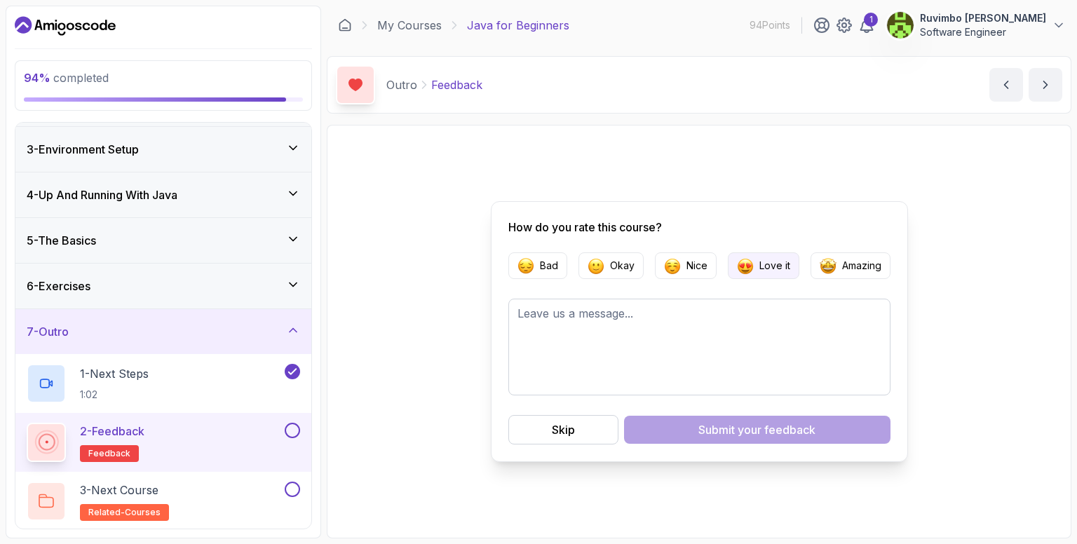
click at [762, 274] on button "Love it" at bounding box center [764, 266] width 72 height 27
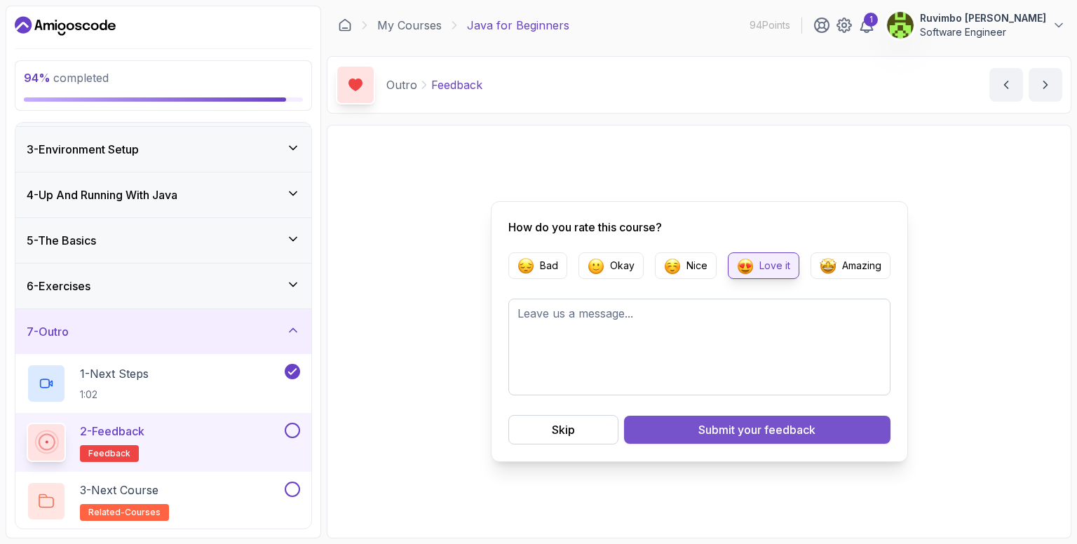
click at [784, 424] on span "your feedback" at bounding box center [777, 430] width 78 height 17
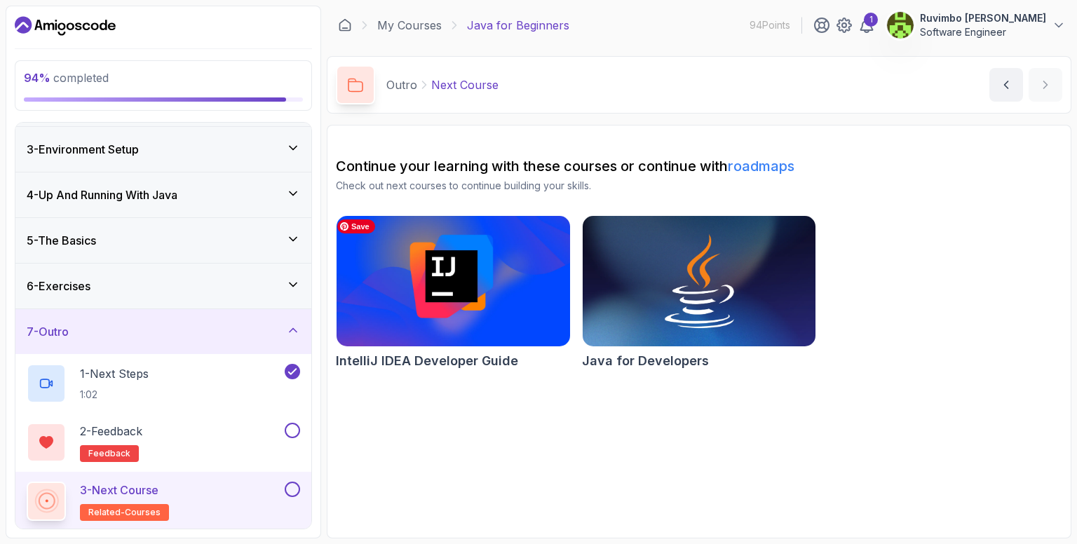
click at [431, 314] on img at bounding box center [453, 281] width 245 height 137
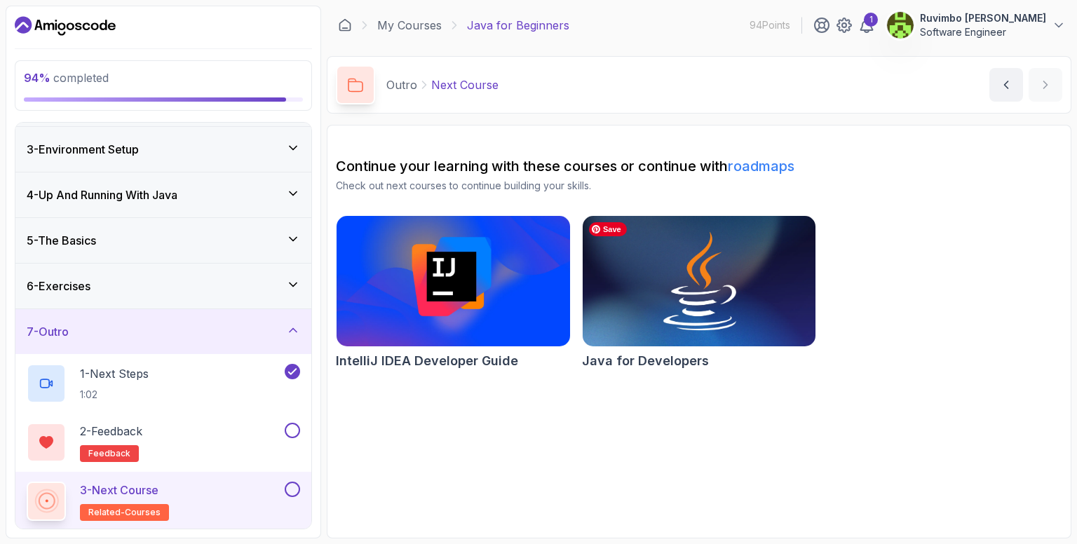
click at [682, 296] on img at bounding box center [699, 281] width 245 height 137
click at [288, 424] on button at bounding box center [292, 430] width 15 height 15
click at [295, 423] on div at bounding box center [291, 430] width 18 height 15
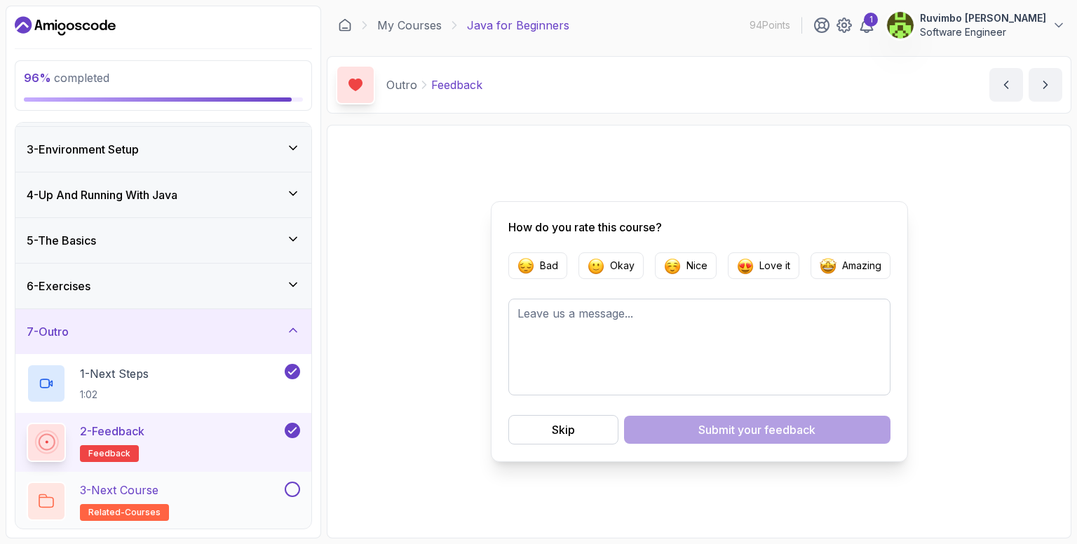
click at [293, 487] on button at bounding box center [292, 489] width 15 height 15
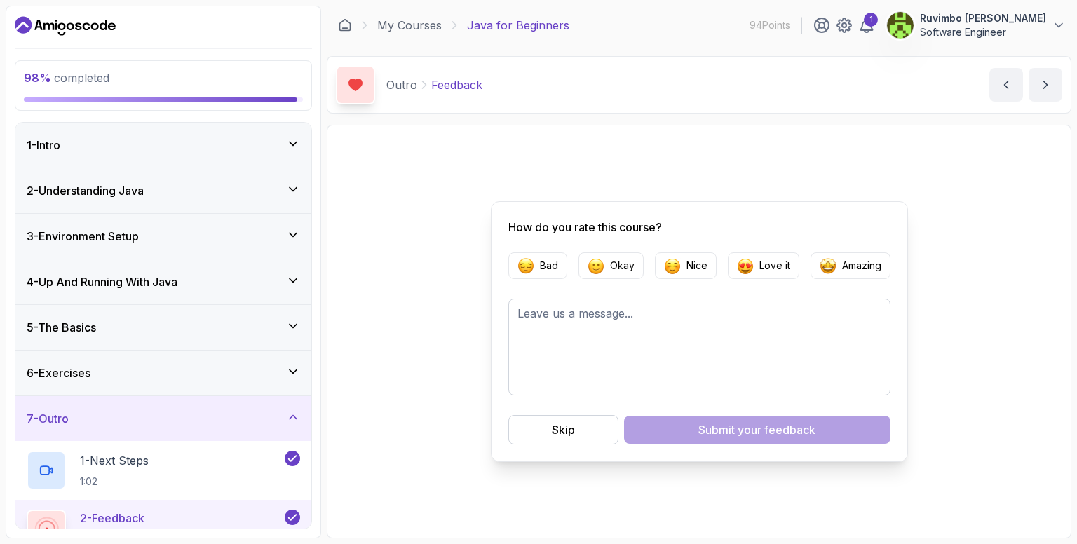
scroll to position [70, 0]
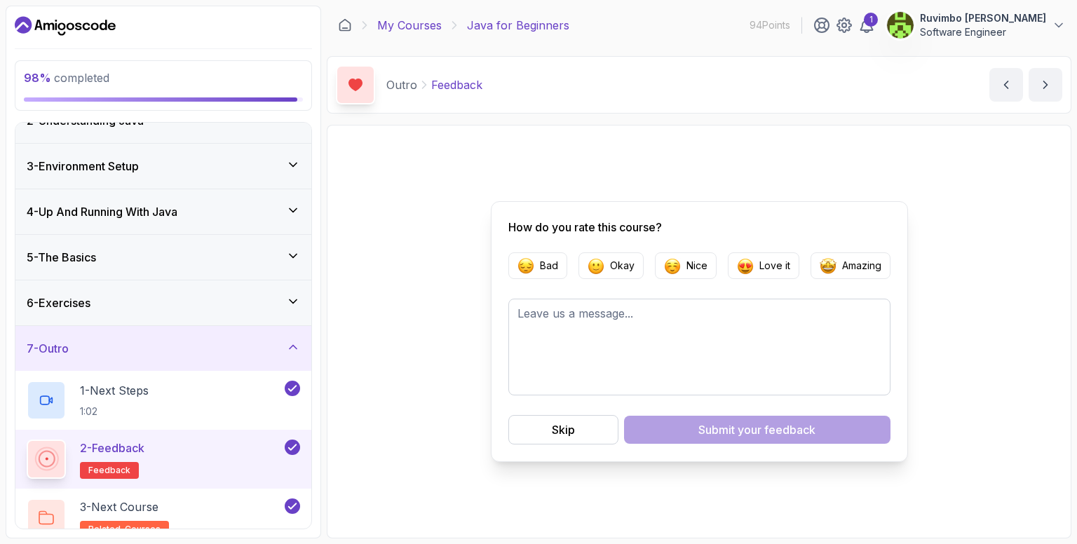
click at [409, 27] on link "My Courses" at bounding box center [409, 25] width 65 height 17
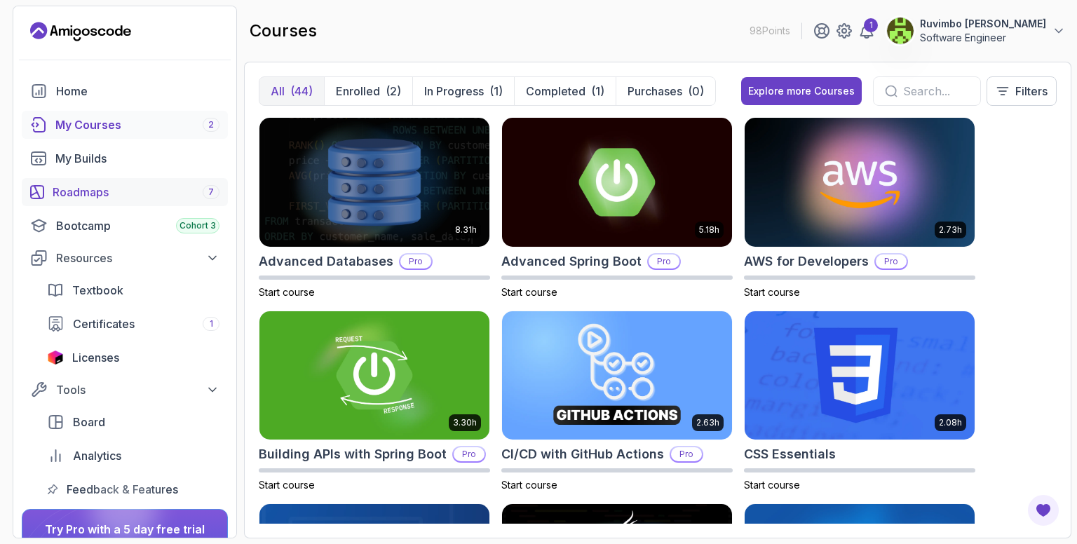
click at [152, 196] on div "Roadmaps 7" at bounding box center [136, 192] width 167 height 17
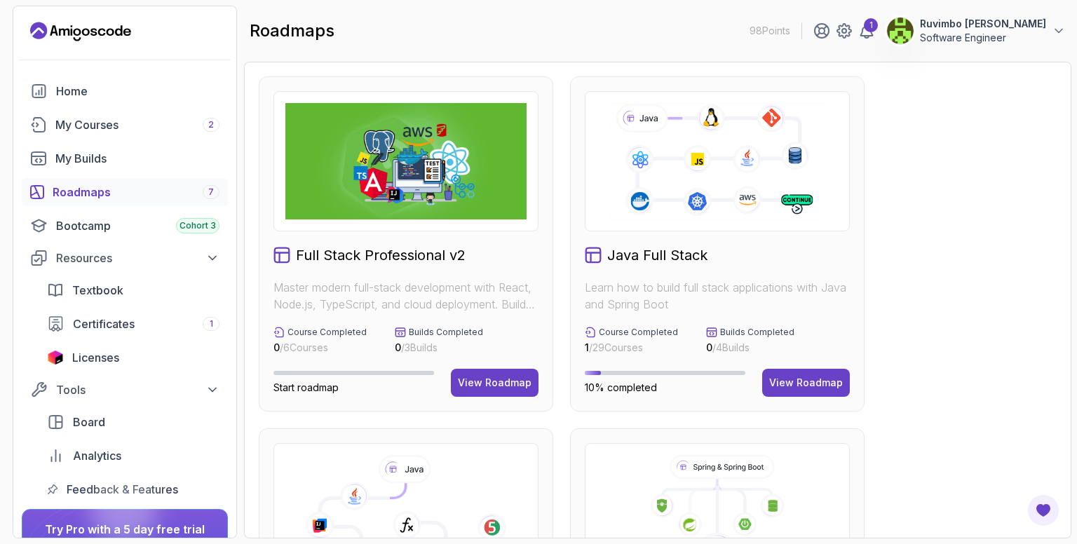
click at [756, 231] on div "Java Full Stack Learn how to build full stack applications with Java and Spring…" at bounding box center [717, 243] width 295 height 335
click at [831, 380] on div "View Roadmap" at bounding box center [807, 383] width 74 height 14
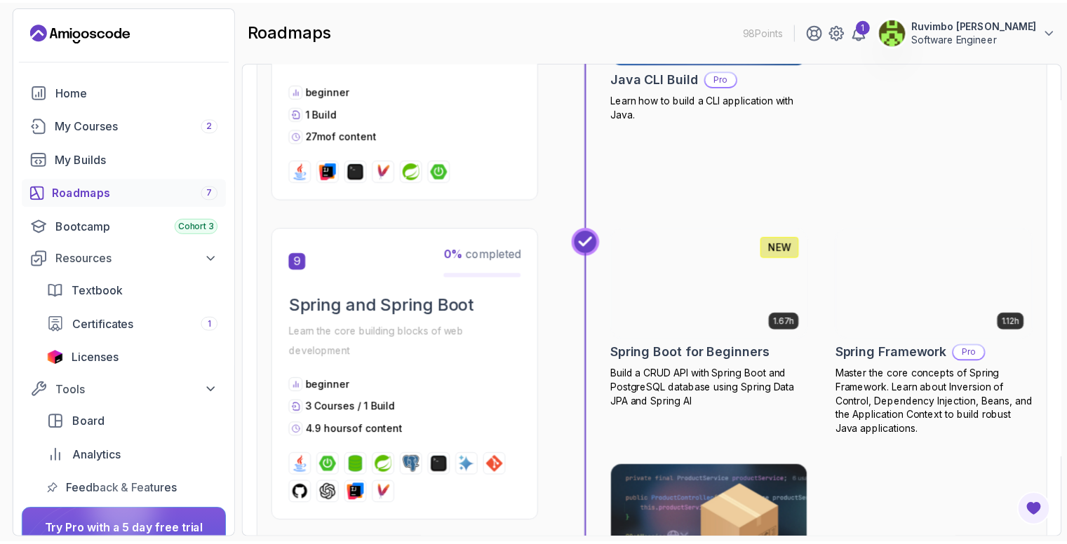
scroll to position [2525, 0]
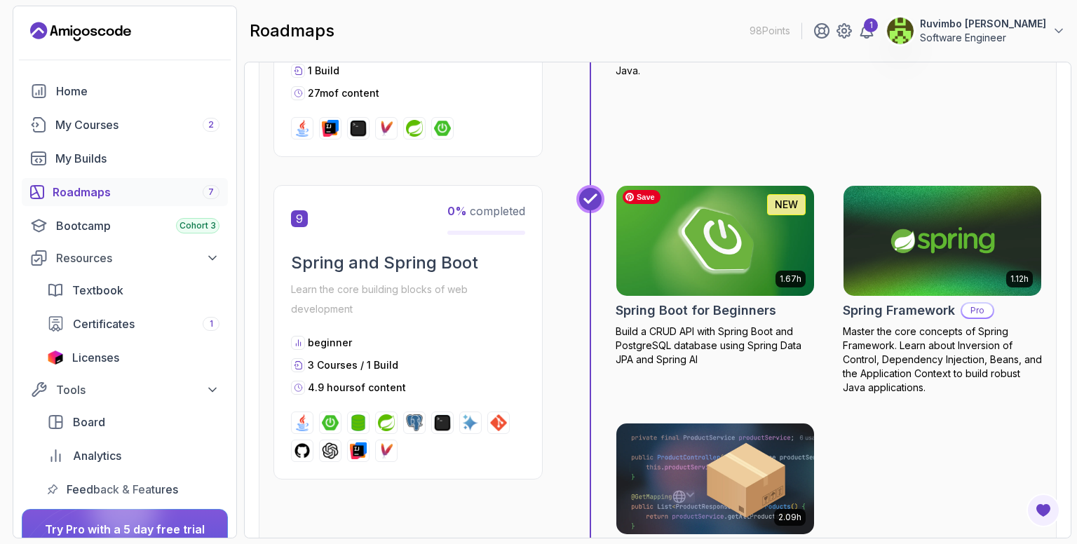
click at [784, 245] on img at bounding box center [716, 241] width 208 height 116
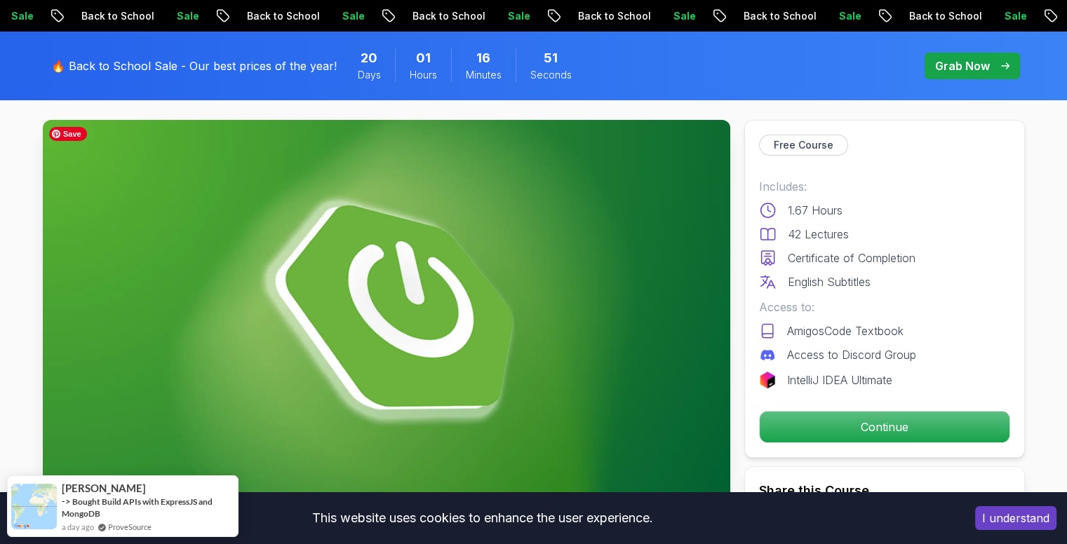
scroll to position [210, 0]
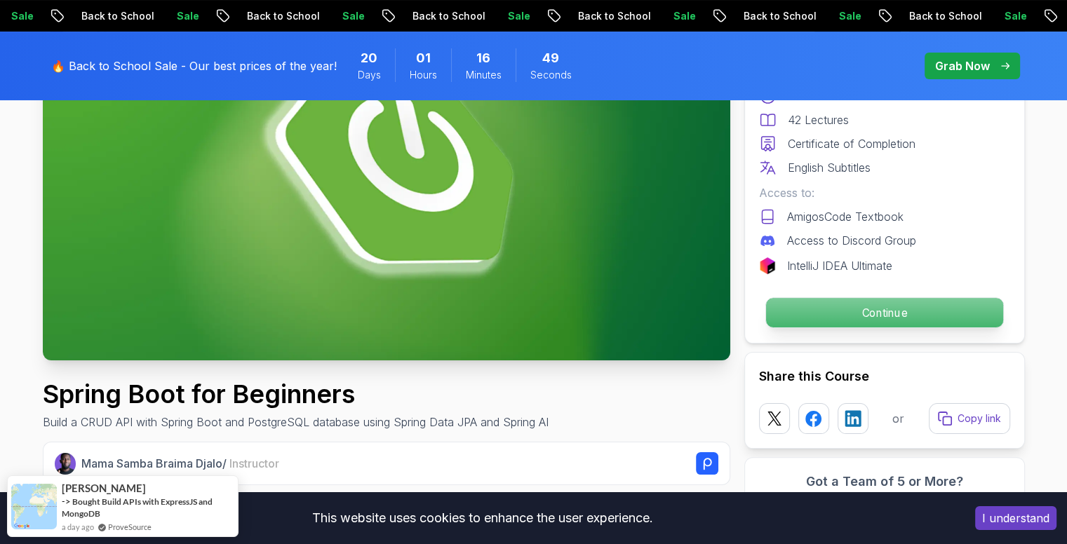
click at [870, 310] on p "Continue" at bounding box center [883, 312] width 237 height 29
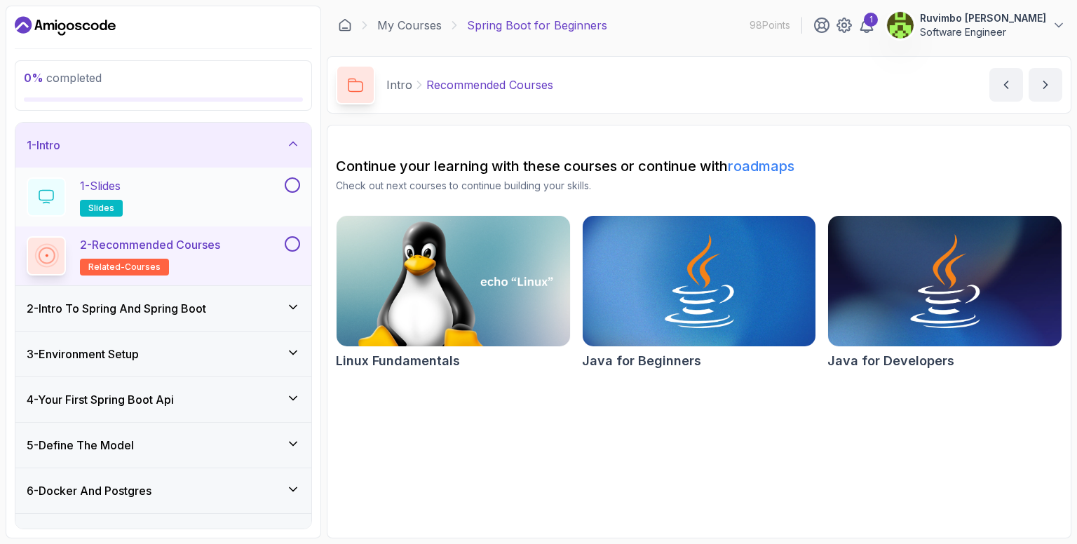
click at [203, 192] on div "1 - Slides slides" at bounding box center [154, 196] width 255 height 39
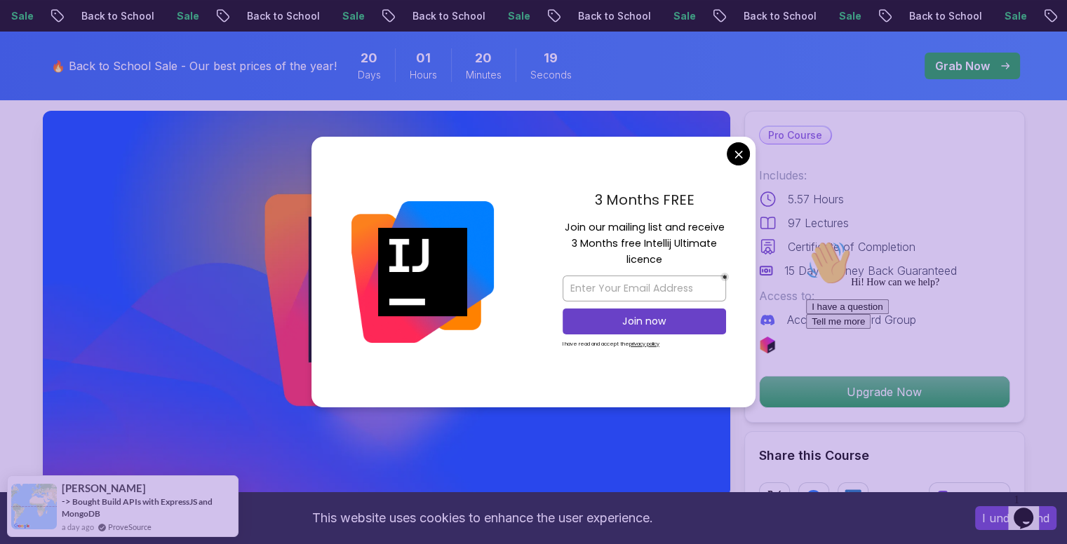
scroll to position [70, 0]
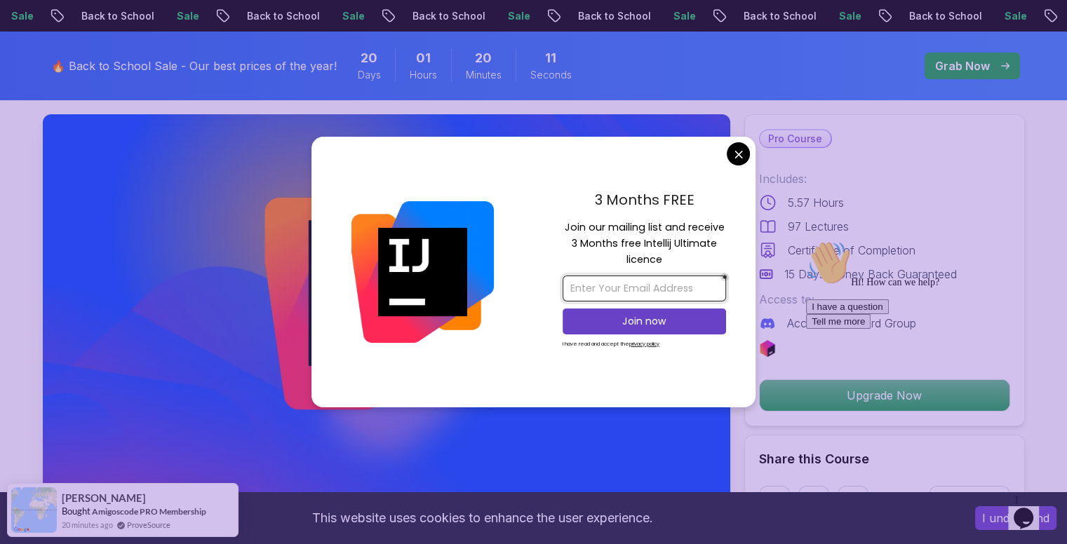
click at [639, 276] on input "email" at bounding box center [644, 289] width 163 height 26
type input "munetsimaud@gmail.com"
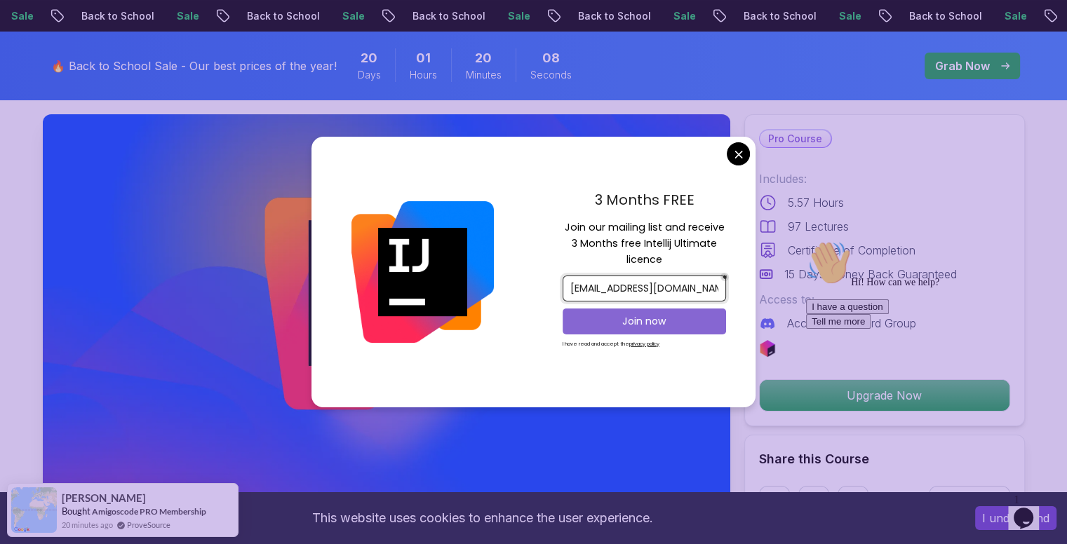
click at [671, 325] on p "Join now" at bounding box center [644, 321] width 133 height 14
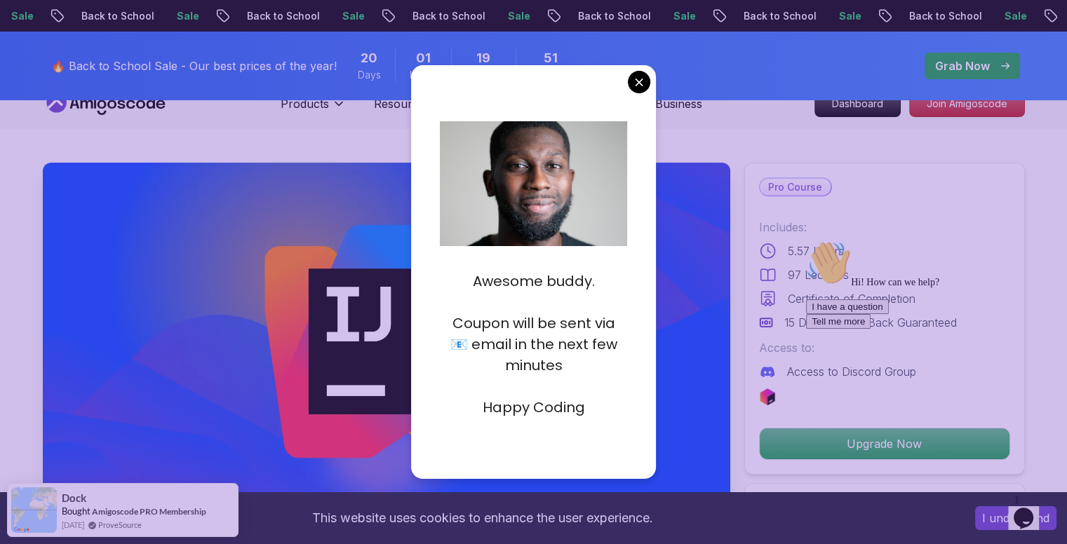
scroll to position [0, 0]
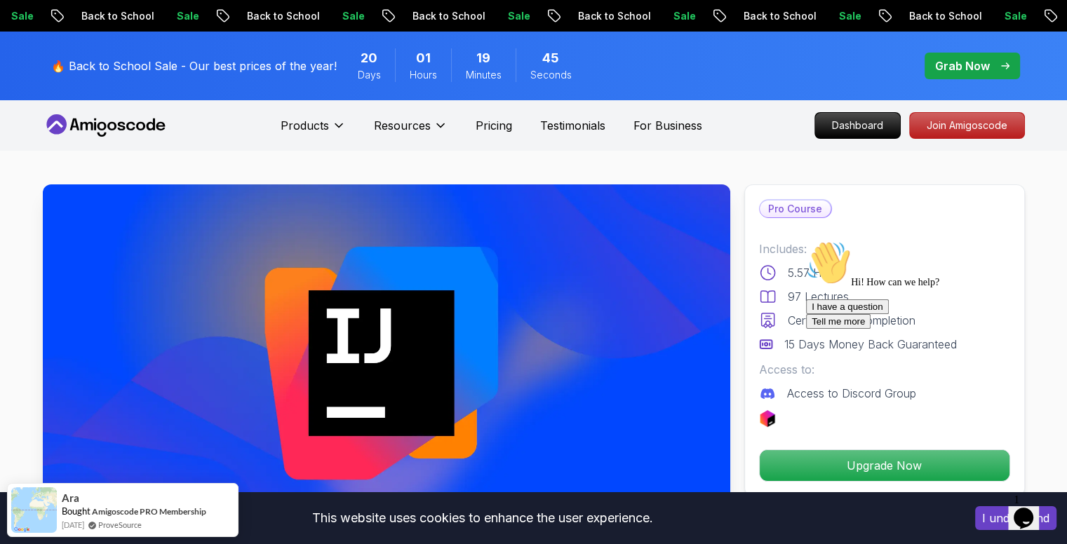
click at [806, 241] on icon "Chat attention grabber" at bounding box center [806, 241] width 0 height 0
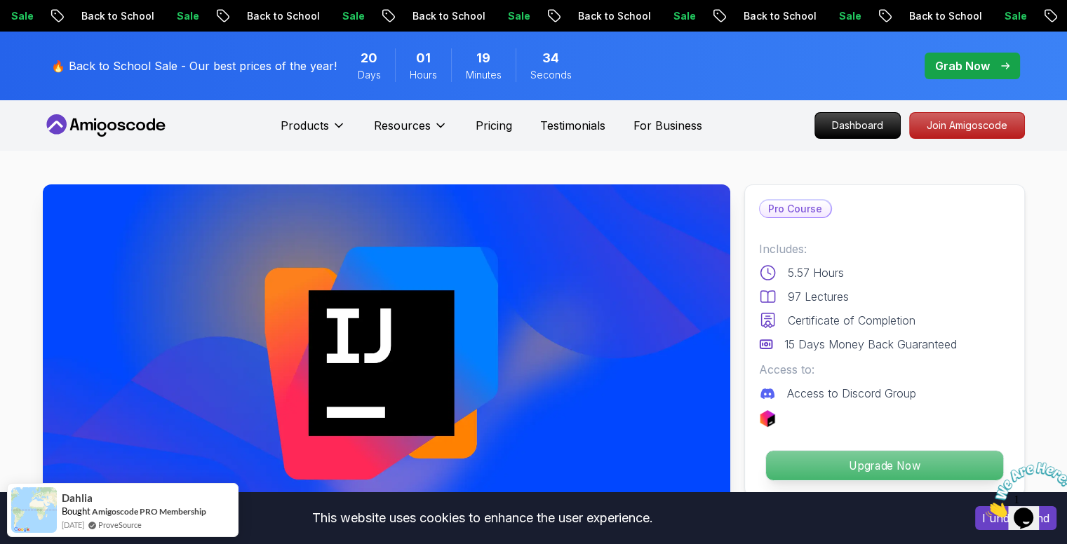
click at [878, 469] on p "Upgrade Now" at bounding box center [883, 465] width 237 height 29
